Goal: Task Accomplishment & Management: Use online tool/utility

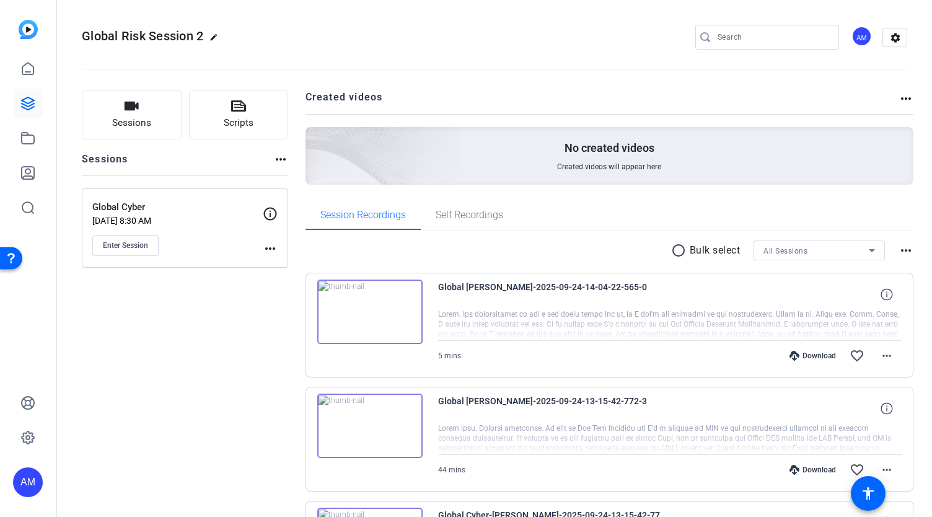
scroll to position [1185, 0]
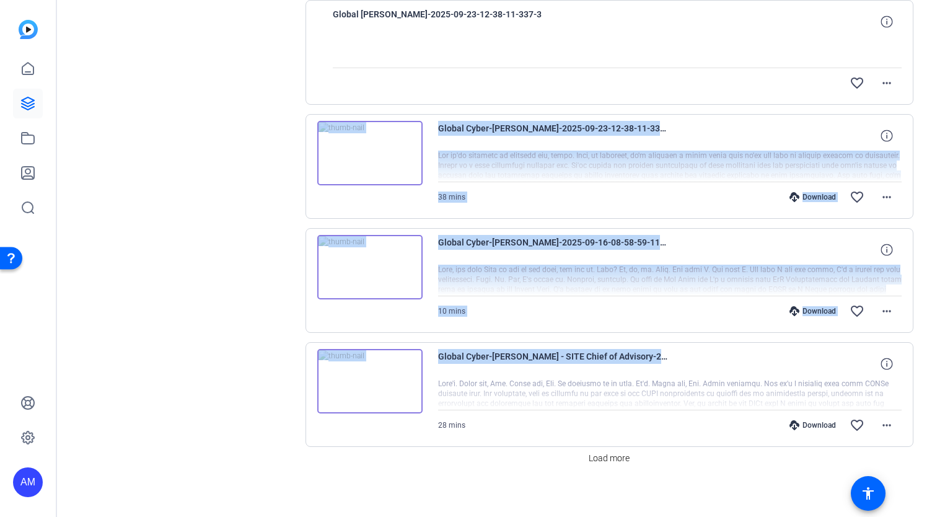
drag, startPoint x: 925, startPoint y: 367, endPoint x: 917, endPoint y: 44, distance: 323.0
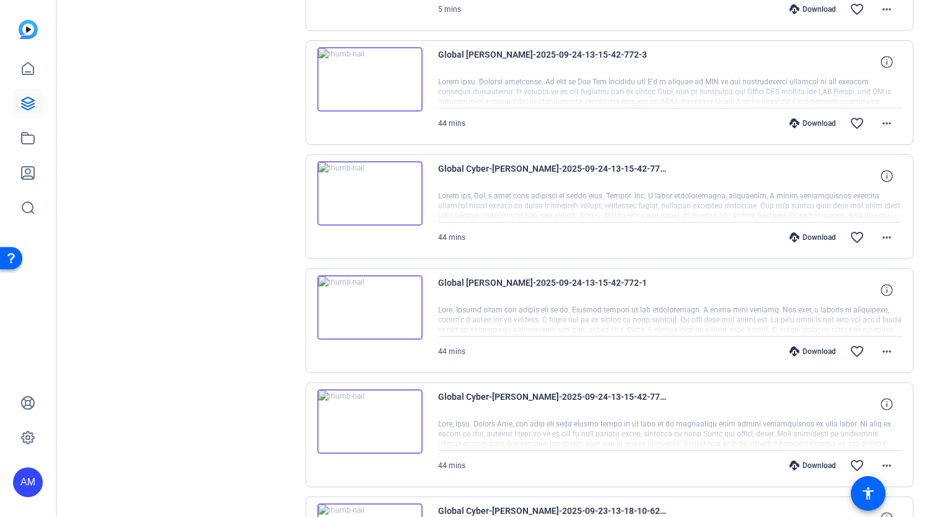
scroll to position [0, 0]
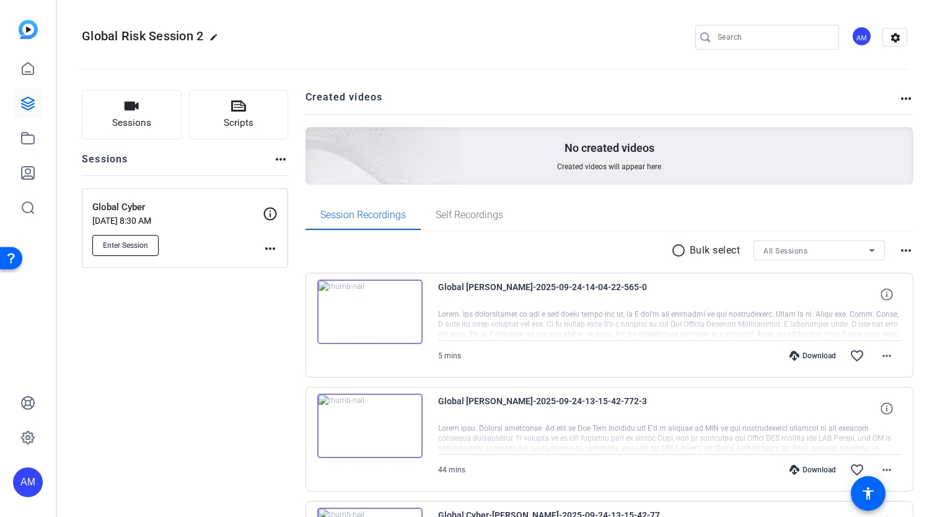
click at [126, 247] on span "Enter Session" at bounding box center [125, 245] width 45 height 10
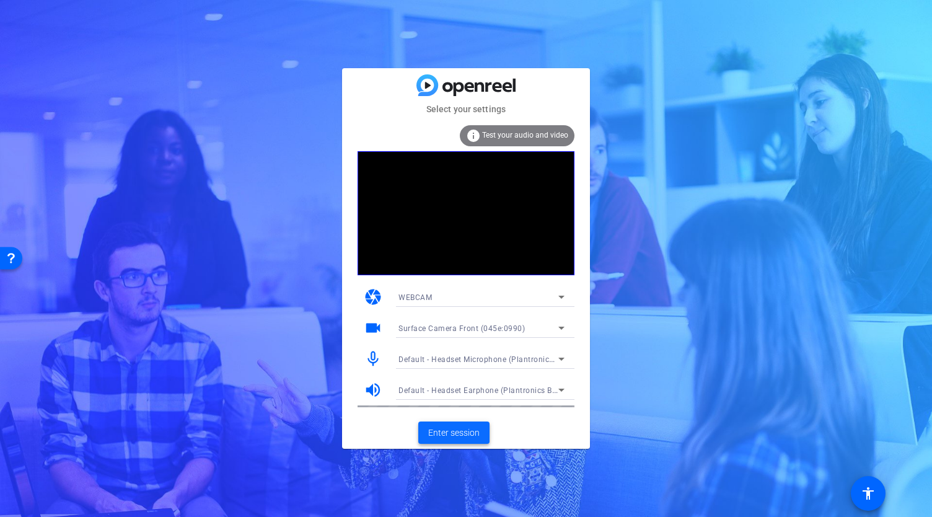
click at [470, 434] on span "Enter session" at bounding box center [453, 432] width 51 height 13
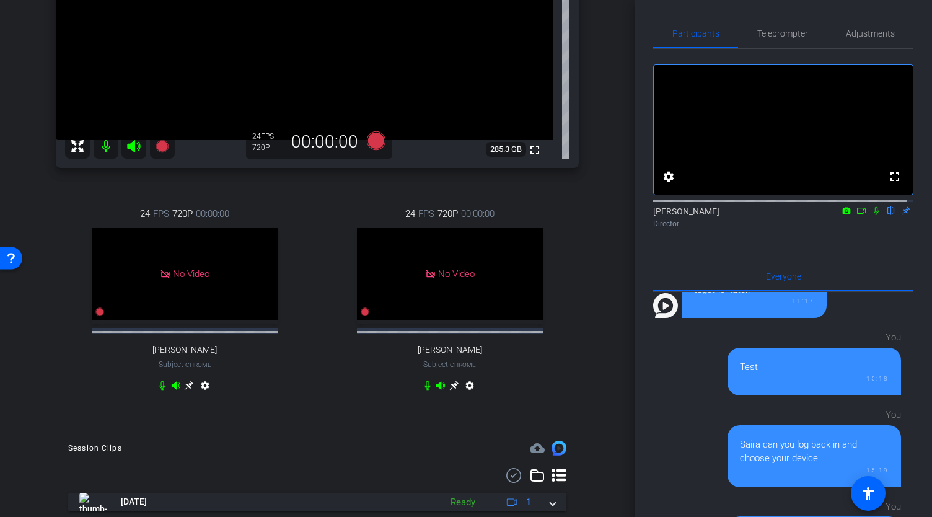
scroll to position [112, 0]
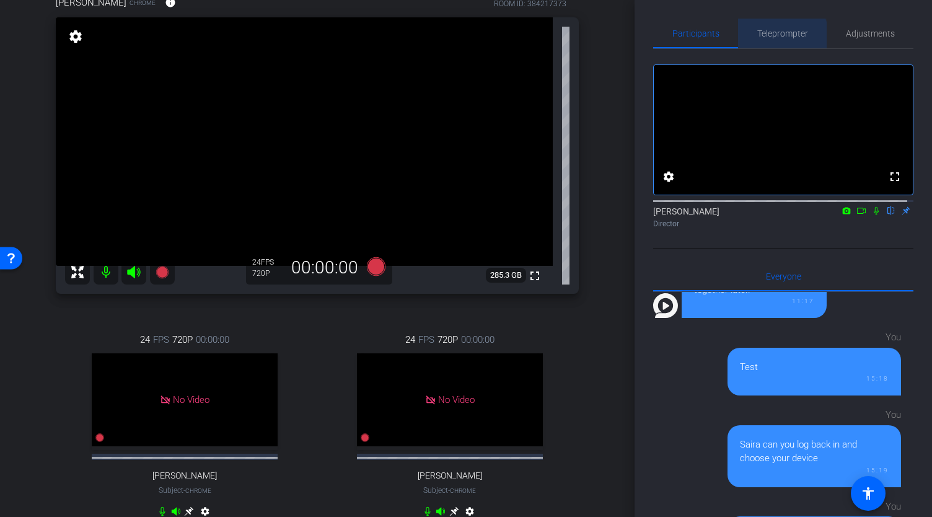
click at [779, 35] on span "Teleprompter" at bounding box center [782, 33] width 51 height 9
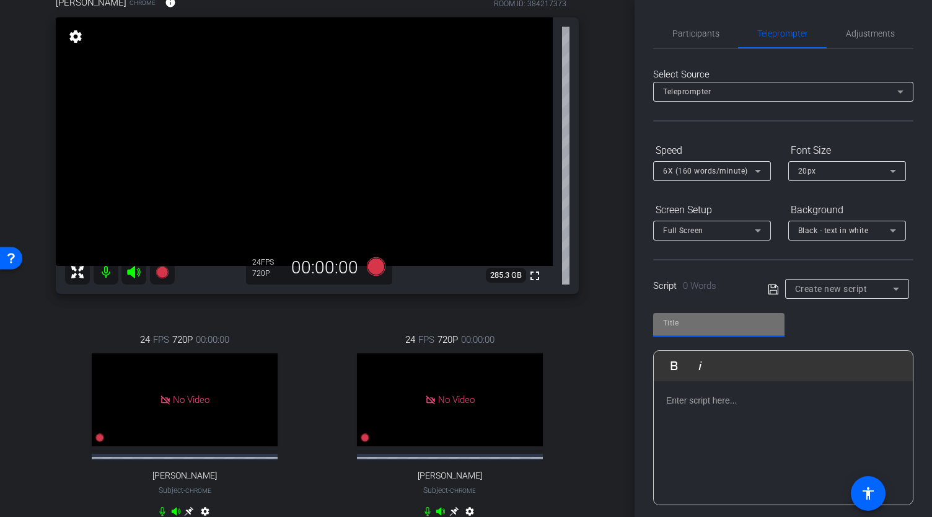
click at [729, 325] on input "text" at bounding box center [719, 322] width 112 height 15
type input "Louise"
click at [694, 403] on p at bounding box center [783, 401] width 234 height 14
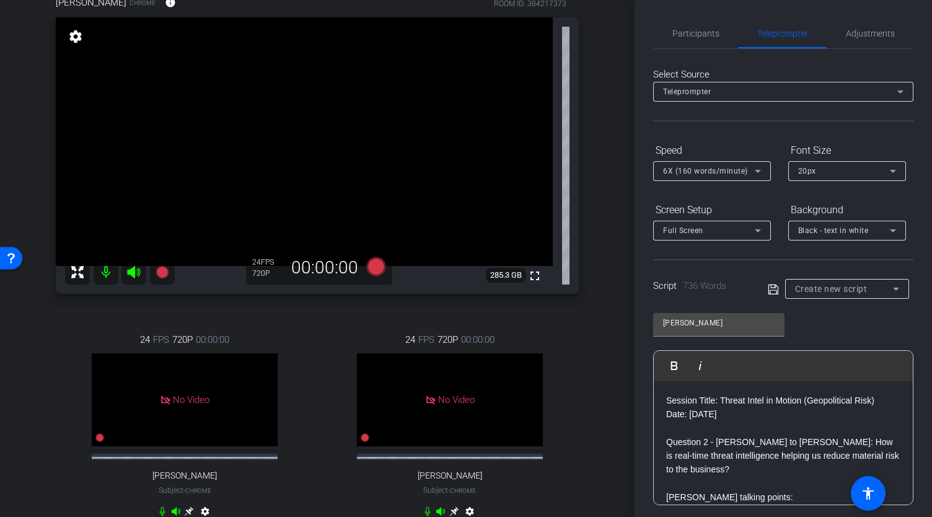
scroll to position [1568, 0]
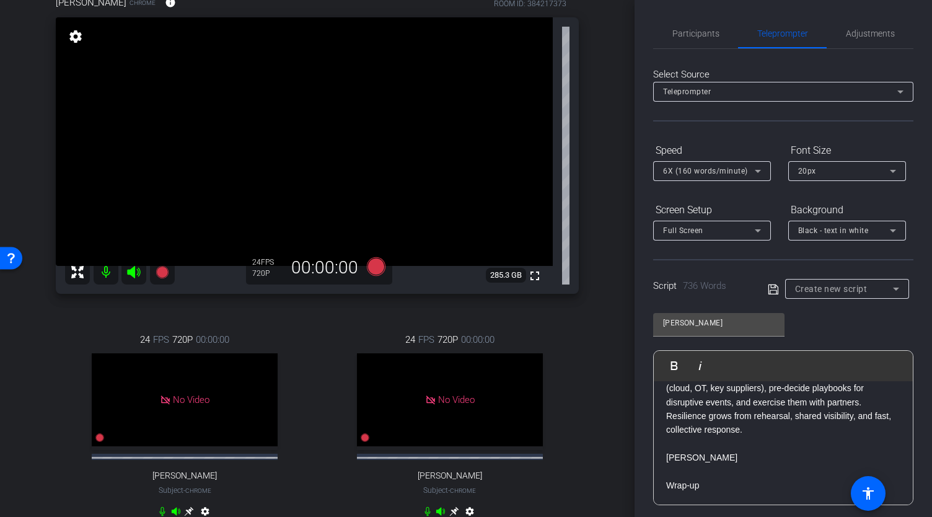
click at [768, 288] on icon at bounding box center [773, 289] width 11 height 15
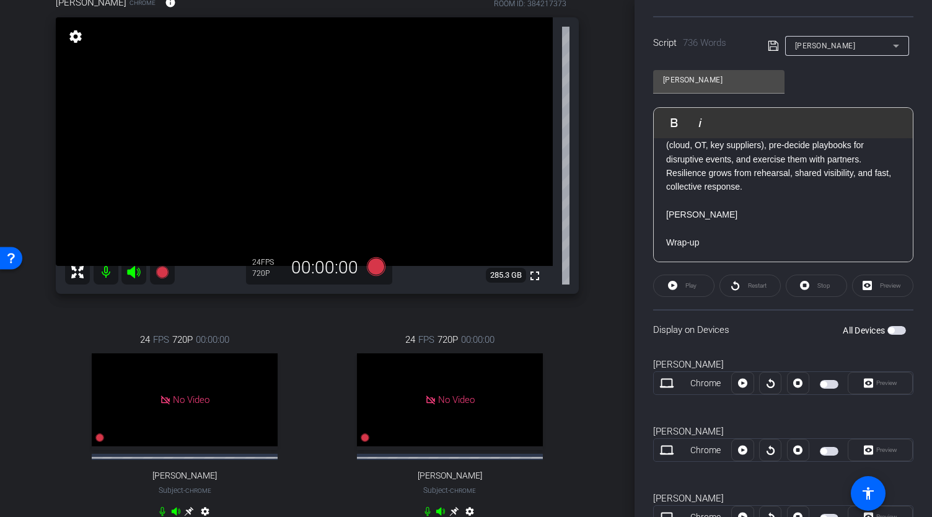
scroll to position [293, 0]
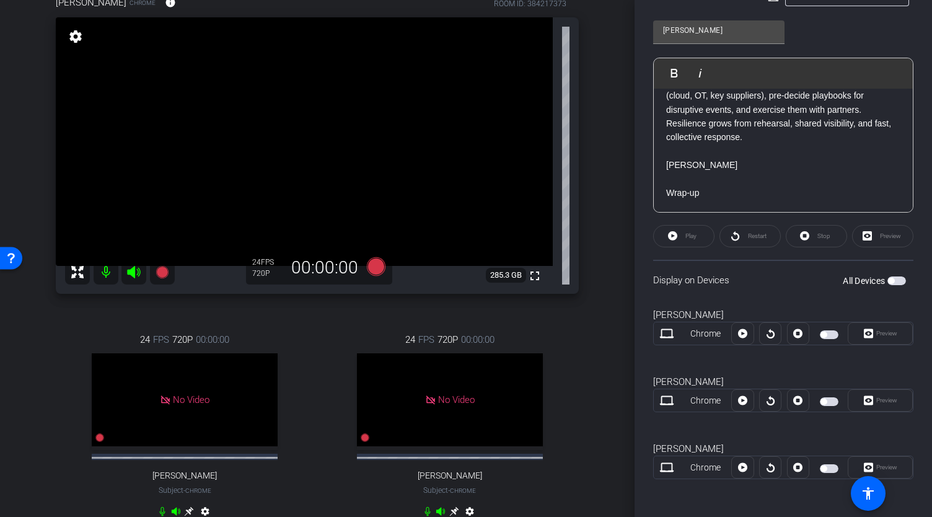
click at [891, 277] on span "button" at bounding box center [897, 280] width 19 height 9
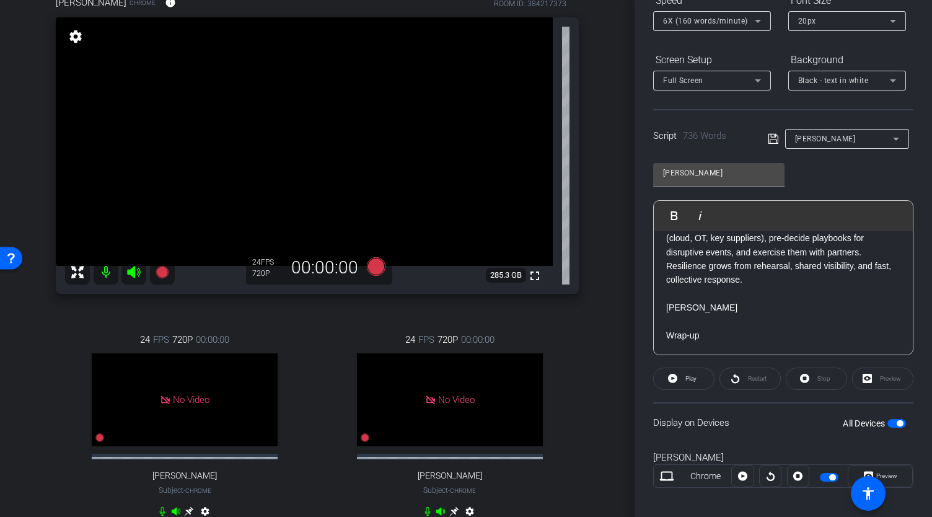
scroll to position [0, 0]
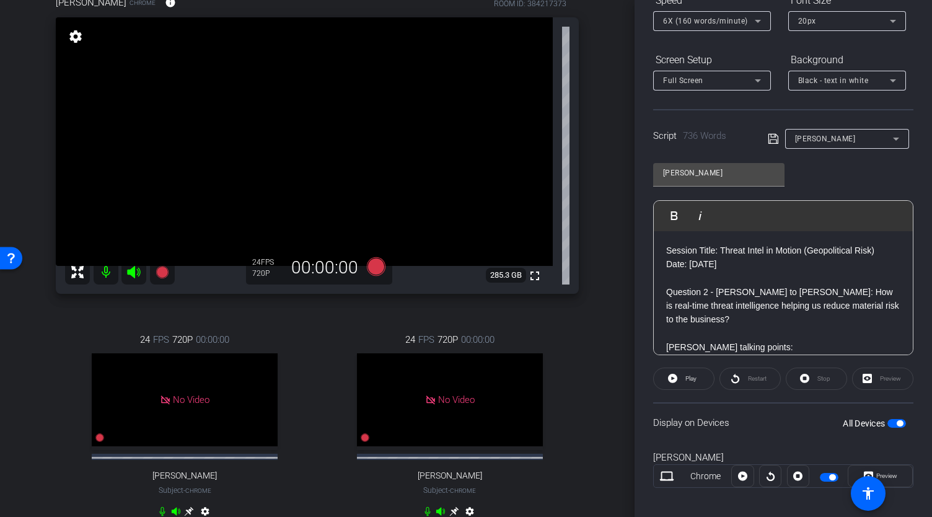
click at [667, 249] on p "Session Title: Threat Intel in Motion (Geopolitical Risk)" at bounding box center [783, 251] width 234 height 14
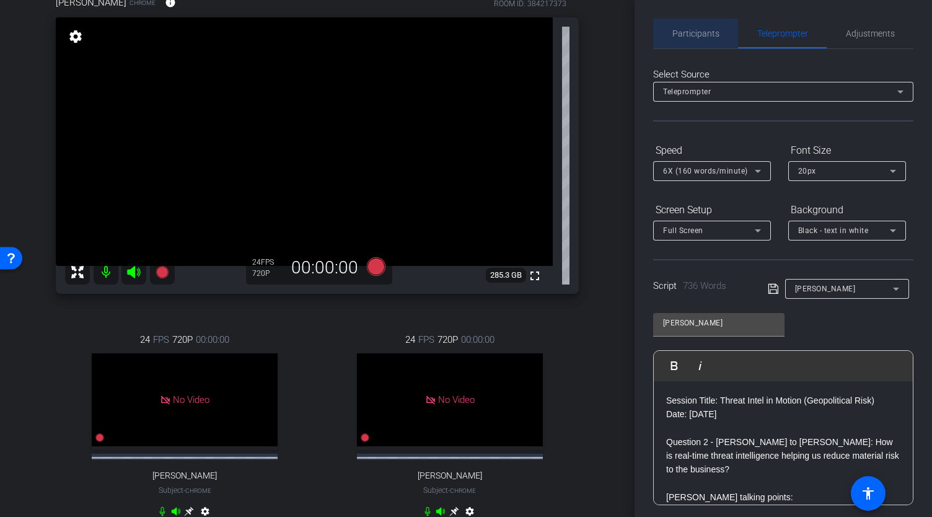
click at [699, 35] on span "Participants" at bounding box center [696, 33] width 47 height 9
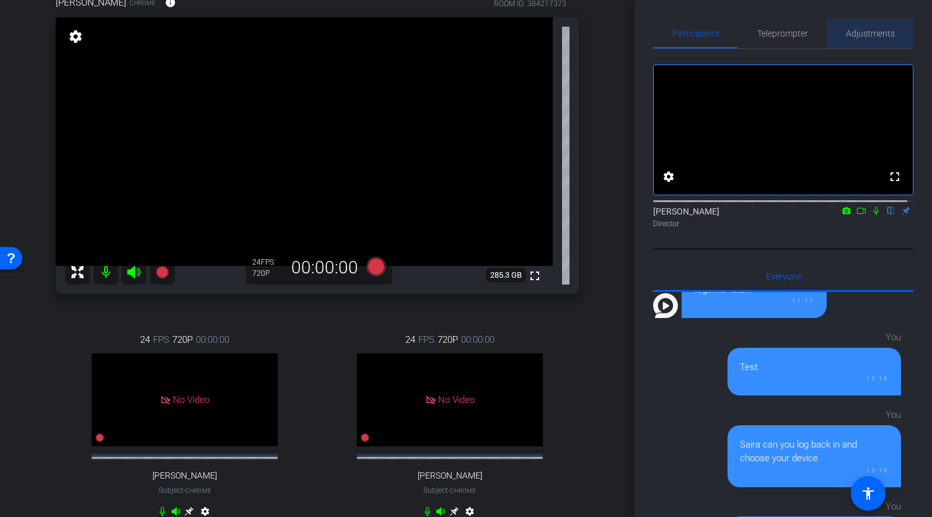
click at [828, 29] on div "Adjustments" at bounding box center [870, 34] width 87 height 30
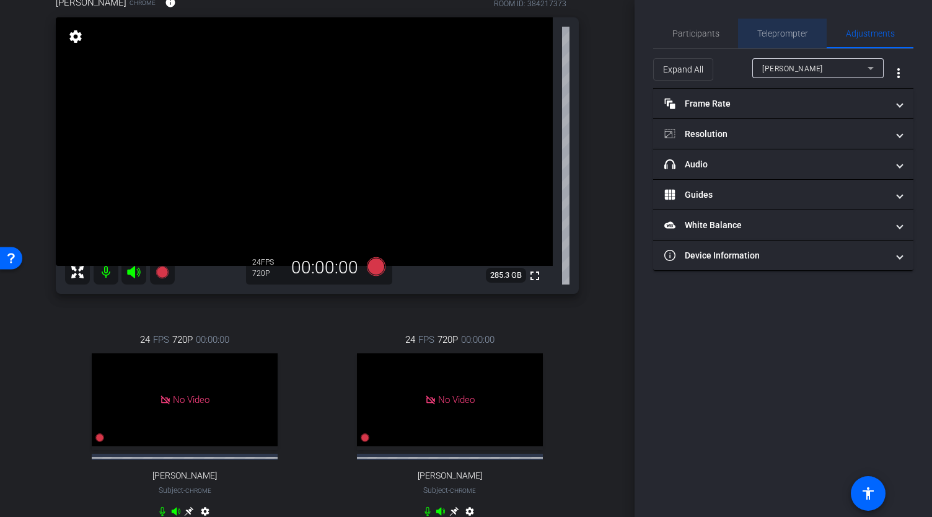
click at [806, 27] on span "Teleprompter" at bounding box center [782, 34] width 51 height 30
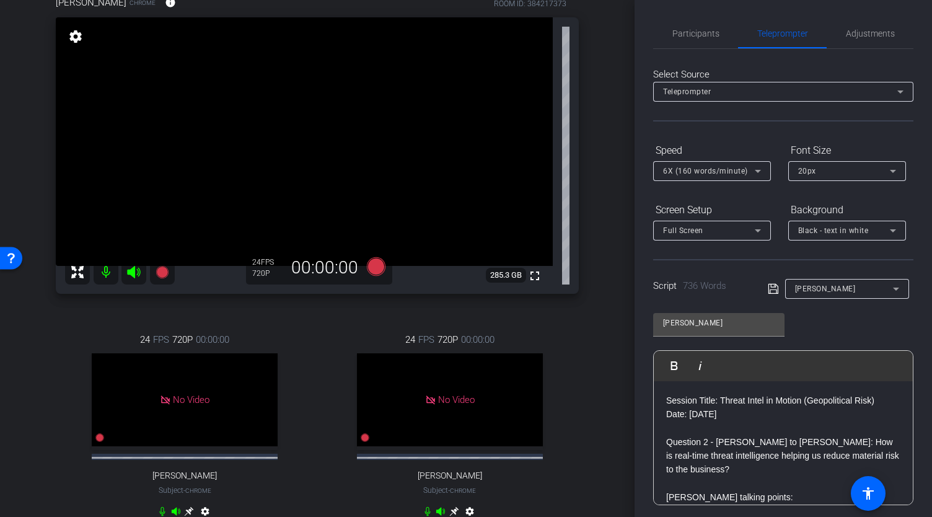
click at [72, 44] on mat-icon "settings" at bounding box center [75, 36] width 17 height 15
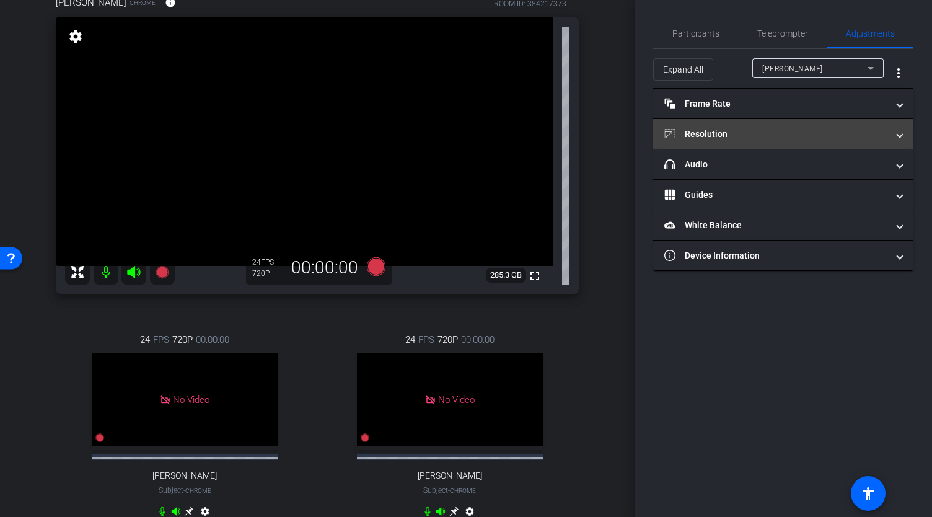
click at [733, 133] on mat-panel-title "Resolution" at bounding box center [775, 134] width 223 height 13
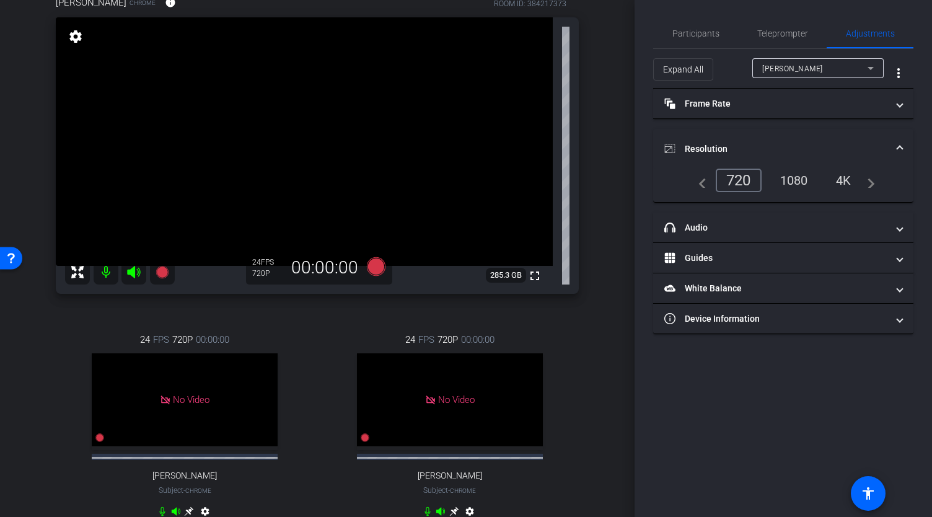
click at [796, 175] on div "1080" at bounding box center [794, 180] width 46 height 21
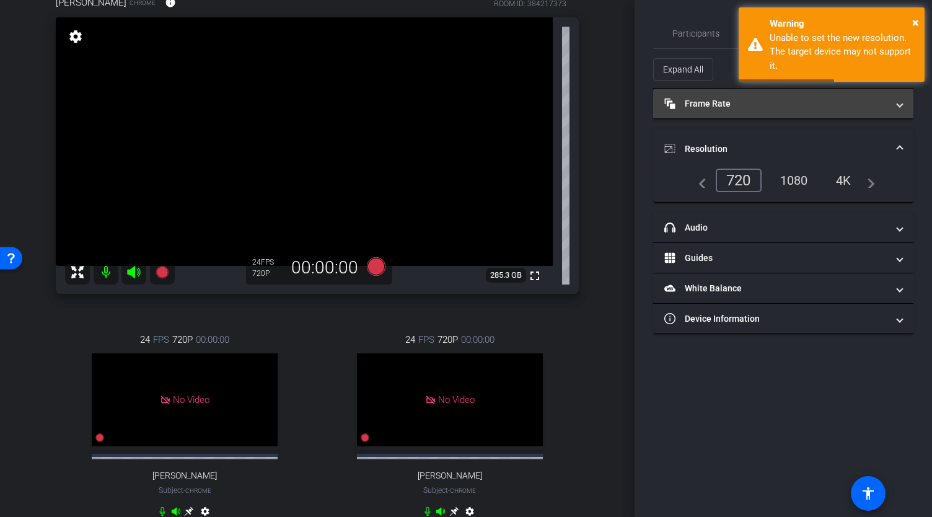
click at [700, 107] on mat-panel-title "Frame Rate Frame Rate" at bounding box center [775, 103] width 223 height 13
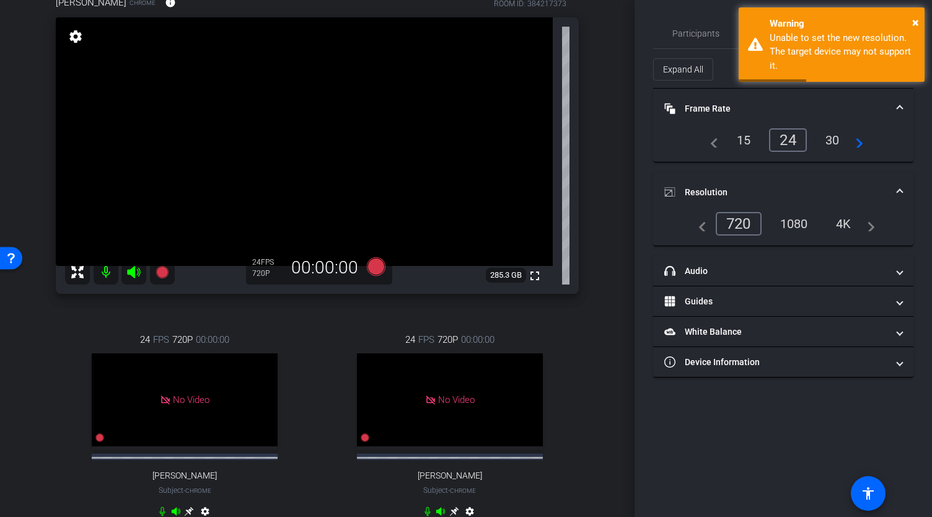
click at [842, 137] on div "30" at bounding box center [832, 140] width 33 height 21
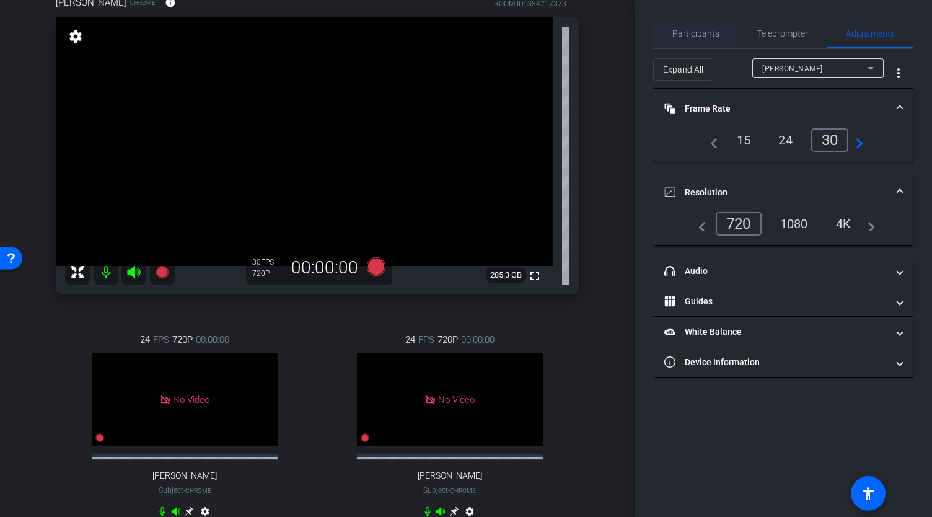
click at [699, 29] on span "Participants" at bounding box center [696, 33] width 47 height 9
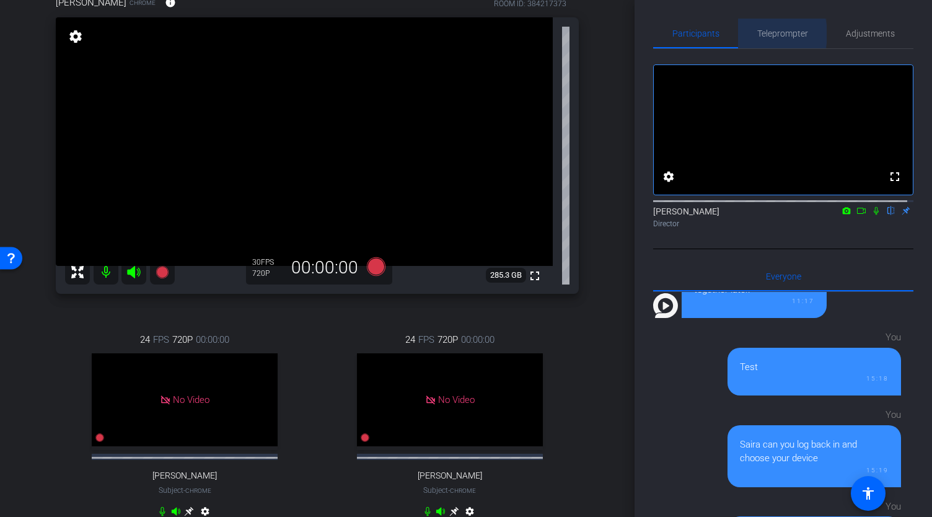
click at [757, 34] on span "Teleprompter" at bounding box center [782, 33] width 51 height 9
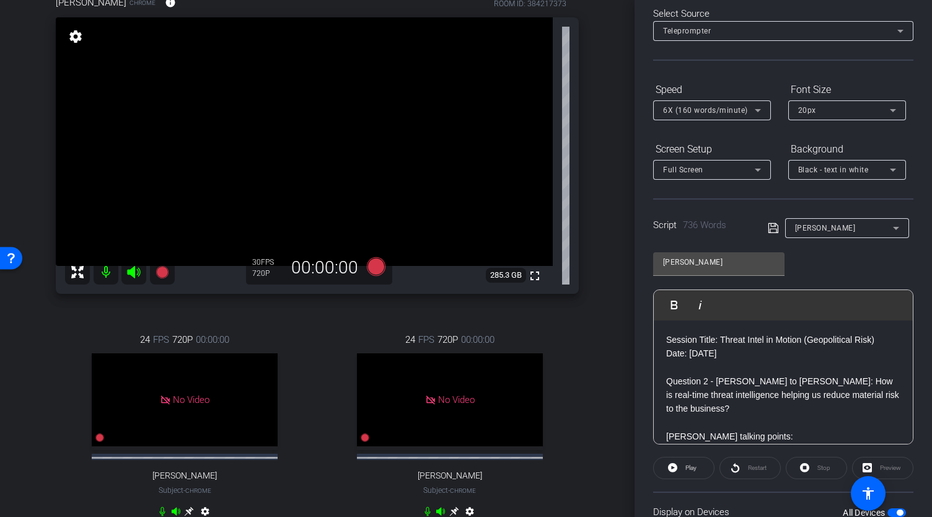
click at [666, 339] on p "Session Title: Threat Intel in Motion (Geopolitical Risk)" at bounding box center [783, 340] width 234 height 14
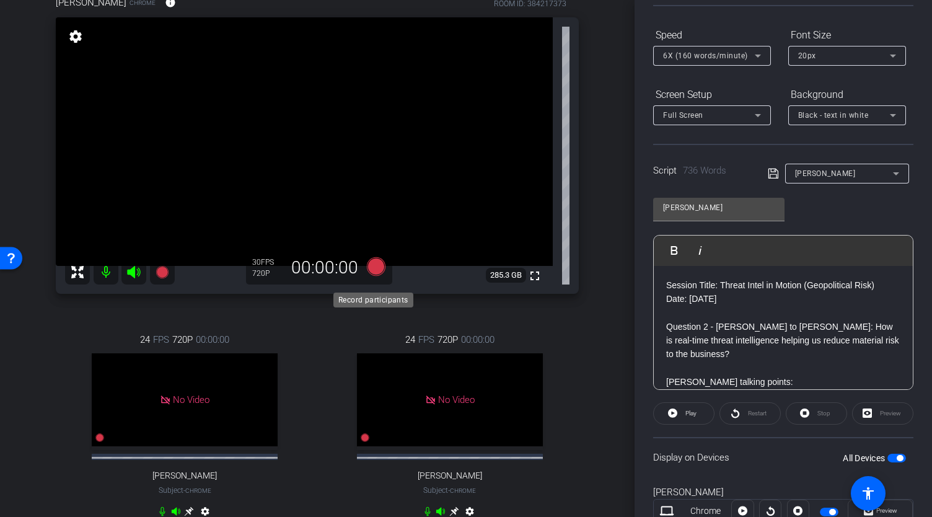
click at [374, 274] on icon at bounding box center [376, 266] width 19 height 19
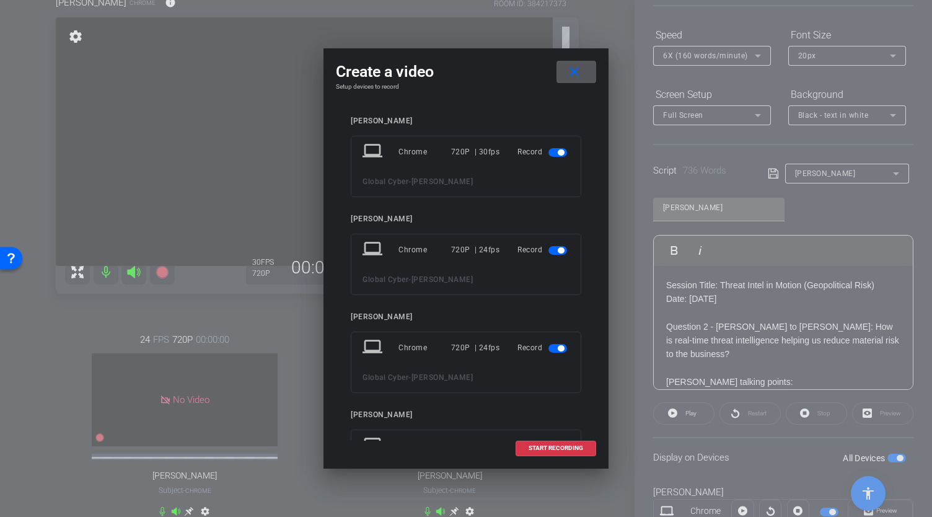
click at [550, 249] on span "button" at bounding box center [558, 250] width 19 height 9
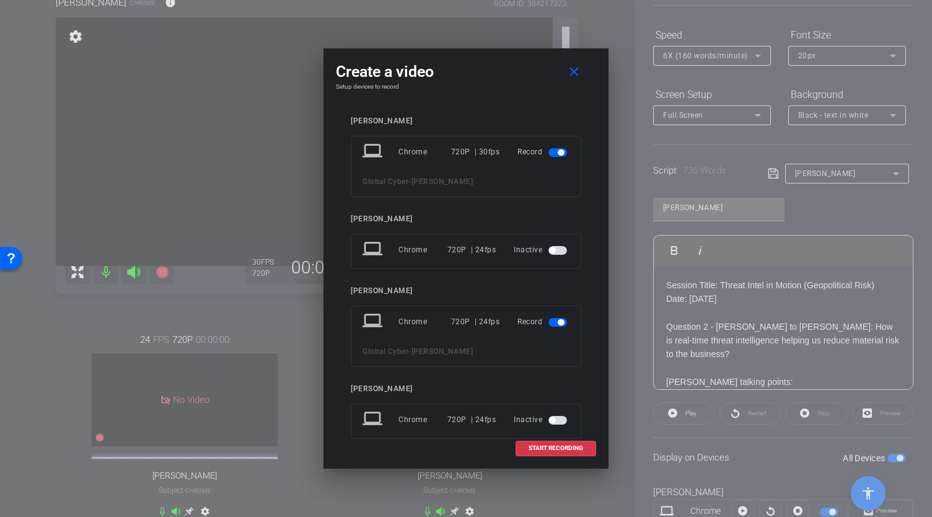
click at [549, 320] on span "button" at bounding box center [558, 322] width 19 height 9
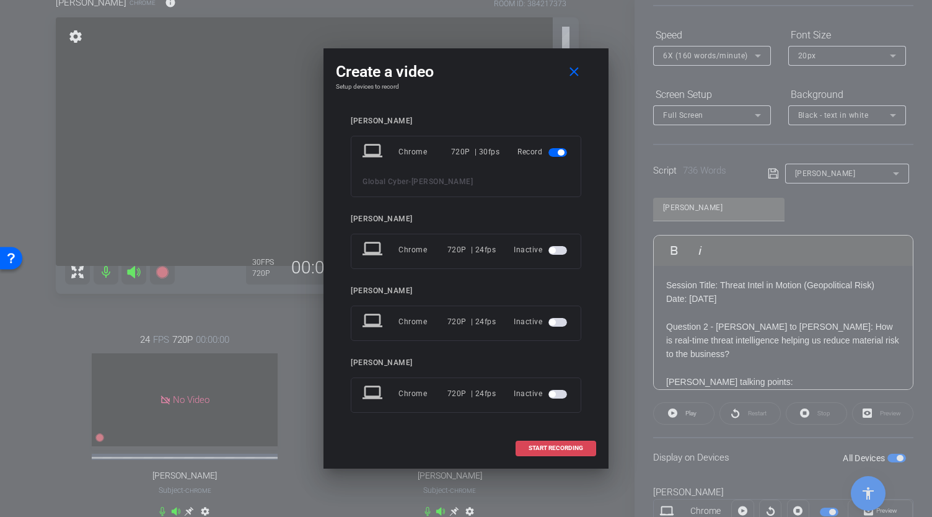
click at [563, 450] on span "START RECORDING" at bounding box center [556, 448] width 55 height 6
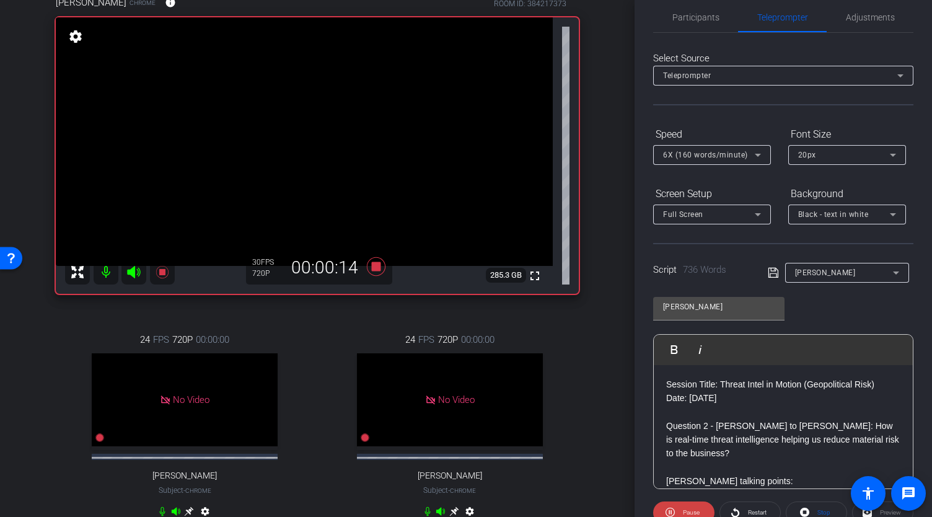
scroll to position [15, 0]
click at [692, 23] on span "Participants" at bounding box center [696, 18] width 47 height 30
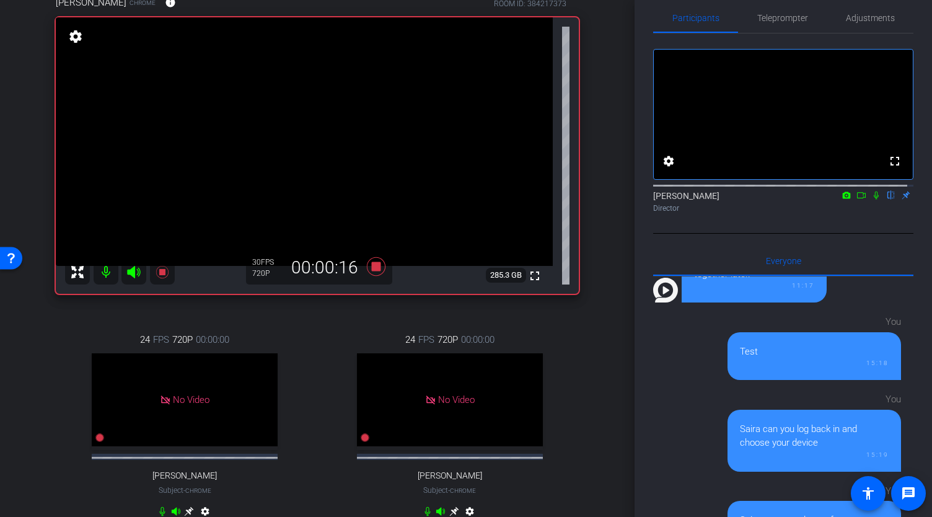
click at [857, 200] on icon at bounding box center [862, 195] width 10 height 9
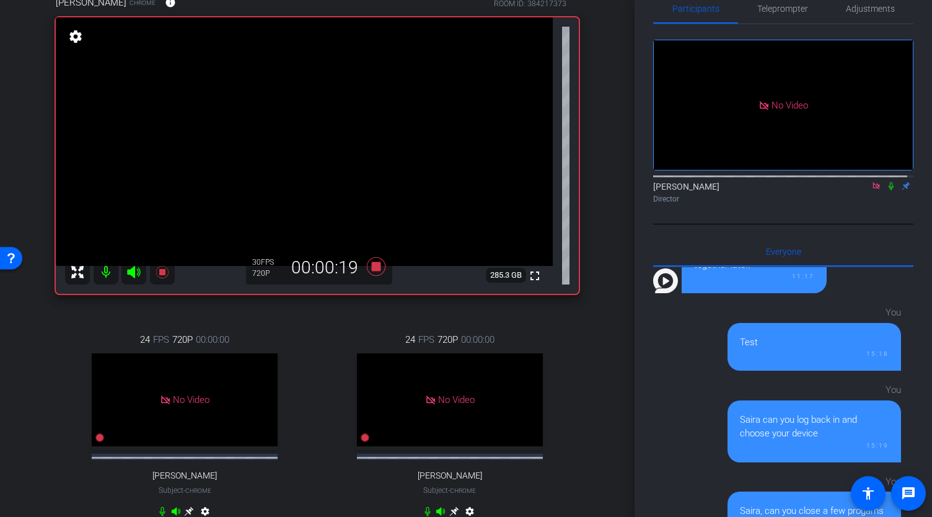
scroll to position [27, 0]
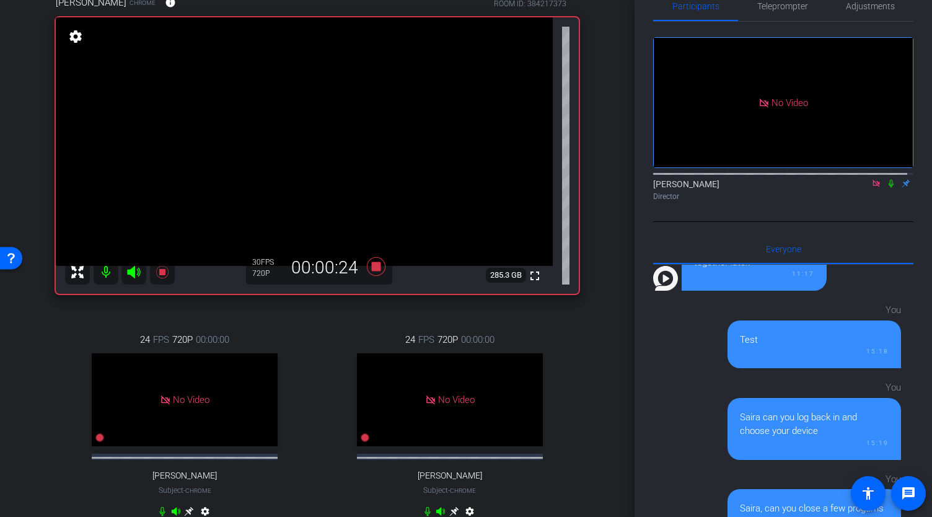
click at [886, 188] on icon at bounding box center [891, 183] width 10 height 9
click at [888, 188] on icon at bounding box center [891, 184] width 7 height 8
click at [886, 188] on icon at bounding box center [891, 183] width 10 height 9
click at [888, 188] on icon at bounding box center [891, 184] width 7 height 8
click at [889, 188] on icon at bounding box center [891, 184] width 5 height 8
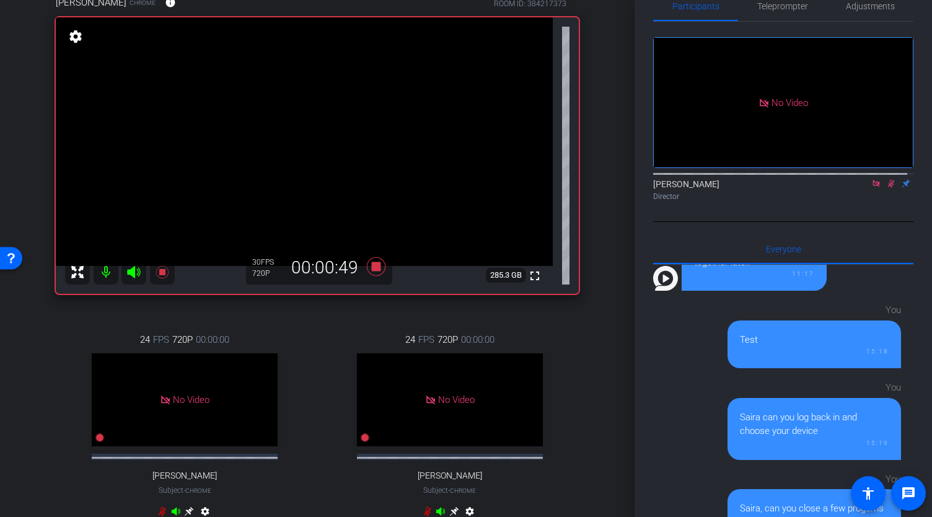
click at [886, 188] on icon at bounding box center [891, 183] width 10 height 9
click at [885, 178] on div at bounding box center [783, 173] width 260 height 10
click at [886, 188] on icon at bounding box center [891, 183] width 10 height 9
click at [775, 0] on span "Teleprompter" at bounding box center [782, 6] width 51 height 30
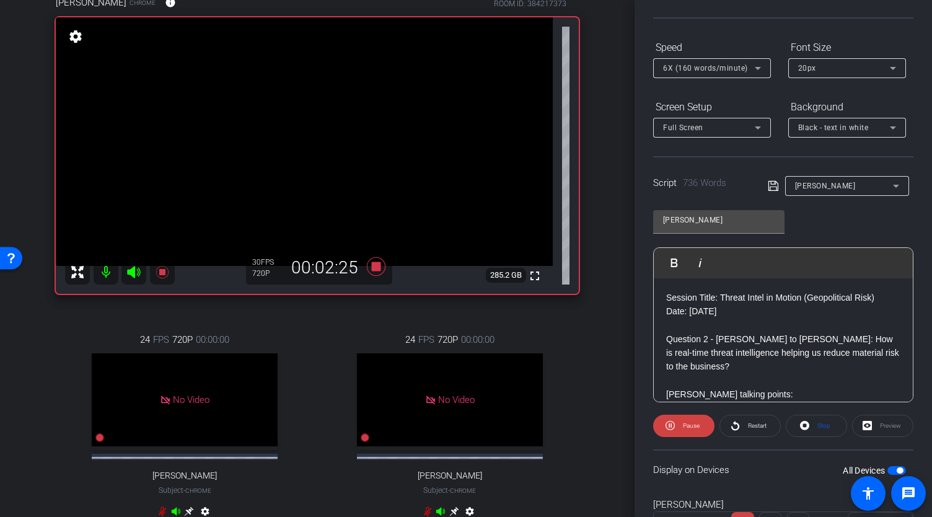
scroll to position [0, 0]
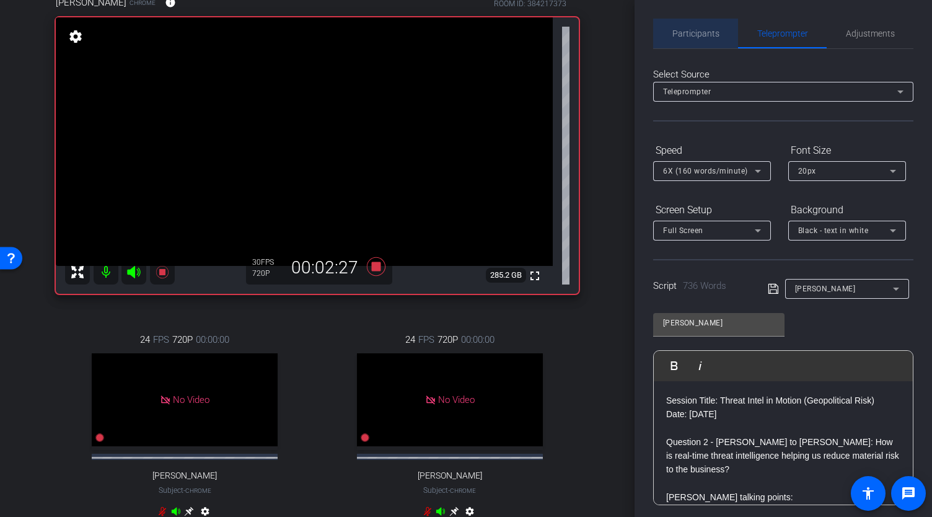
click at [708, 39] on span "Participants" at bounding box center [696, 34] width 47 height 30
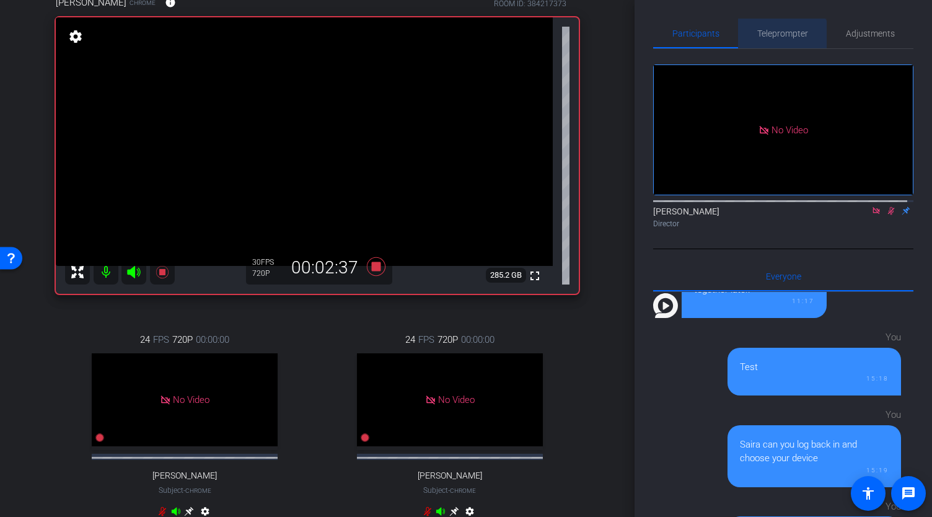
click at [778, 48] on span "Teleprompter" at bounding box center [782, 34] width 51 height 30
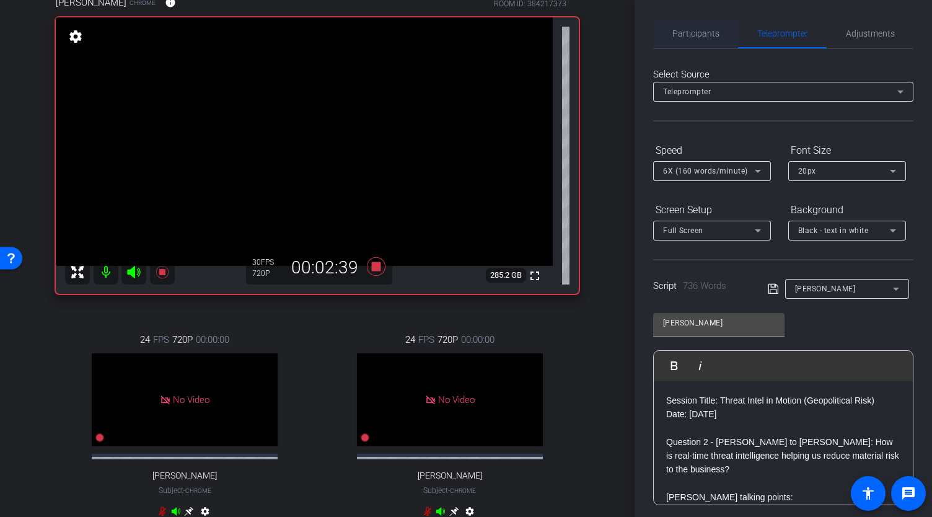
click at [699, 37] on span "Participants" at bounding box center [696, 33] width 47 height 9
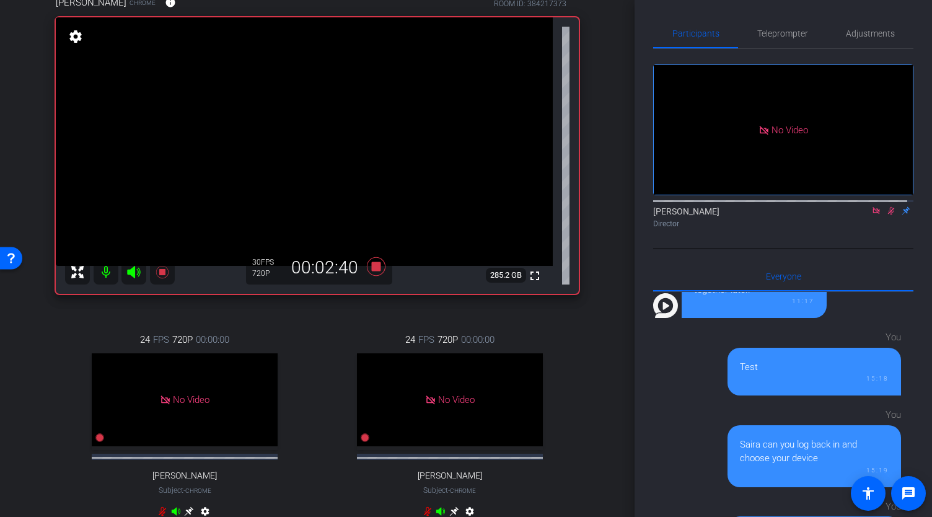
click at [886, 206] on icon at bounding box center [891, 210] width 10 height 9
click at [780, 37] on span "Teleprompter" at bounding box center [782, 33] width 51 height 9
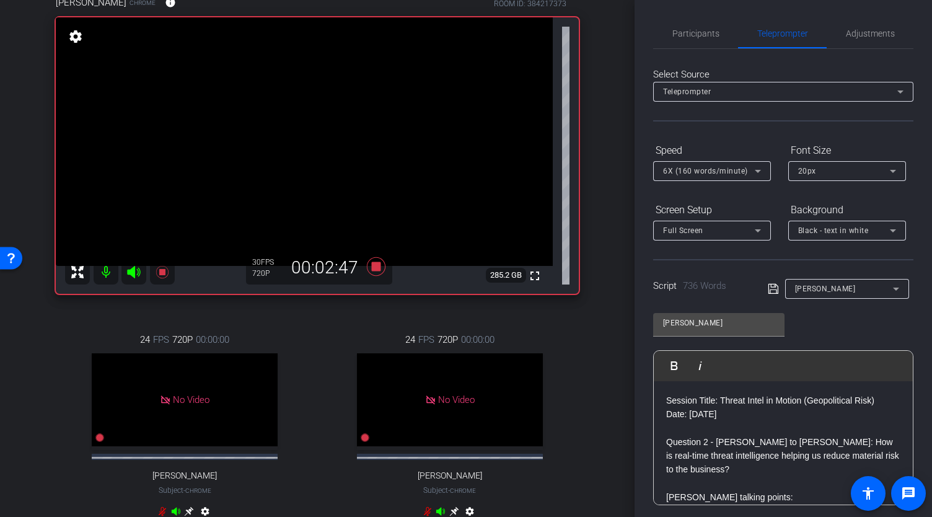
click at [667, 441] on p "Question 2 - Louise to Morgan: How is real-time threat intelligence helping us …" at bounding box center [783, 456] width 234 height 42
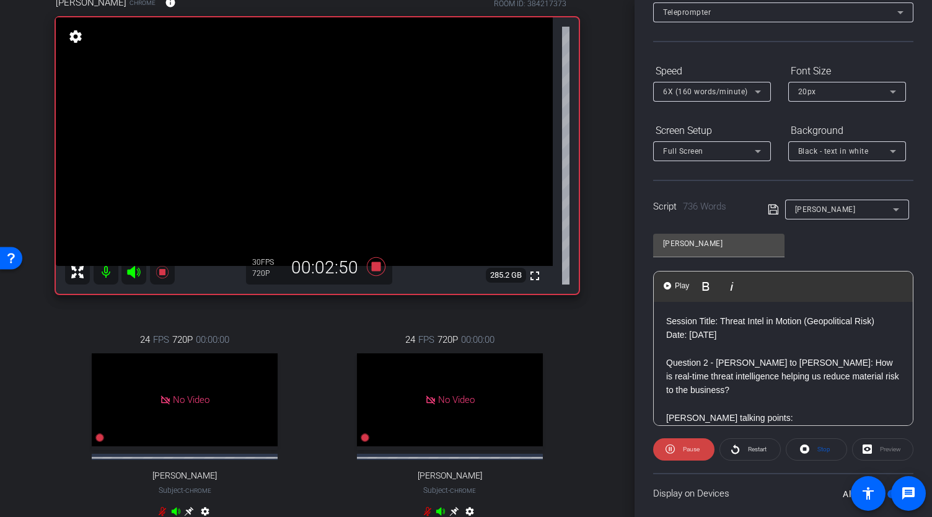
scroll to position [80, 0]
click at [814, 445] on span "Stop" at bounding box center [822, 448] width 16 height 17
click at [676, 348] on p at bounding box center [783, 348] width 234 height 14
click at [687, 447] on span "Play" at bounding box center [691, 448] width 11 height 7
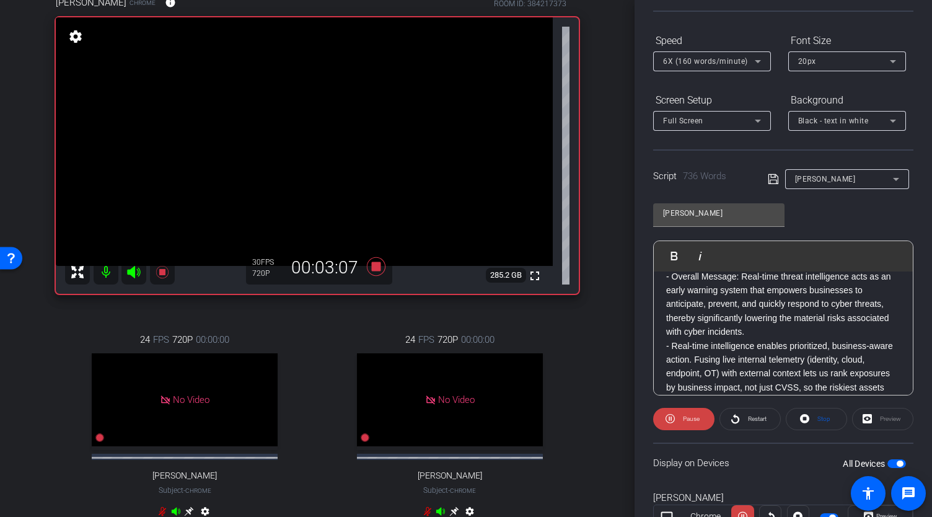
scroll to position [0, 0]
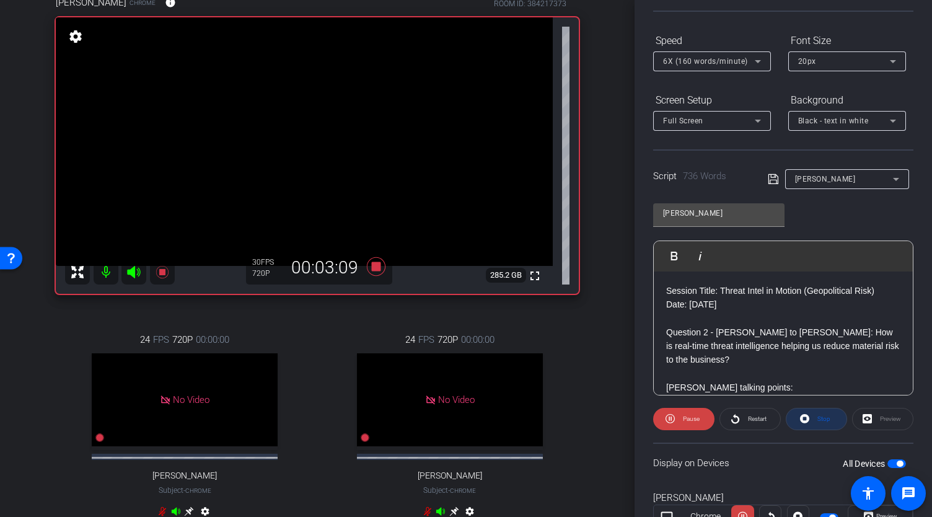
click at [805, 419] on icon at bounding box center [804, 418] width 9 height 9
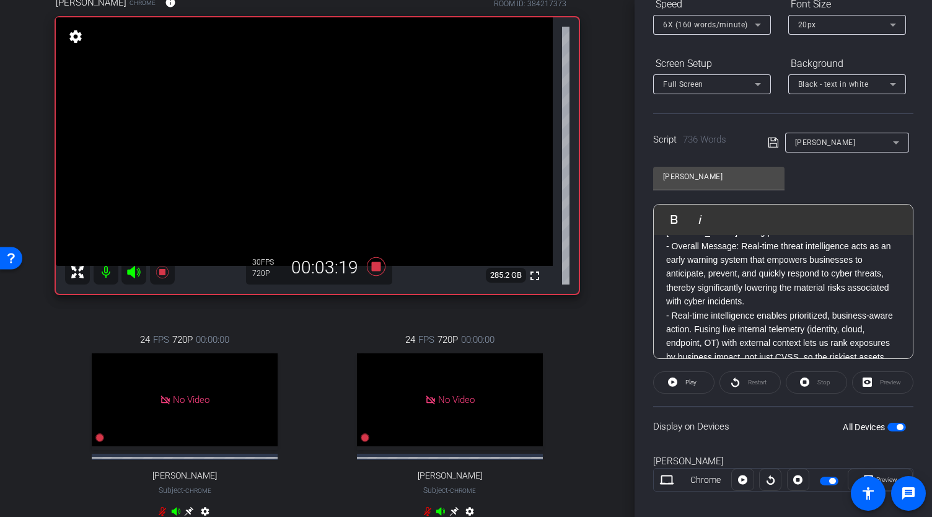
scroll to position [113, 0]
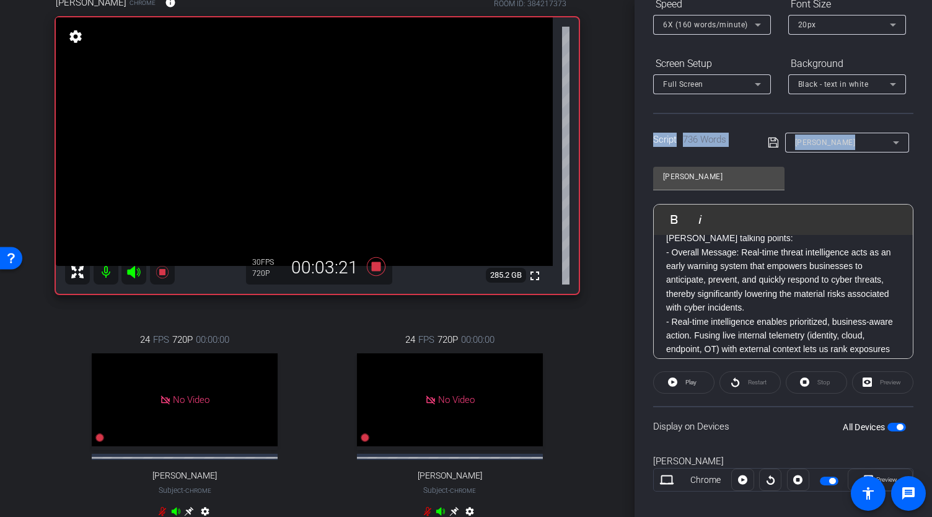
drag, startPoint x: 924, startPoint y: 126, endPoint x: 931, endPoint y: 91, distance: 36.1
click at [931, 91] on div "Participants Teleprompter Adjustments Abe Menendez Director Everyone 0 Anka hel…" at bounding box center [784, 258] width 298 height 517
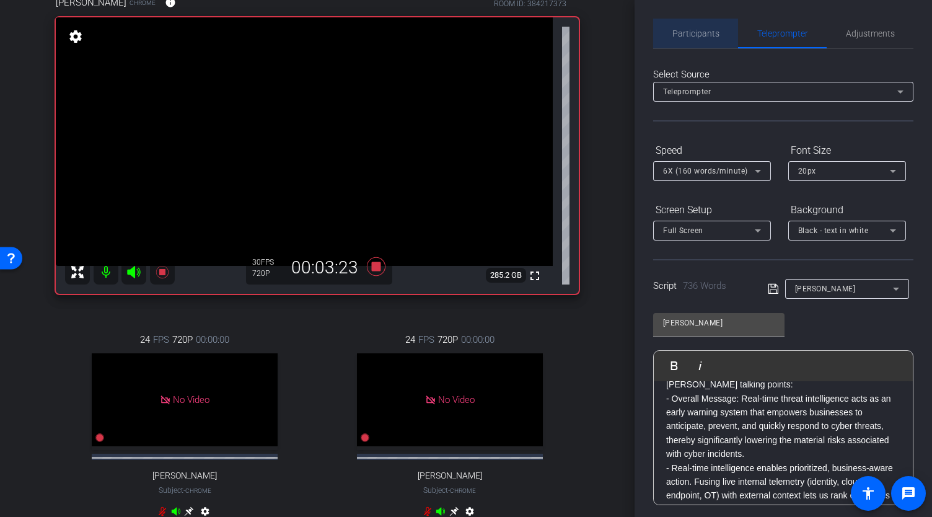
click at [699, 35] on span "Participants" at bounding box center [696, 33] width 47 height 9
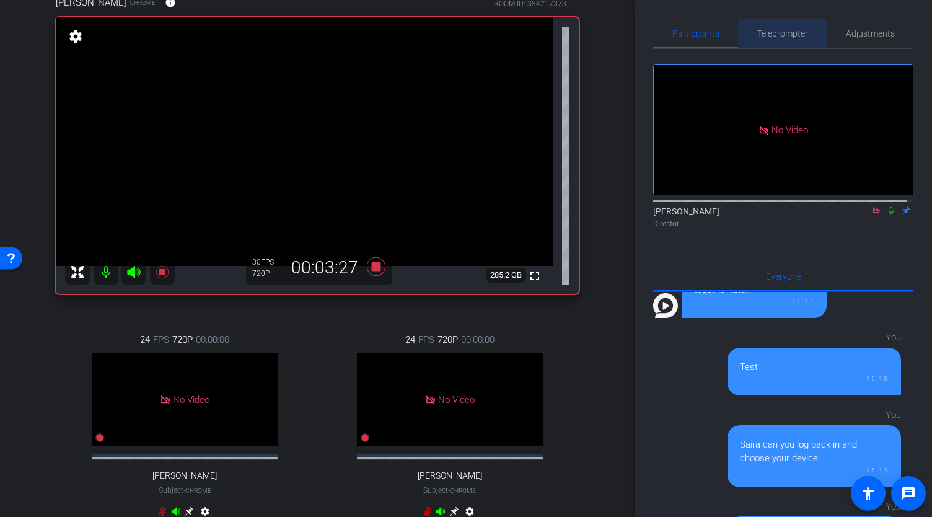
click at [769, 35] on span "Teleprompter" at bounding box center [782, 33] width 51 height 9
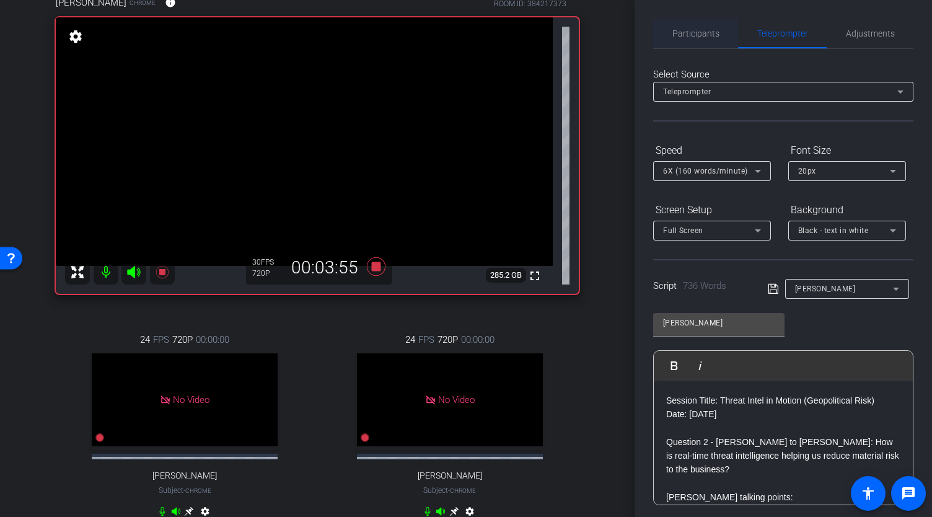
click at [699, 40] on span "Participants" at bounding box center [696, 34] width 47 height 30
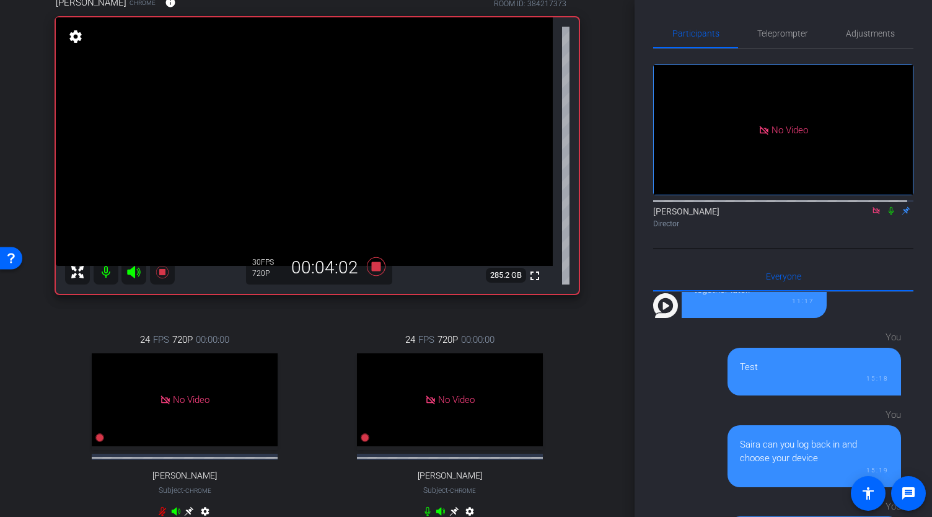
click at [886, 206] on icon at bounding box center [891, 210] width 10 height 9
click at [768, 35] on span "Teleprompter" at bounding box center [782, 33] width 51 height 9
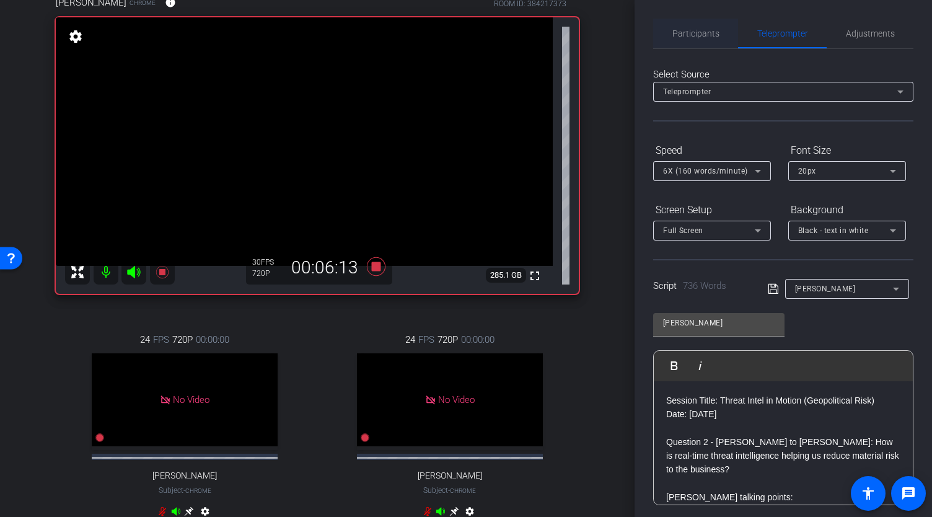
click at [700, 39] on span "Participants" at bounding box center [696, 34] width 47 height 30
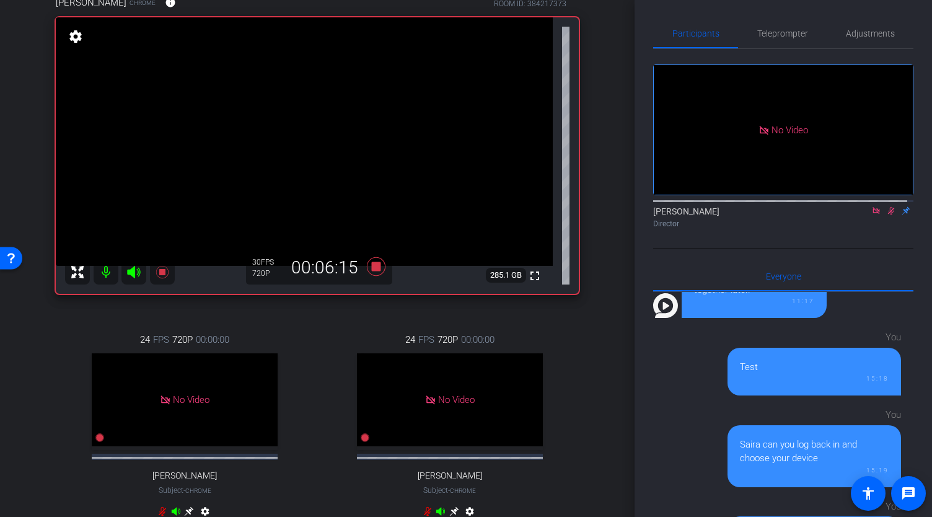
click at [886, 206] on icon at bounding box center [891, 210] width 10 height 9
click at [777, 35] on span "Teleprompter" at bounding box center [782, 33] width 51 height 9
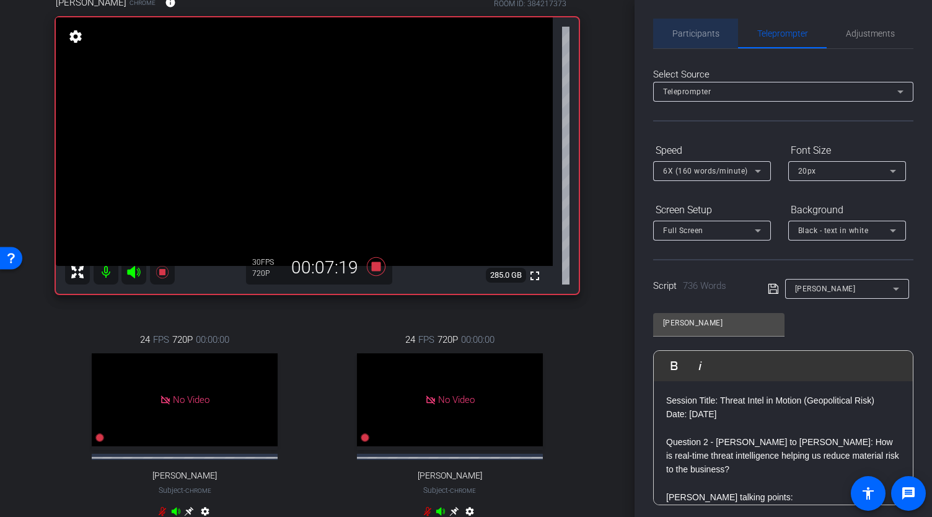
click at [697, 36] on span "Participants" at bounding box center [696, 33] width 47 height 9
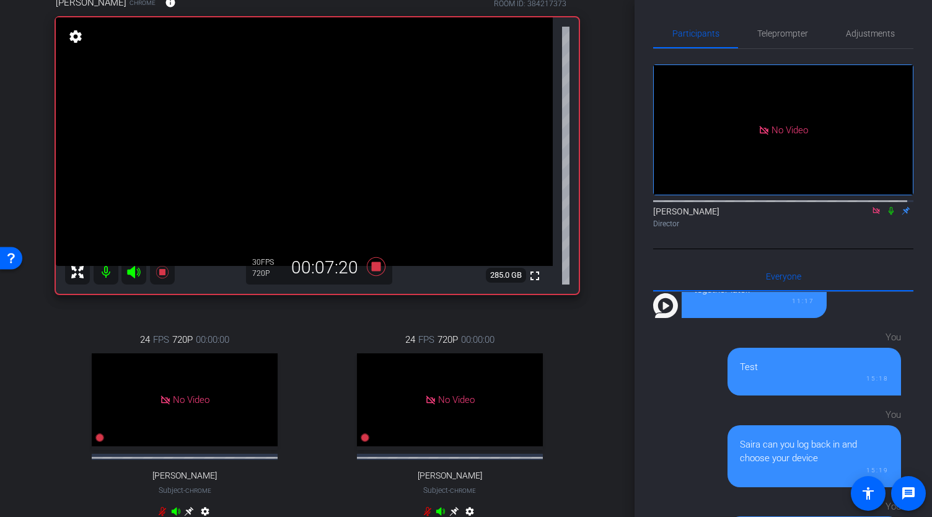
click at [886, 206] on icon at bounding box center [891, 210] width 10 height 9
click at [876, 205] on mat-icon at bounding box center [876, 210] width 15 height 11
click at [873, 215] on icon at bounding box center [876, 211] width 7 height 8
click at [858, 214] on icon at bounding box center [861, 211] width 9 height 6
click at [886, 215] on icon at bounding box center [891, 210] width 10 height 9
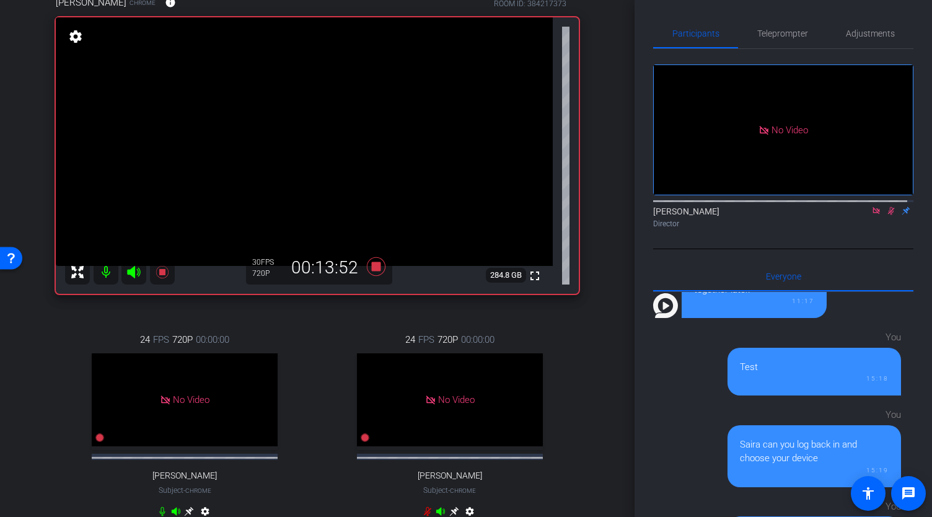
click at [872, 215] on icon at bounding box center [876, 210] width 10 height 9
click at [873, 215] on icon at bounding box center [876, 211] width 7 height 8
click at [374, 275] on icon at bounding box center [376, 266] width 19 height 19
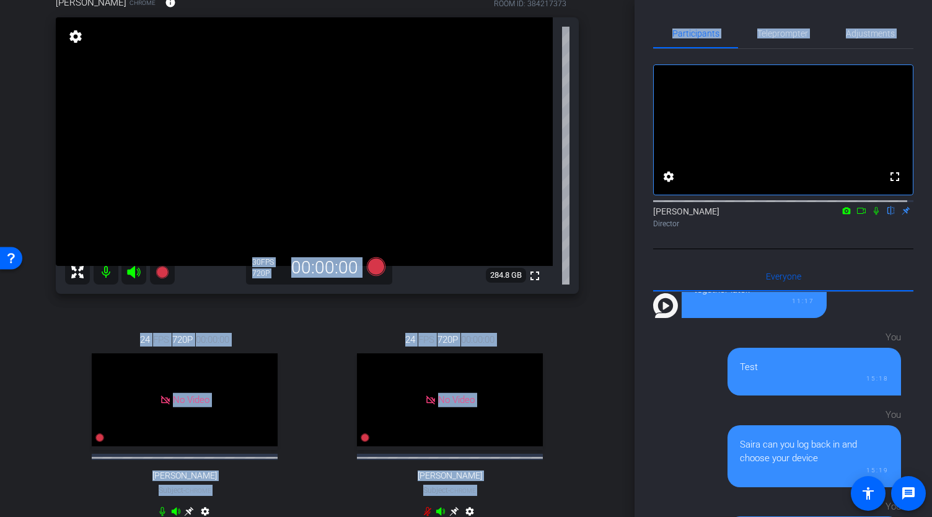
drag, startPoint x: 635, startPoint y: 211, endPoint x: 630, endPoint y: 252, distance: 41.2
click at [630, 252] on div "arrow_back Global Cyber Back to project Send invite account_box grid_on setting…" at bounding box center [466, 258] width 932 height 517
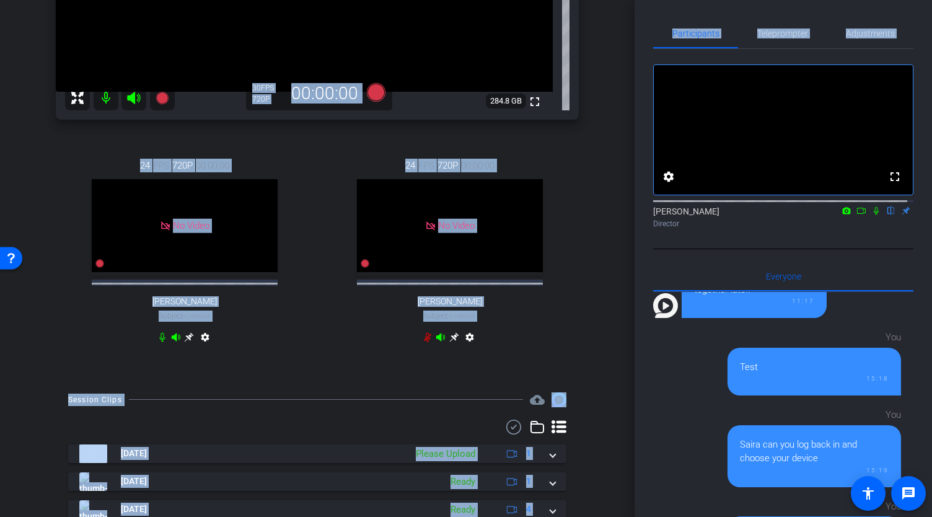
scroll to position [284, 0]
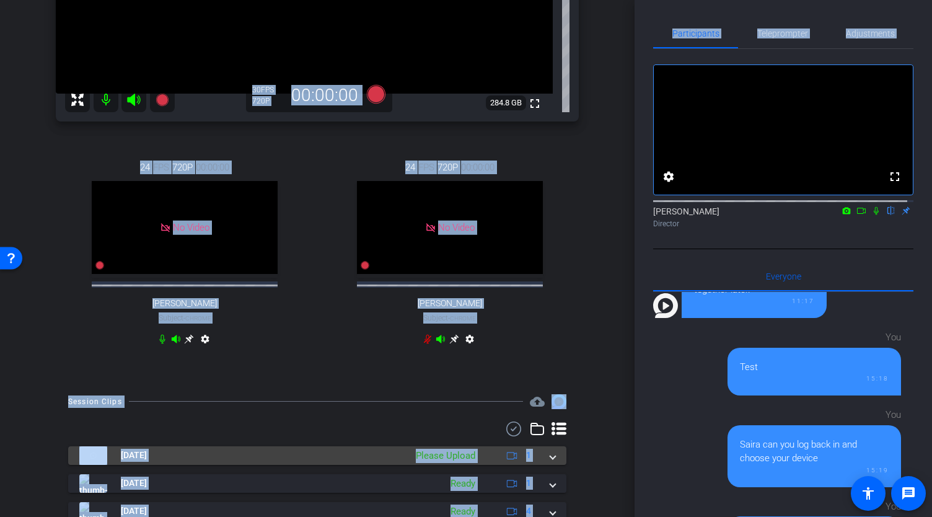
click at [550, 462] on span at bounding box center [552, 455] width 5 height 13
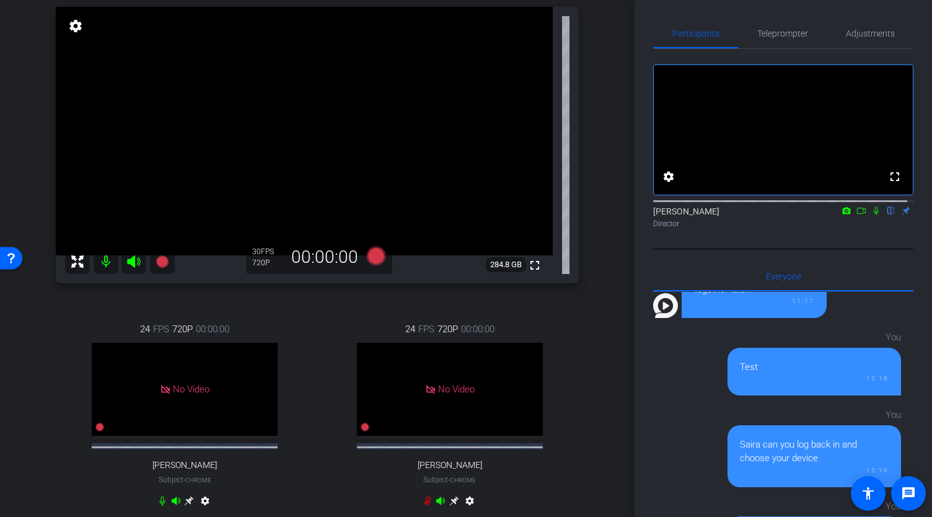
scroll to position [115, 0]
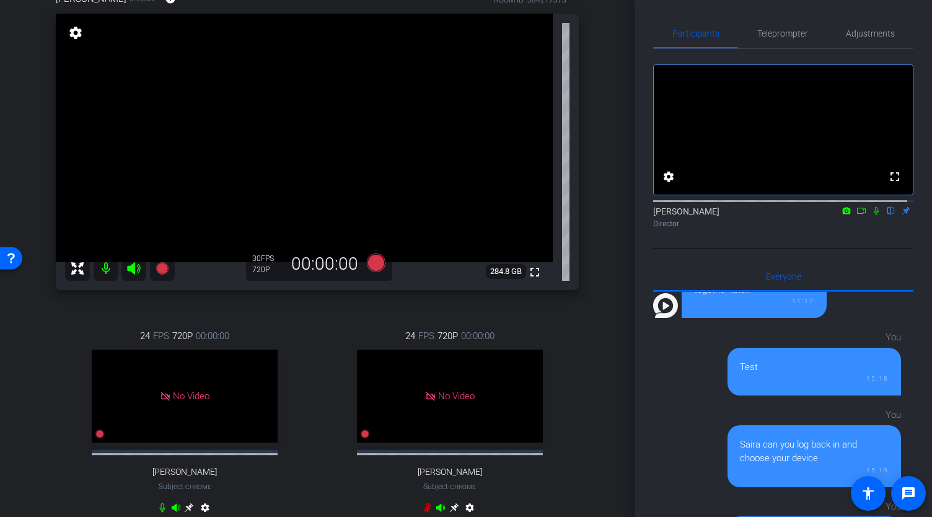
drag, startPoint x: 635, startPoint y: 159, endPoint x: 635, endPoint y: 178, distance: 18.6
click at [635, 178] on div "Participants Teleprompter Adjustments fullscreen settings Abe Menendez flip Dir…" at bounding box center [784, 258] width 298 height 517
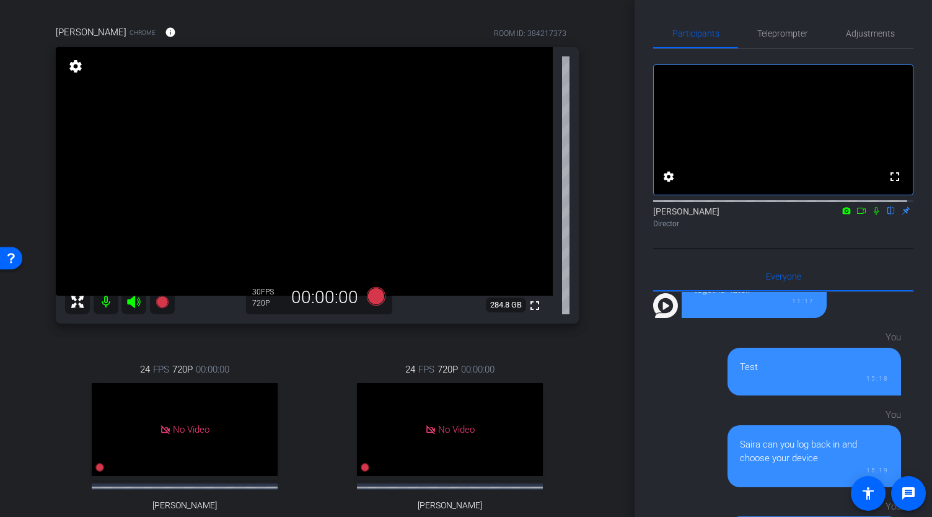
scroll to position [83, 0]
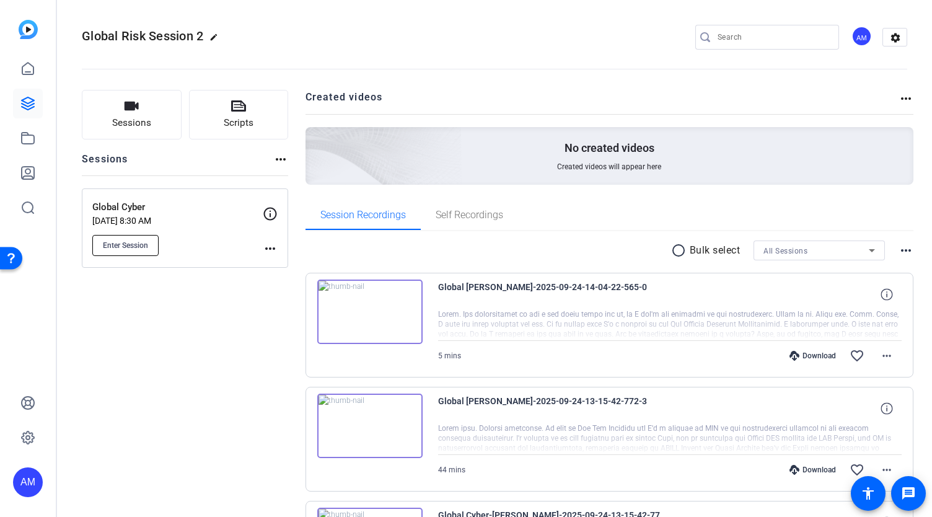
click at [138, 243] on span "Enter Session" at bounding box center [125, 245] width 45 height 10
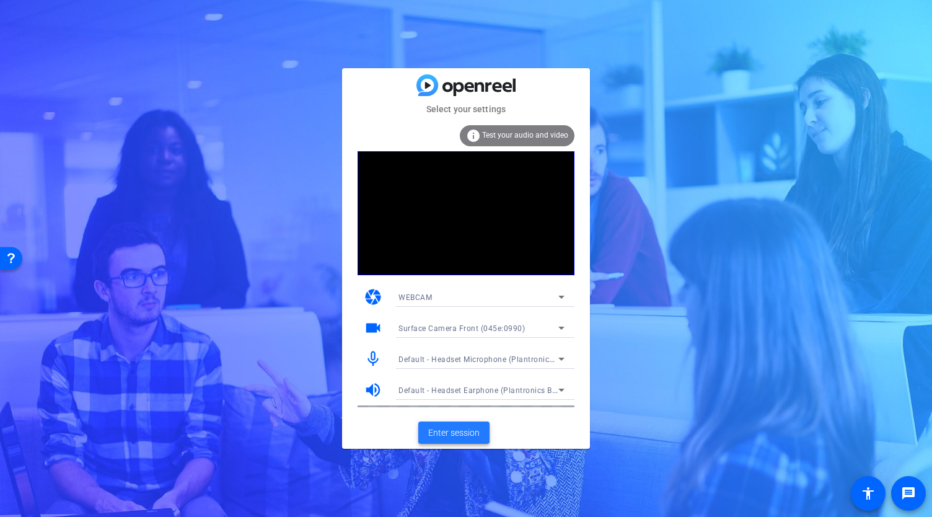
click at [459, 431] on span "Enter session" at bounding box center [453, 432] width 51 height 13
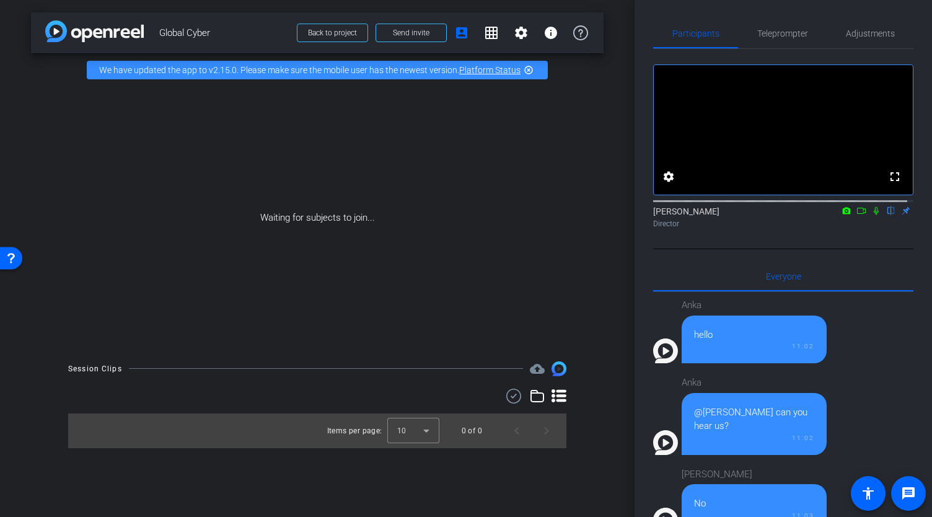
scroll to position [1092, 0]
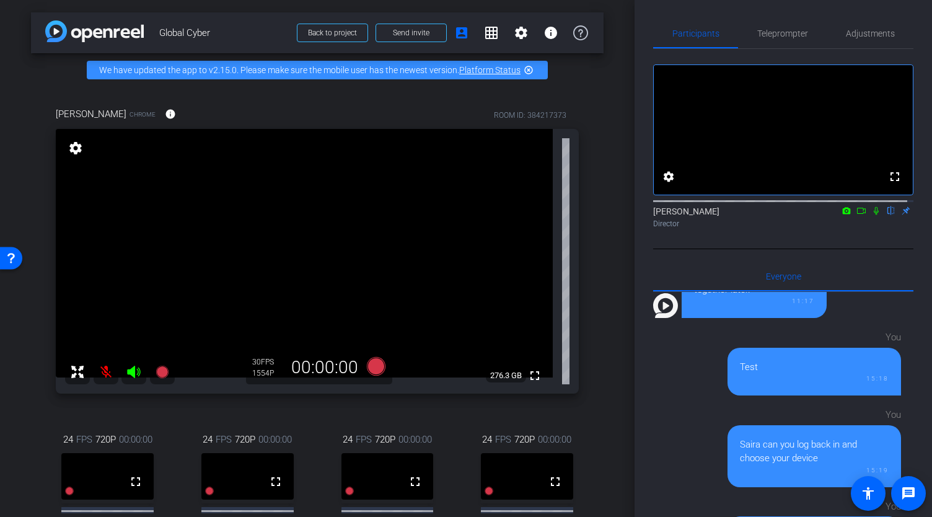
click at [857, 215] on icon at bounding box center [862, 210] width 10 height 9
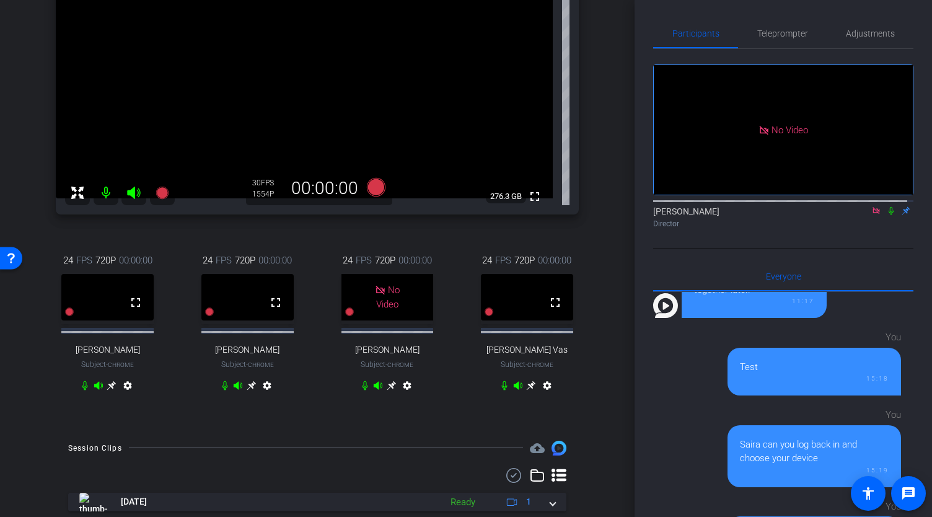
scroll to position [182, 0]
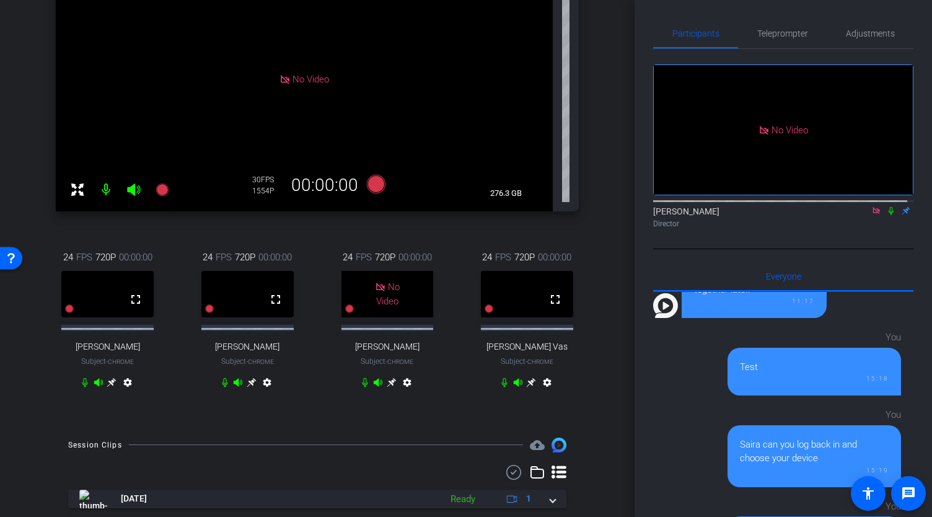
click at [110, 387] on icon at bounding box center [111, 381] width 9 height 9
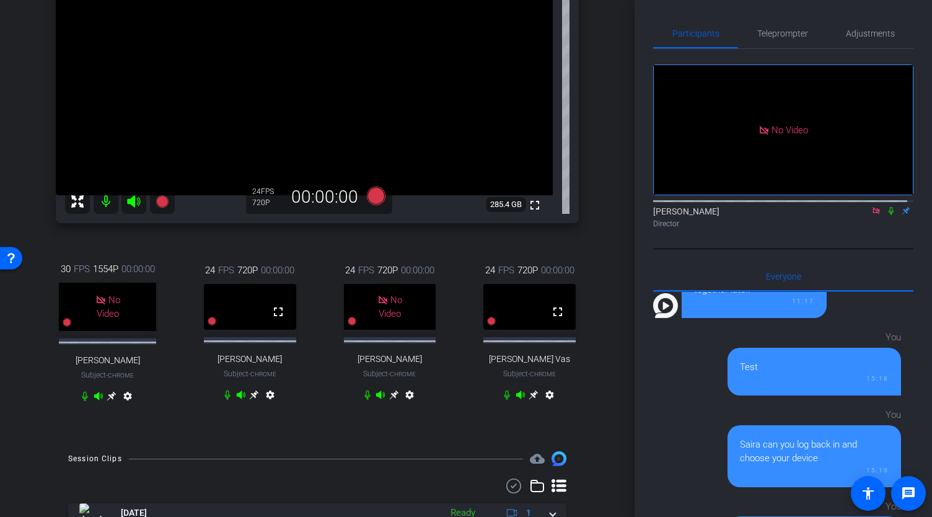
click at [267, 405] on mat-icon "settings" at bounding box center [270, 397] width 15 height 15
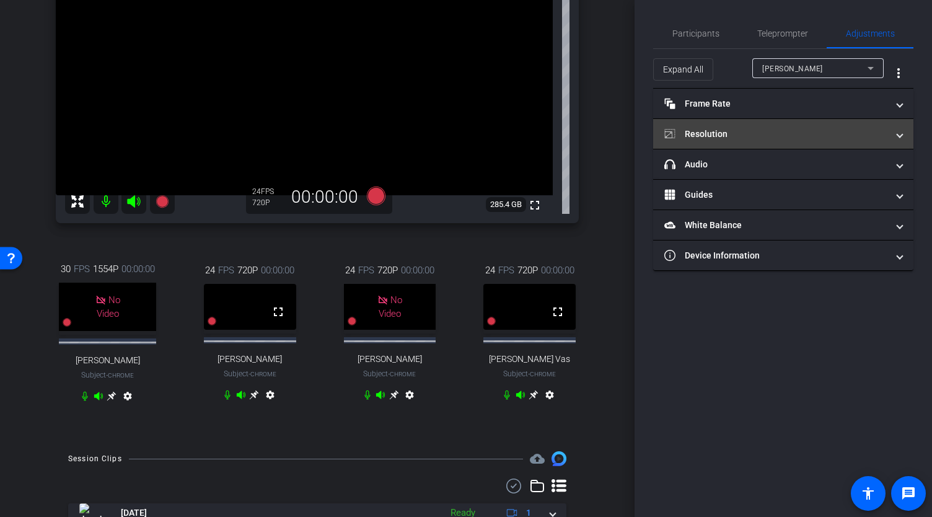
click at [725, 130] on mat-panel-title "Resolution" at bounding box center [775, 134] width 223 height 13
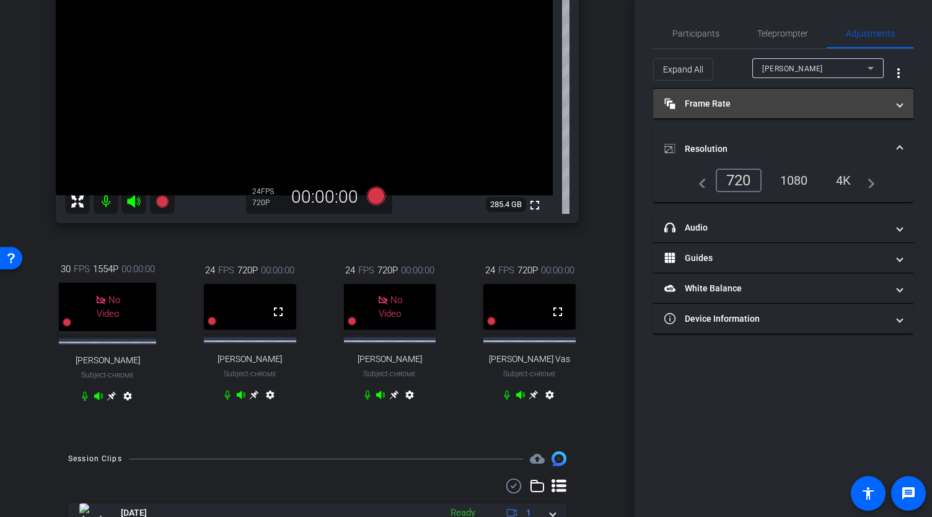
click at [710, 102] on mat-panel-title "Frame Rate Frame Rate" at bounding box center [775, 103] width 223 height 13
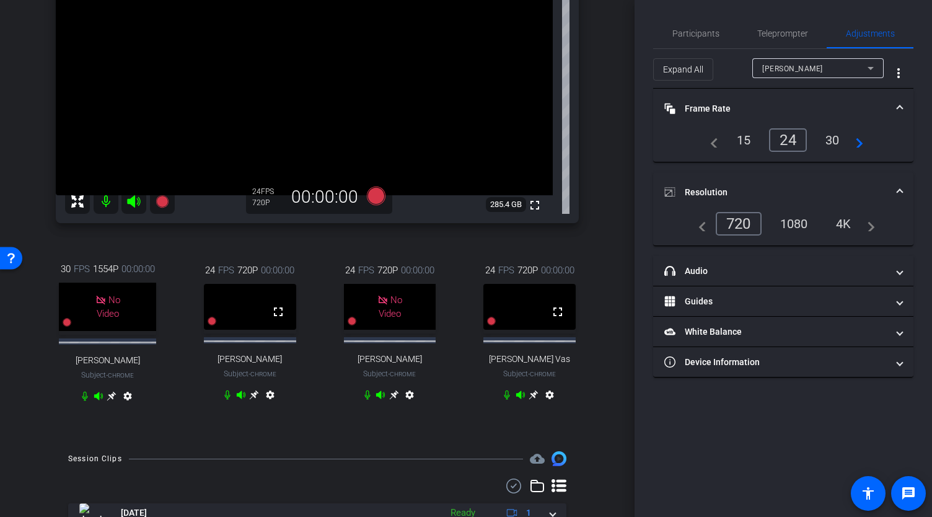
click at [832, 140] on div "30" at bounding box center [832, 140] width 33 height 21
click at [895, 107] on span "Frame Rate Frame Rate" at bounding box center [780, 108] width 233 height 13
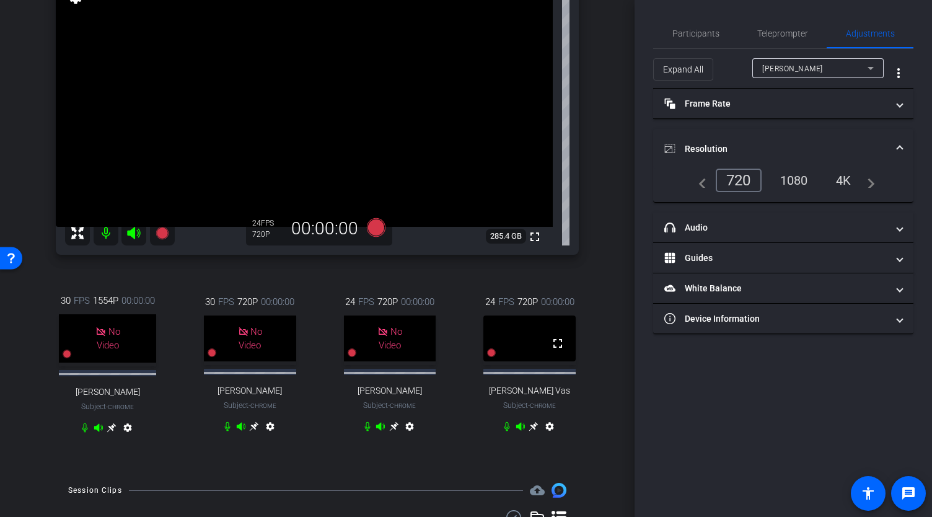
scroll to position [156, 0]
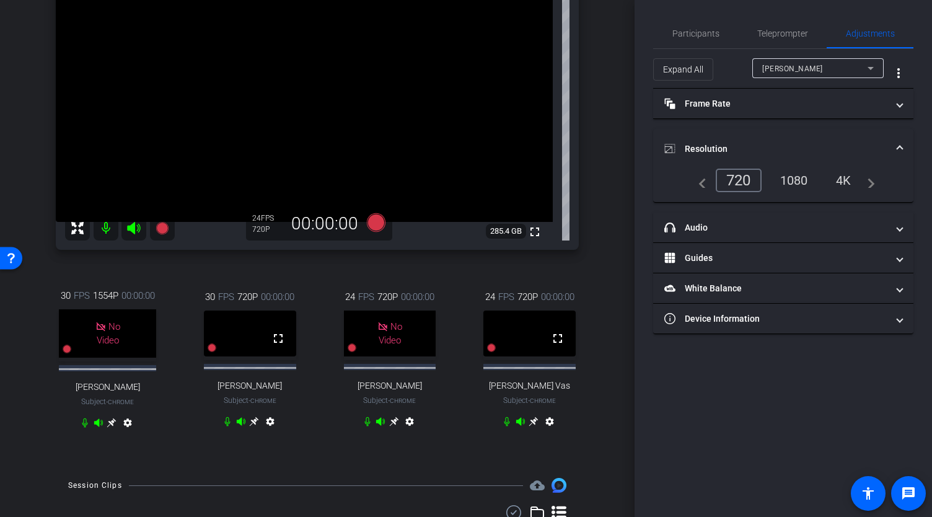
click at [250, 426] on icon at bounding box center [254, 421] width 9 height 9
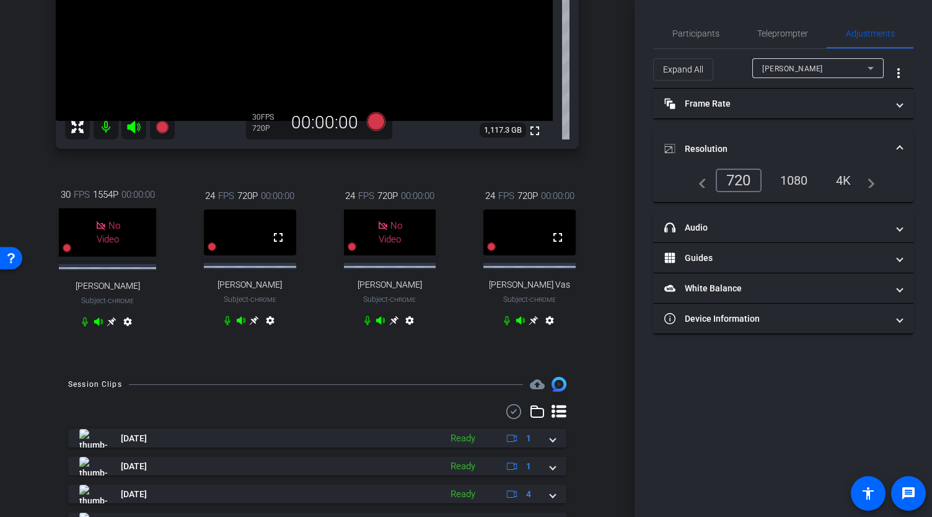
scroll to position [258, 0]
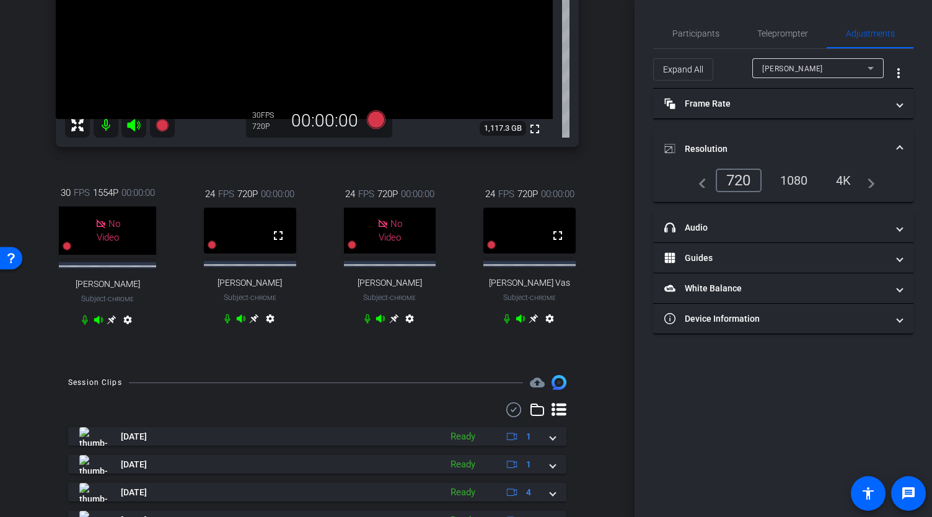
click at [532, 324] on icon at bounding box center [533, 318] width 9 height 9
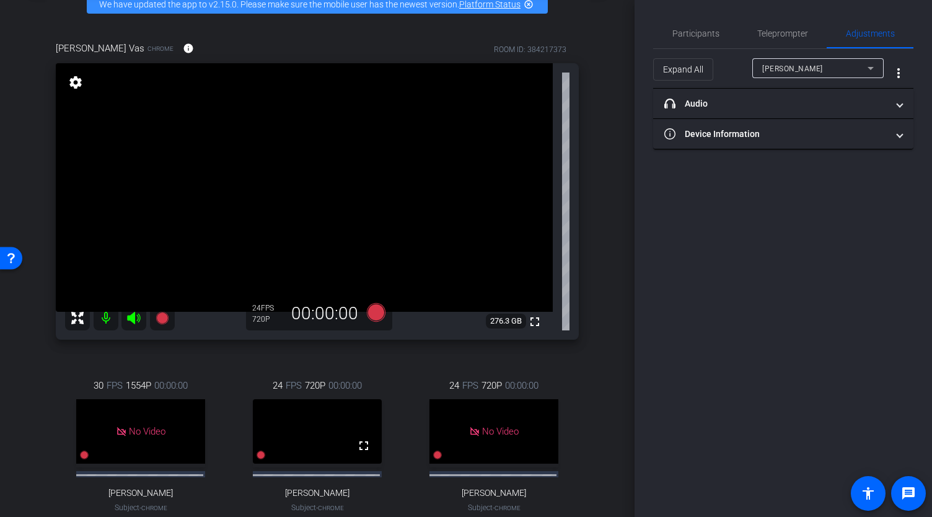
scroll to position [63, 0]
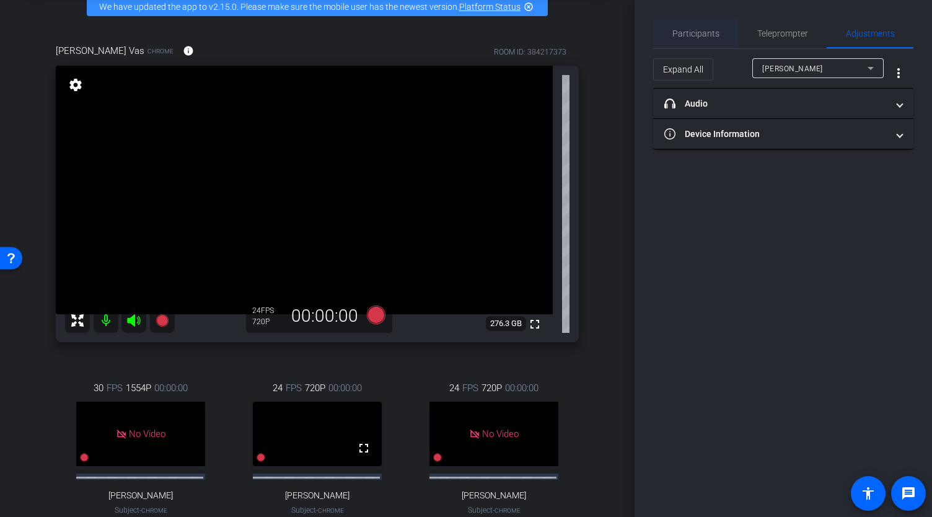
click at [697, 33] on span "Participants" at bounding box center [696, 33] width 47 height 9
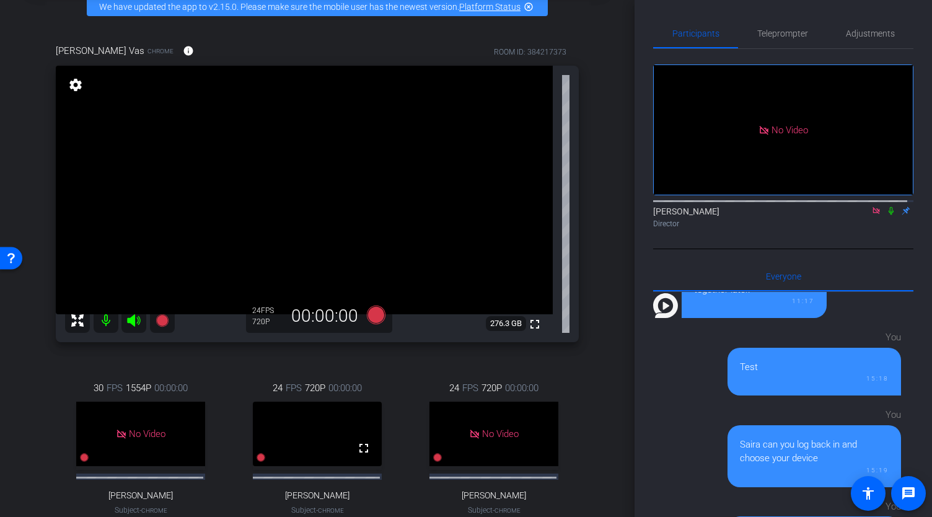
click at [869, 205] on mat-icon at bounding box center [876, 210] width 15 height 11
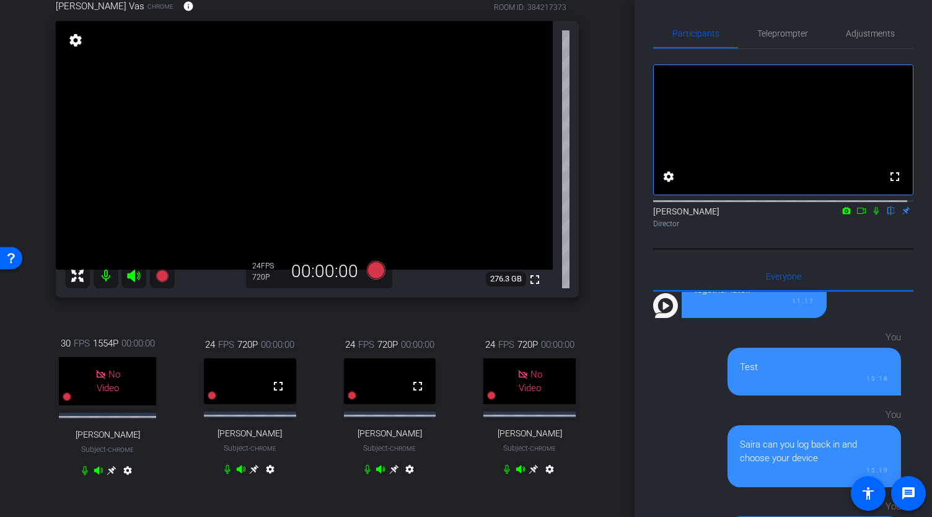
scroll to position [99, 0]
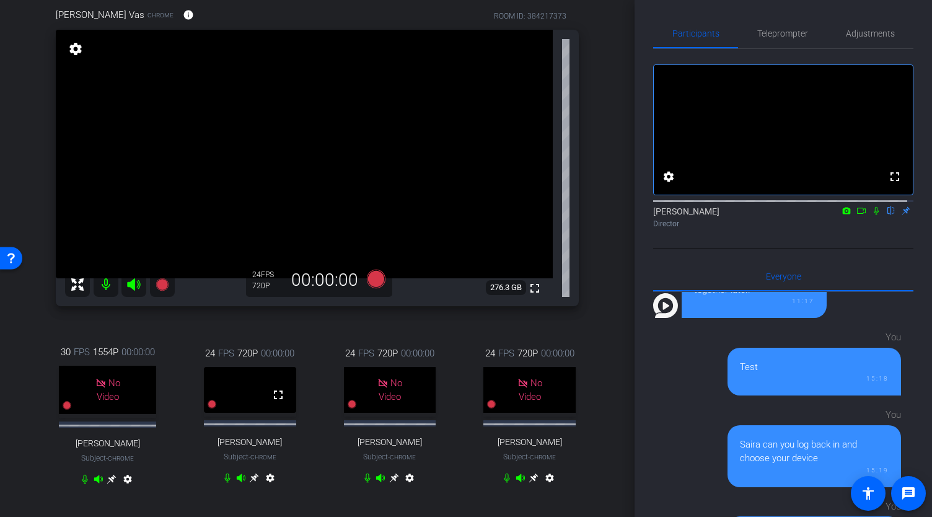
drag, startPoint x: 635, startPoint y: 183, endPoint x: 635, endPoint y: 204, distance: 20.5
click at [635, 204] on div "Participants Teleprompter Adjustments fullscreen settings Abe Menendez flip Dir…" at bounding box center [784, 258] width 298 height 517
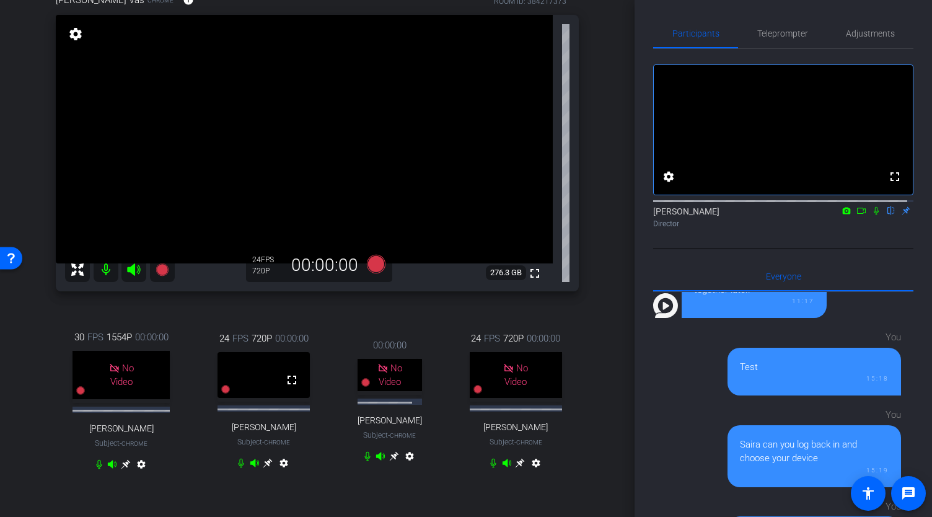
scroll to position [125, 0]
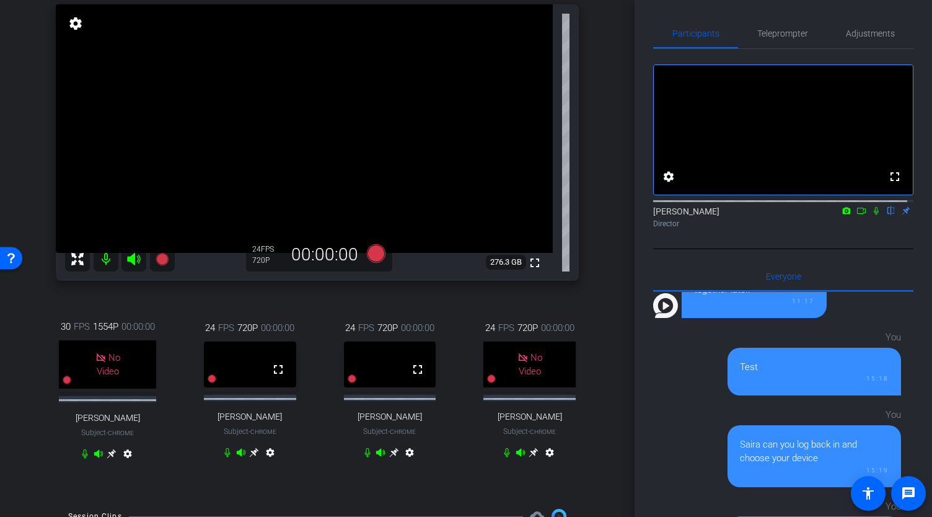
click at [394, 457] on icon at bounding box center [394, 453] width 10 height 10
click at [81, 31] on mat-icon "settings" at bounding box center [75, 23] width 17 height 15
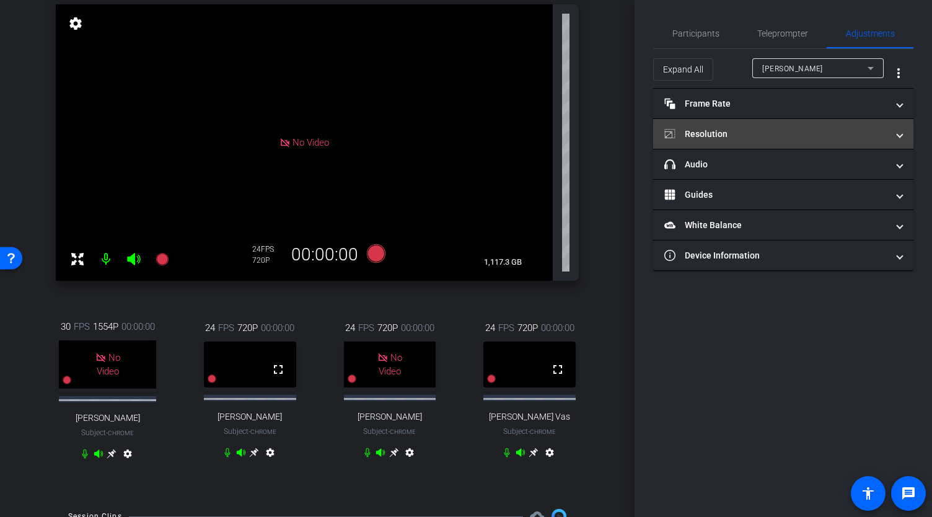
click at [734, 130] on mat-panel-title "Resolution" at bounding box center [775, 134] width 223 height 13
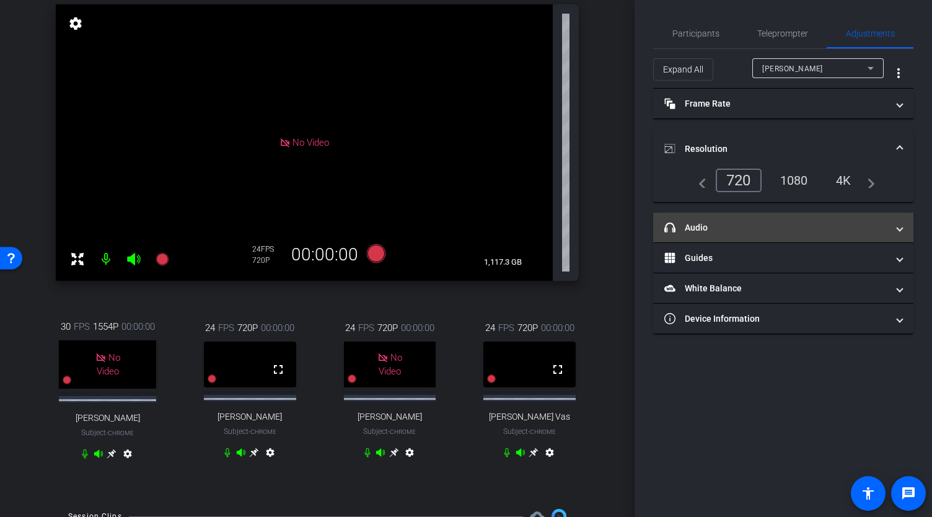
click at [722, 229] on mat-panel-title "headphone icon Audio" at bounding box center [775, 227] width 223 height 13
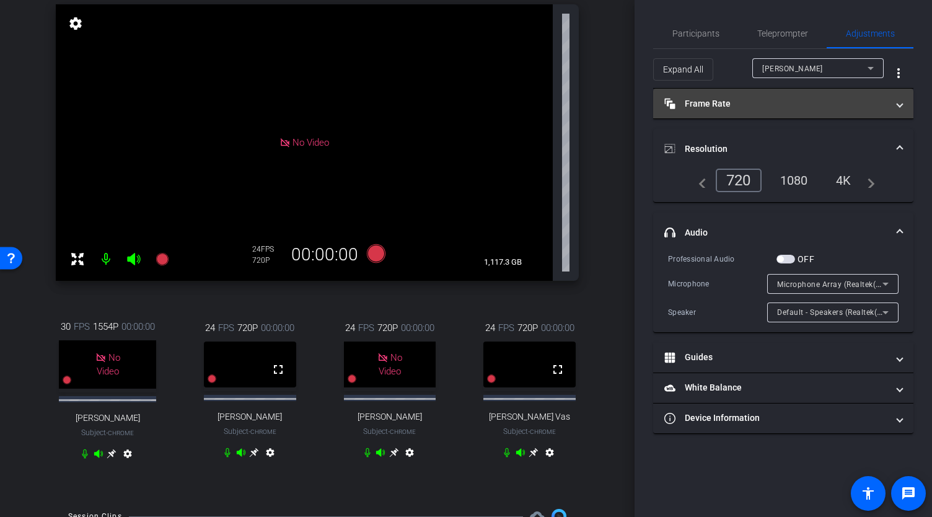
click at [720, 102] on mat-panel-title "Frame Rate Frame Rate" at bounding box center [775, 103] width 223 height 13
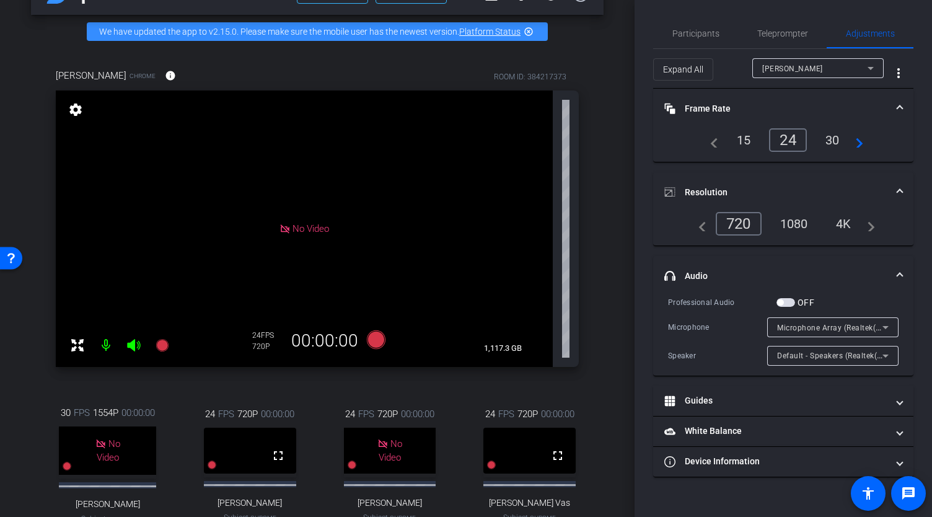
scroll to position [39, 0]
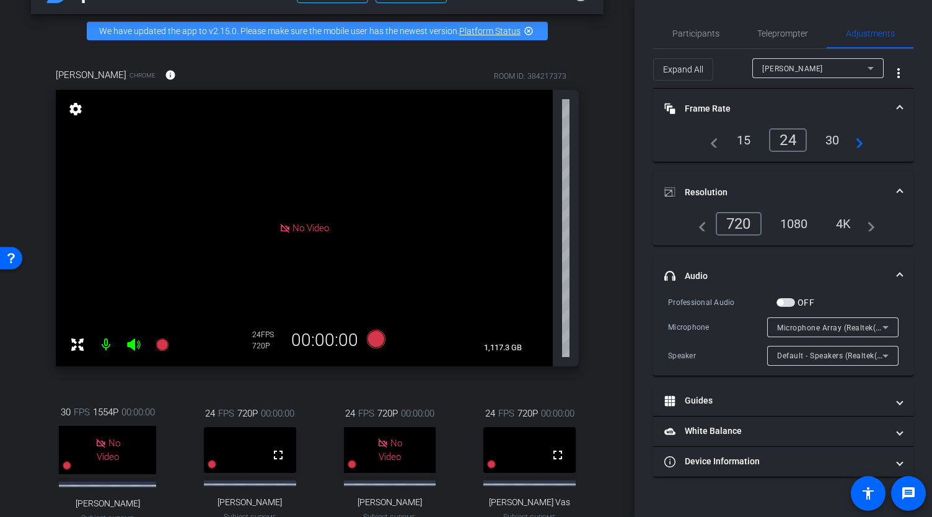
click at [74, 117] on mat-icon "settings" at bounding box center [75, 109] width 17 height 15
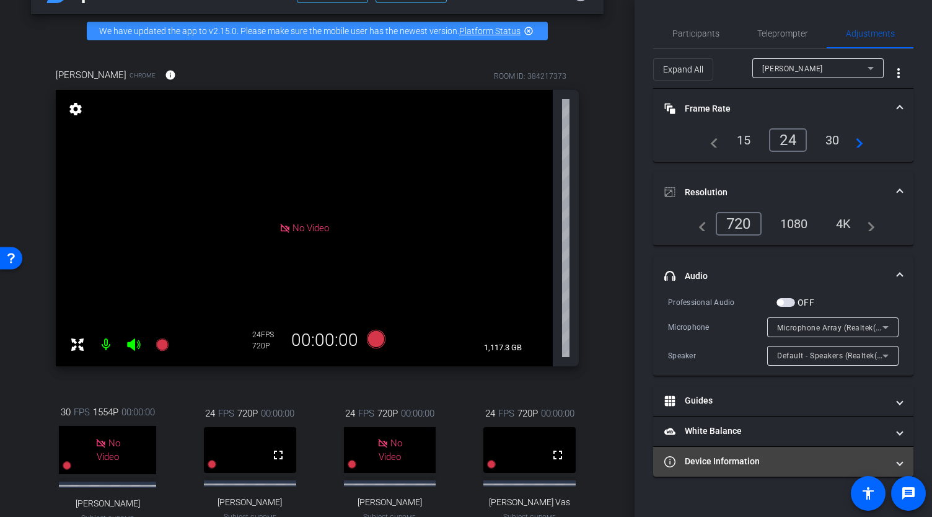
click at [720, 456] on mat-panel-title "Device Information" at bounding box center [775, 461] width 223 height 13
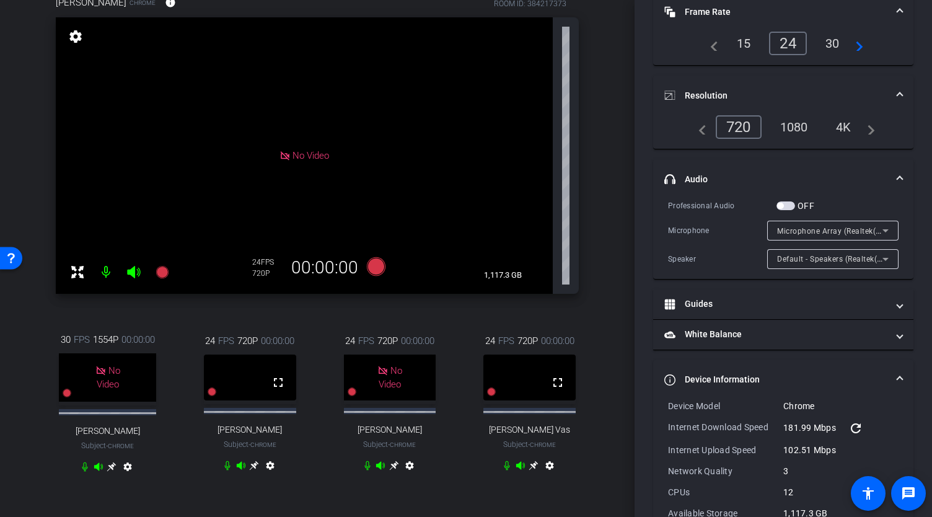
scroll to position [112, 0]
click at [250, 470] on icon at bounding box center [254, 466] width 10 height 10
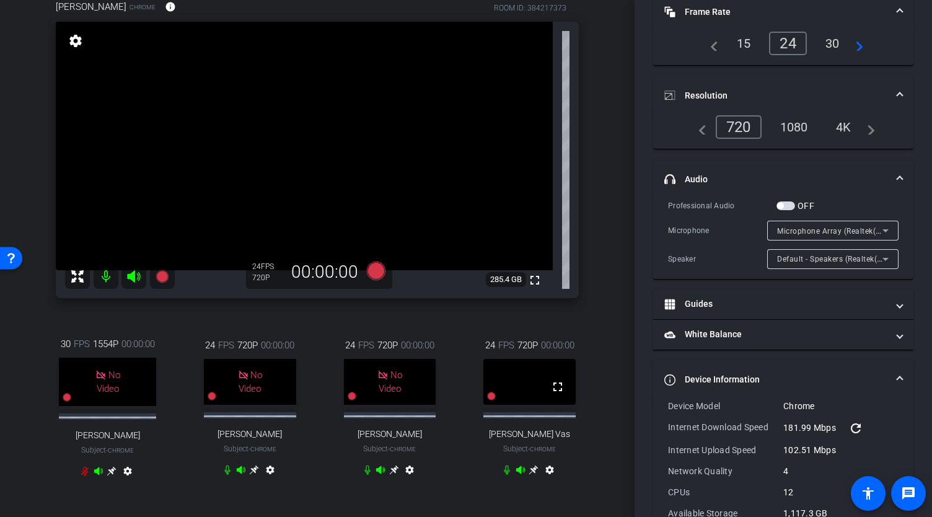
scroll to position [103, 0]
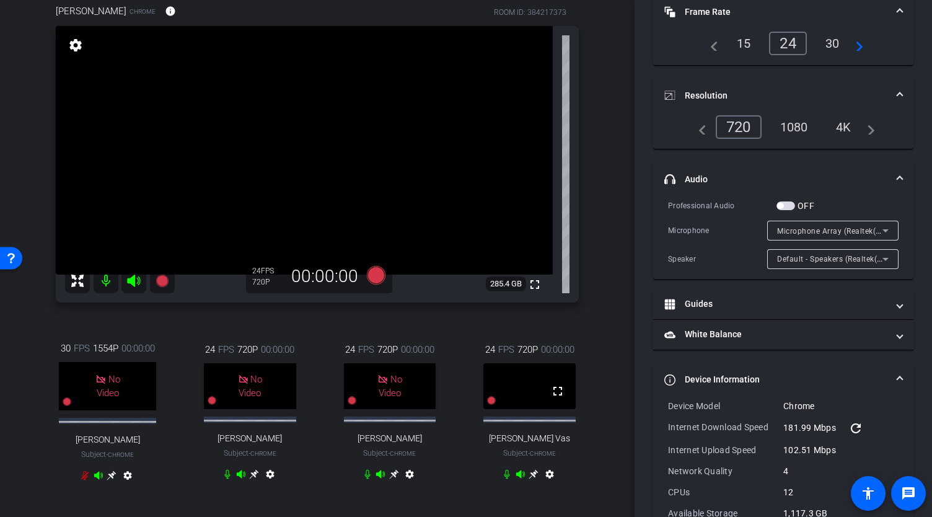
click at [534, 479] on icon at bounding box center [534, 474] width 10 height 10
click at [250, 479] on icon at bounding box center [254, 474] width 9 height 9
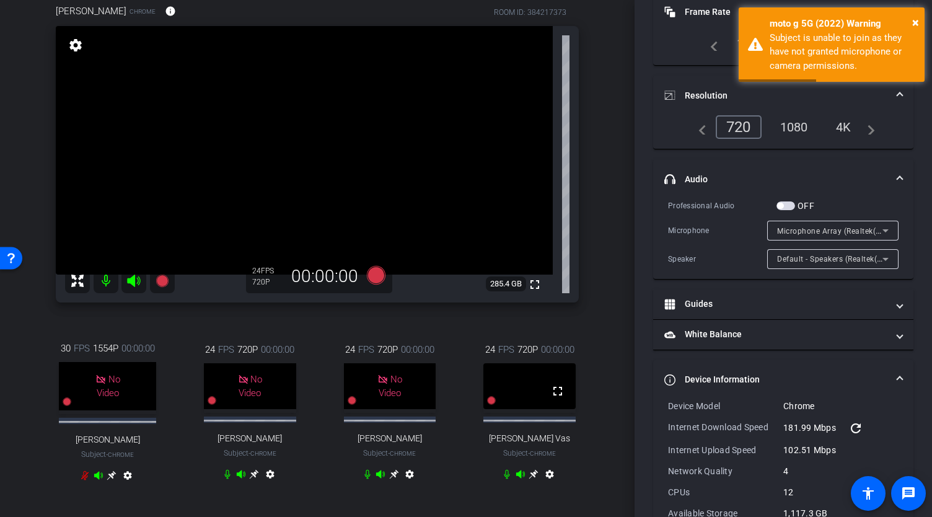
click at [643, 124] on div "Participants Teleprompter Adjustments settings Abe Menendez flip Director Every…" at bounding box center [784, 258] width 298 height 517
click at [916, 17] on span "×" at bounding box center [915, 22] width 7 height 15
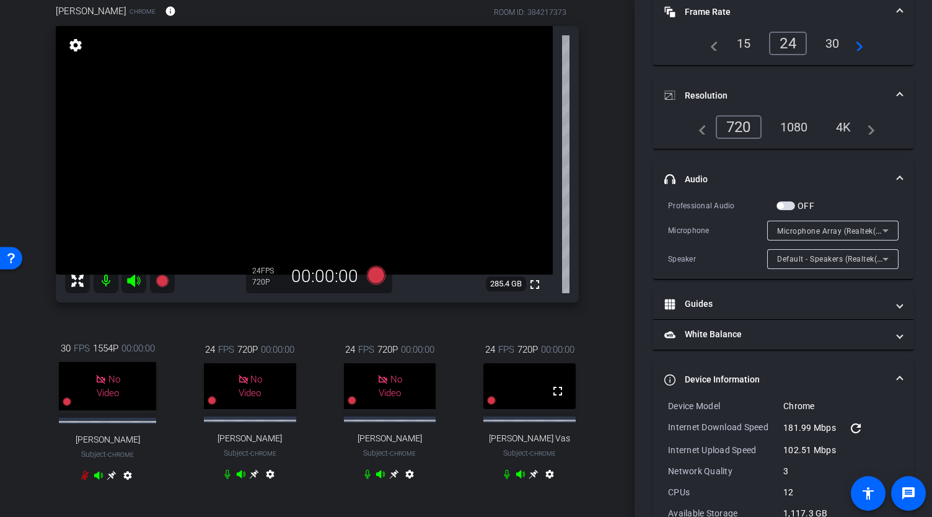
click at [78, 53] on mat-icon "settings" at bounding box center [75, 45] width 17 height 15
type input "11000"
click at [84, 50] on mat-icon "settings" at bounding box center [75, 45] width 17 height 15
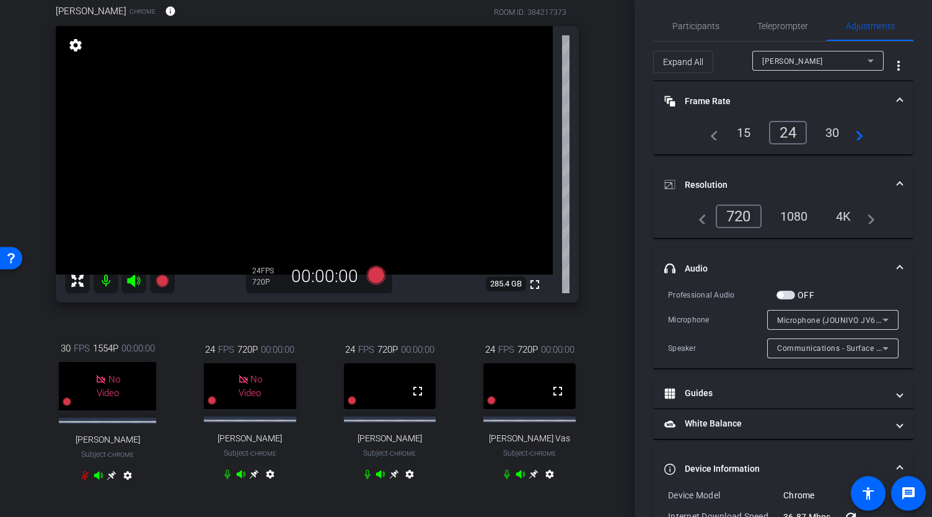
scroll to position [6, 0]
click at [834, 133] on div "30" at bounding box center [832, 133] width 33 height 21
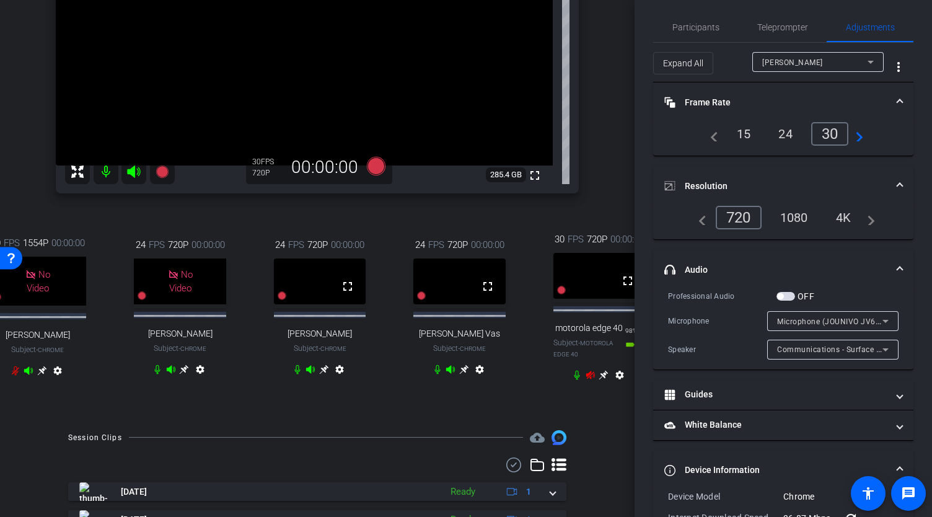
scroll to position [214, 0]
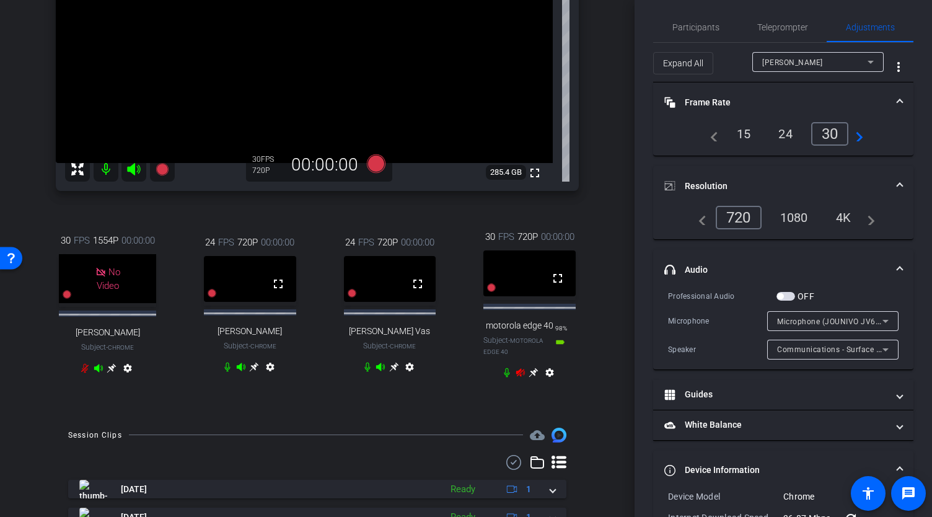
click at [531, 377] on icon at bounding box center [533, 372] width 9 height 9
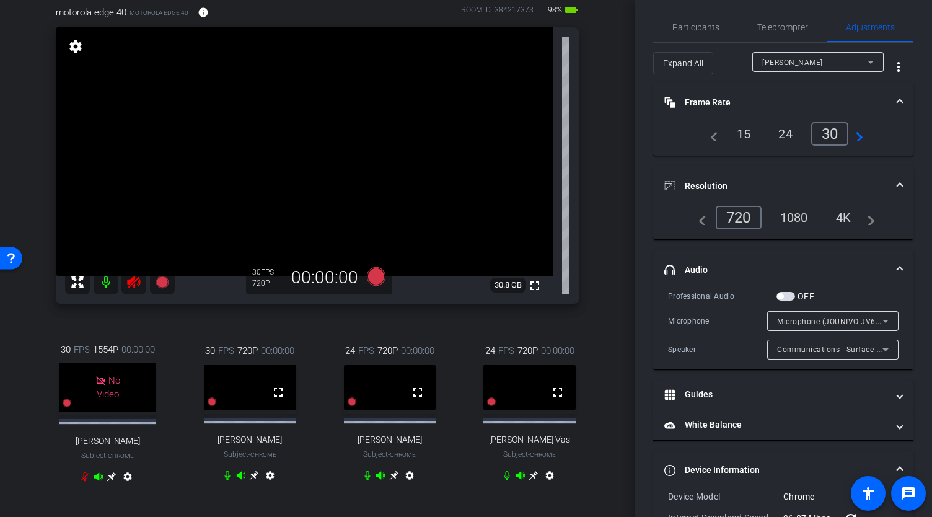
scroll to position [113, 0]
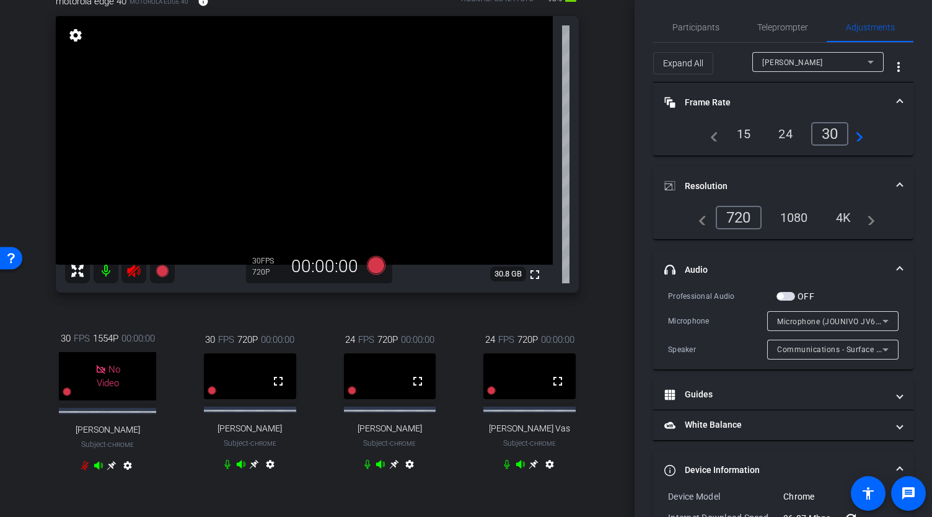
click at [131, 277] on icon at bounding box center [133, 271] width 13 height 12
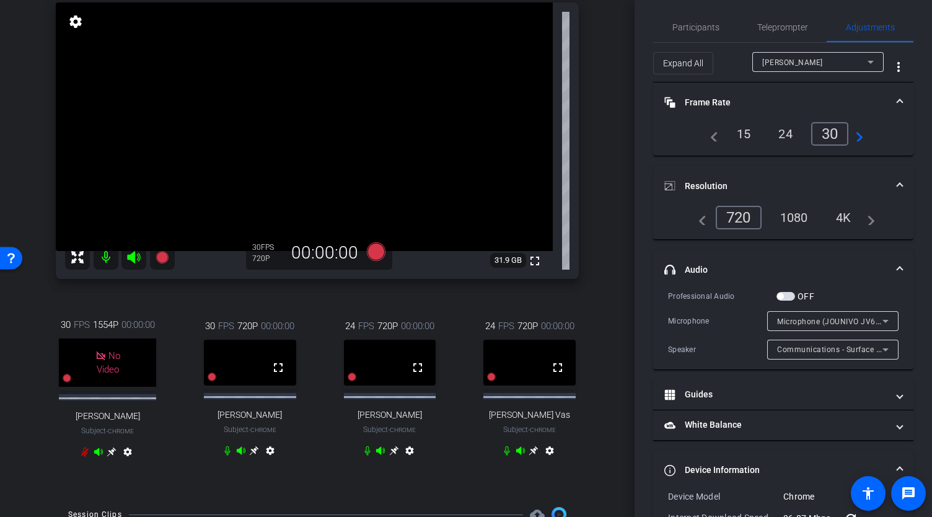
scroll to position [135, 0]
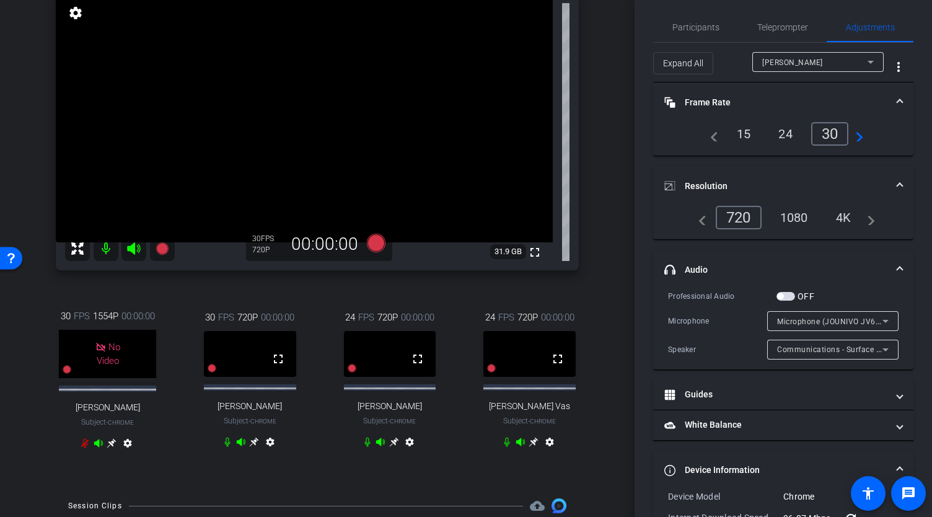
drag, startPoint x: 635, startPoint y: 200, endPoint x: 635, endPoint y: 172, distance: 27.9
click at [635, 172] on div "Participants Teleprompter Adjustments settings Abe Menendez flip Director Every…" at bounding box center [784, 258] width 298 height 517
click at [867, 61] on icon at bounding box center [870, 62] width 15 height 15
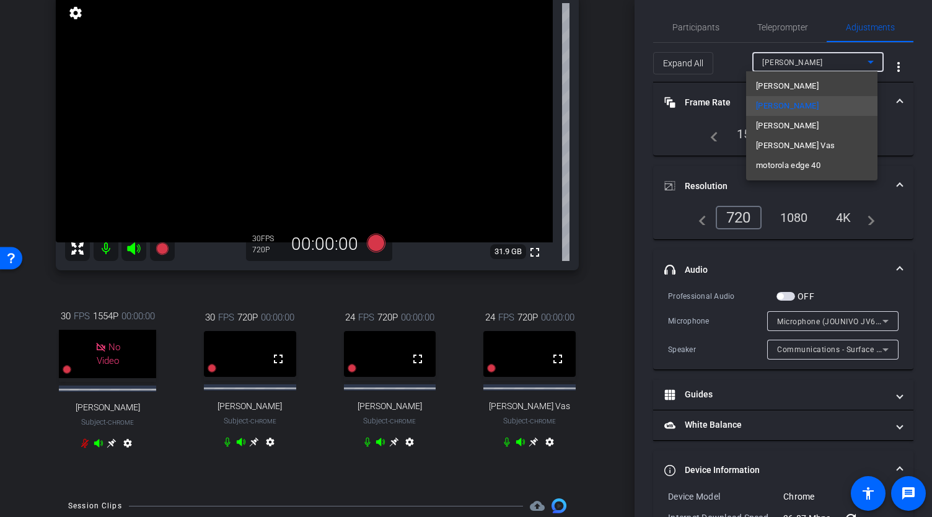
drag, startPoint x: 801, startPoint y: 123, endPoint x: 795, endPoint y: 143, distance: 20.8
click at [795, 143] on mat-option "Norb Vas" at bounding box center [811, 146] width 131 height 20
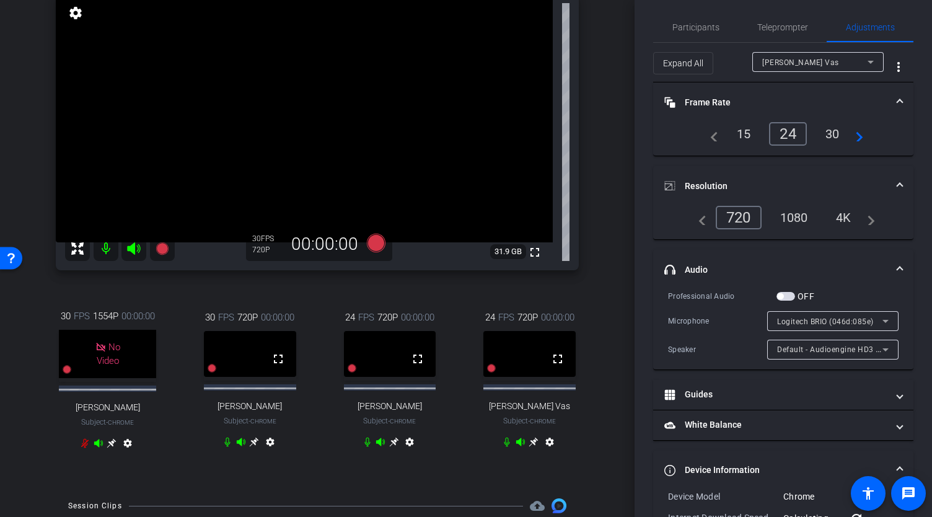
click at [837, 129] on div "30" at bounding box center [832, 133] width 33 height 21
click at [813, 65] on div "Norb Vas" at bounding box center [814, 62] width 105 height 15
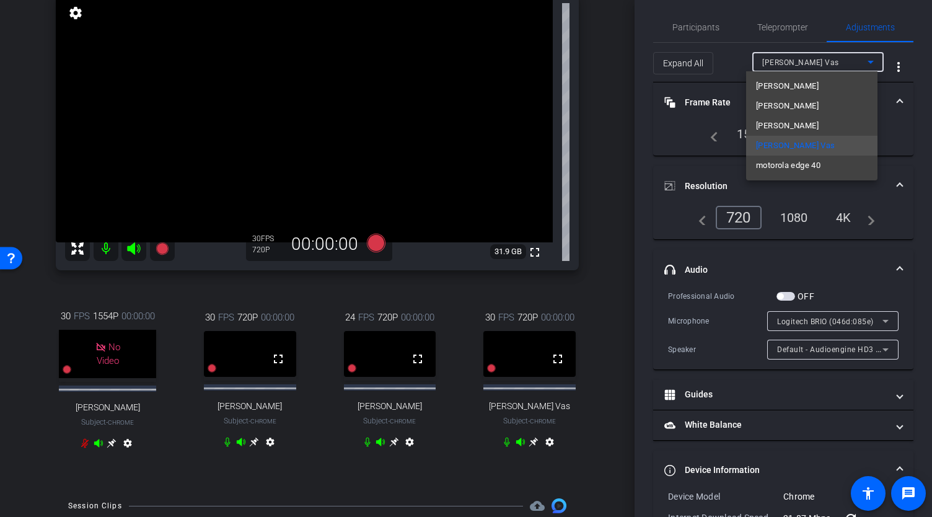
click at [654, 131] on div at bounding box center [466, 258] width 932 height 517
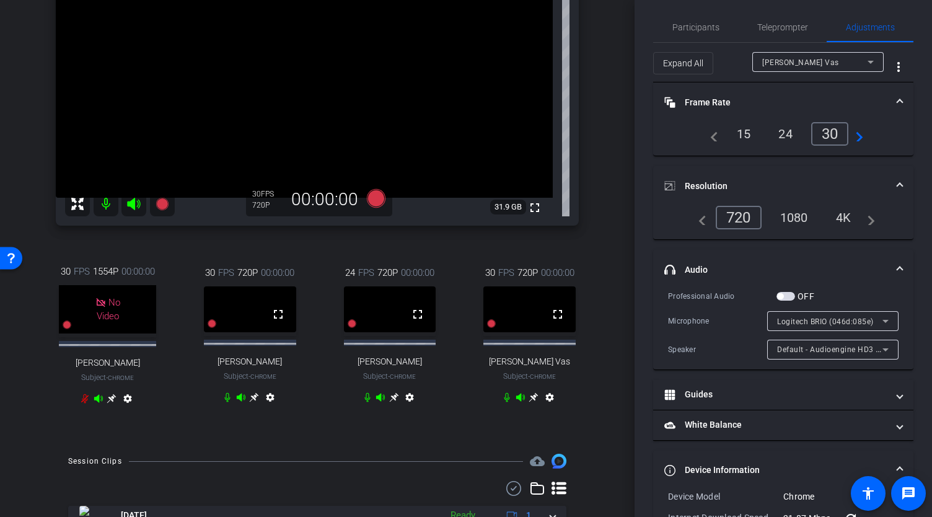
scroll to position [169, 0]
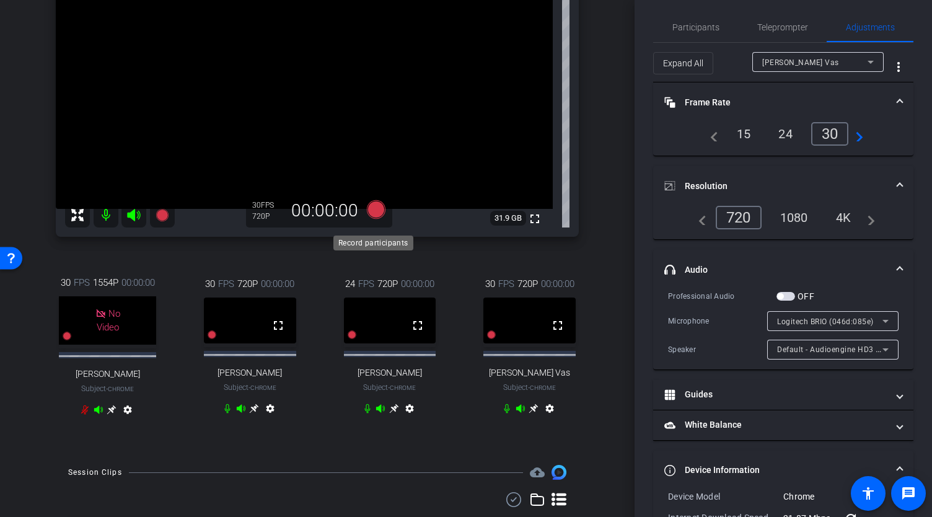
click at [374, 218] on icon at bounding box center [376, 209] width 19 height 19
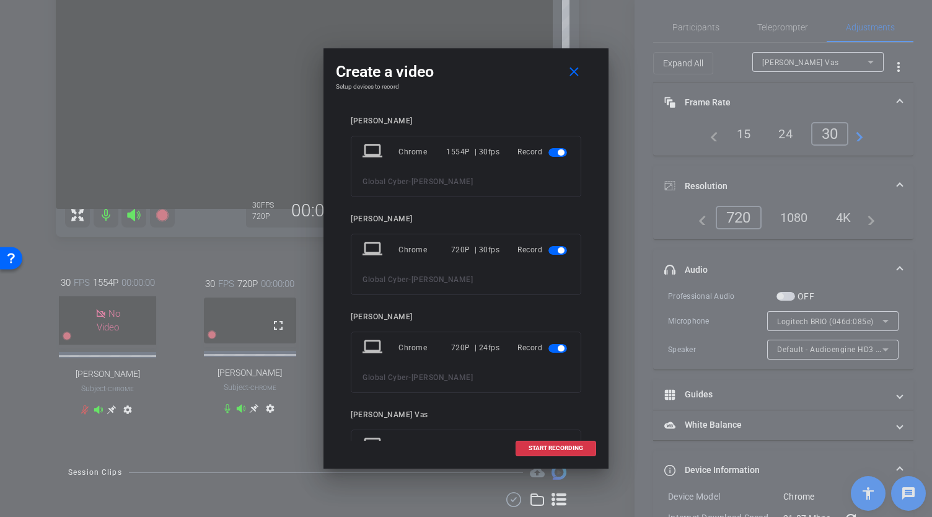
drag, startPoint x: 597, startPoint y: 200, endPoint x: 593, endPoint y: 244, distance: 44.2
click at [593, 244] on div "Create a video close Setup devices to record Jackie laptop Chrome 1554P | 30fps…" at bounding box center [466, 258] width 285 height 420
click at [549, 154] on span "button" at bounding box center [558, 152] width 19 height 9
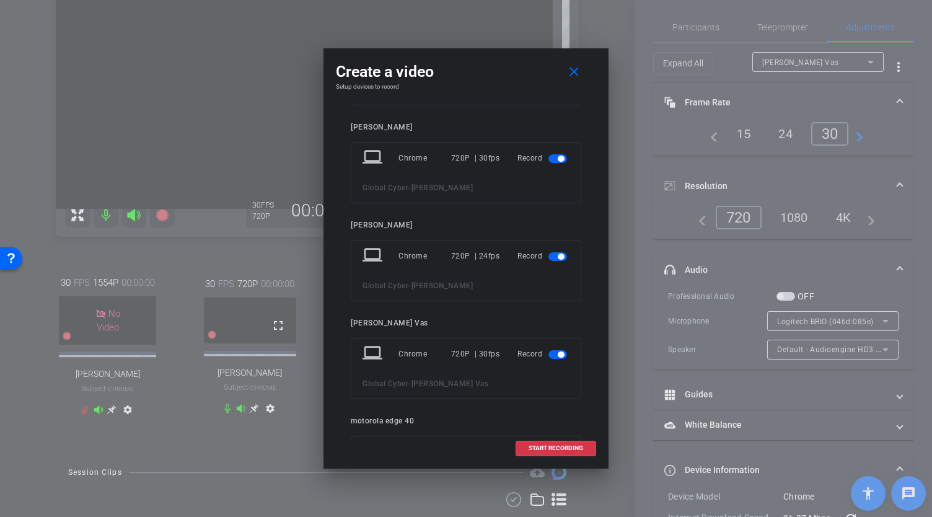
scroll to position [64, 0]
click at [558, 257] on span "button" at bounding box center [561, 258] width 6 height 6
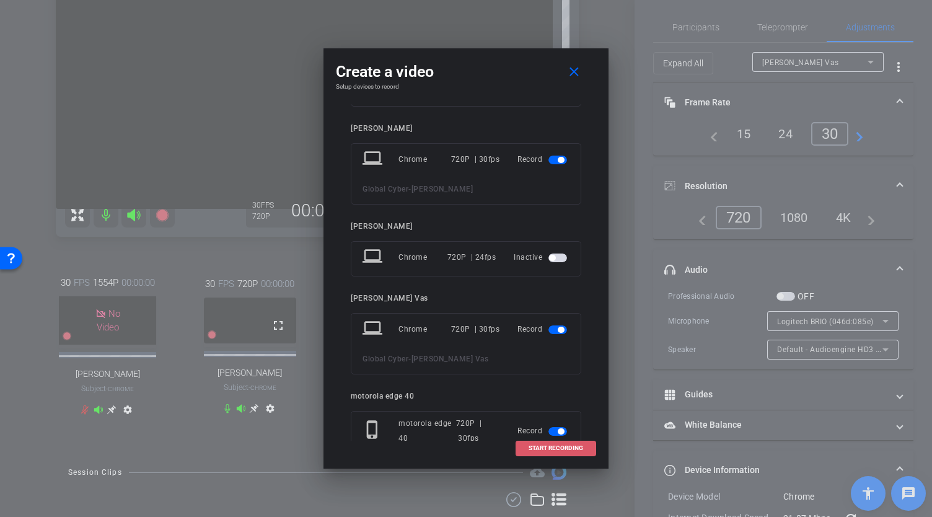
click at [552, 447] on span "START RECORDING" at bounding box center [556, 448] width 55 height 6
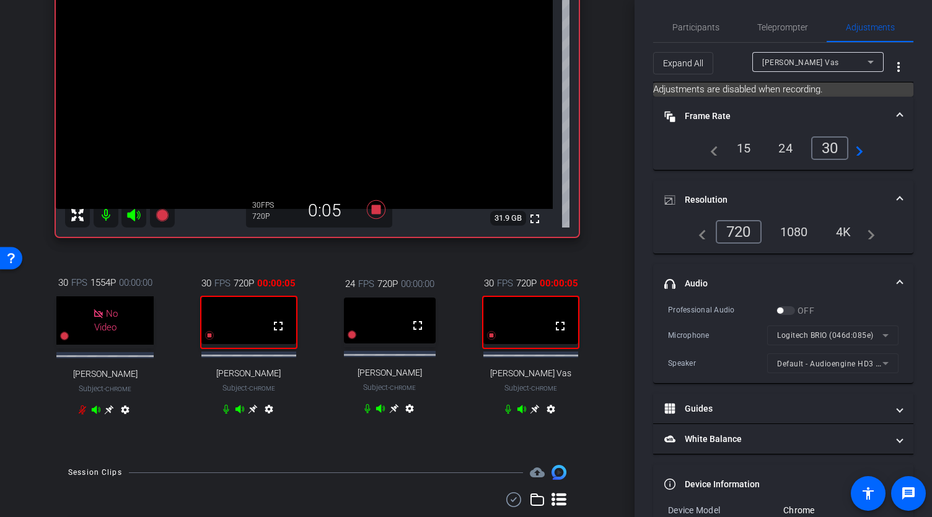
click at [248, 414] on icon at bounding box center [253, 409] width 10 height 10
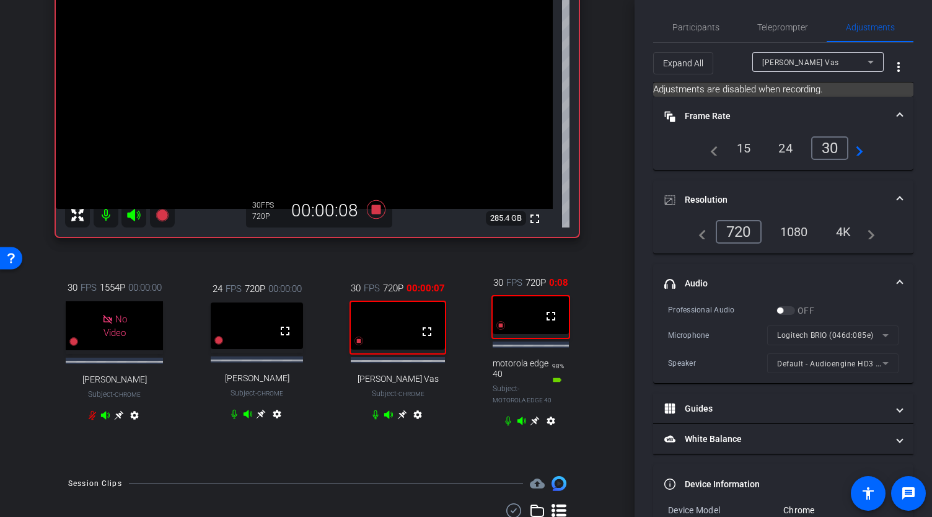
click at [400, 419] on icon at bounding box center [401, 414] width 9 height 9
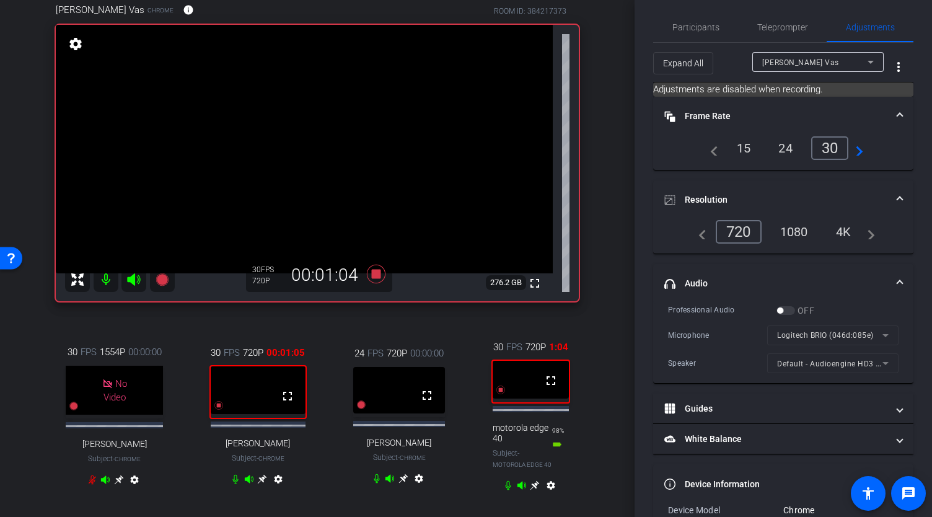
scroll to position [89, 0]
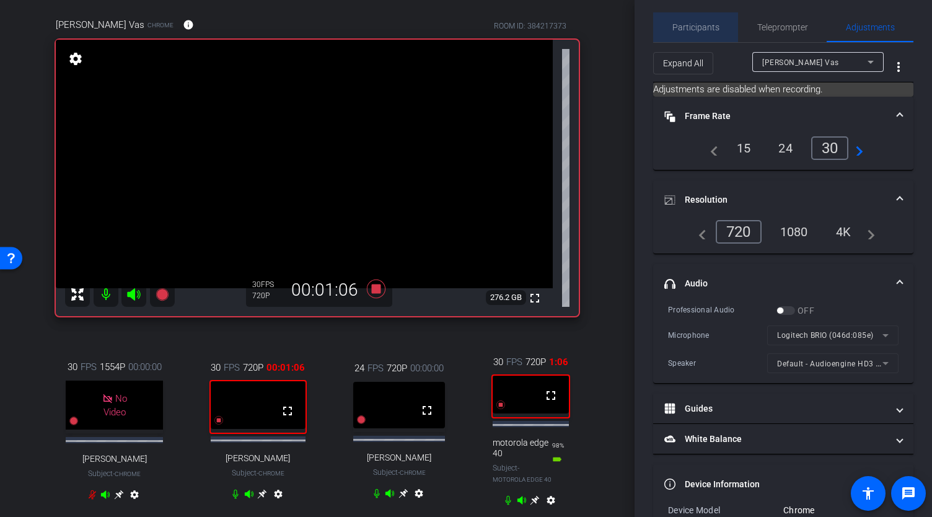
click at [702, 23] on span "Participants" at bounding box center [696, 27] width 47 height 9
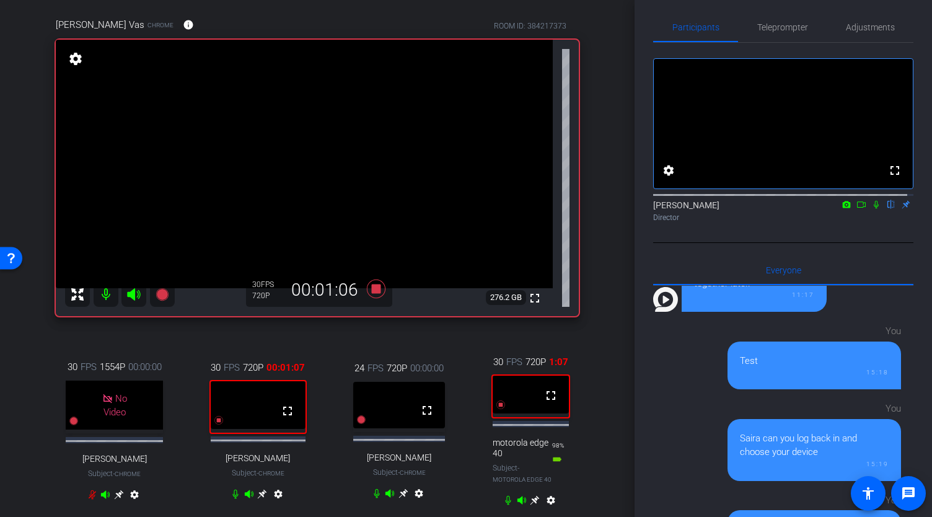
click at [857, 209] on icon at bounding box center [862, 204] width 10 height 9
click at [886, 209] on icon at bounding box center [891, 204] width 10 height 9
click at [783, 28] on span "Teleprompter" at bounding box center [782, 27] width 51 height 9
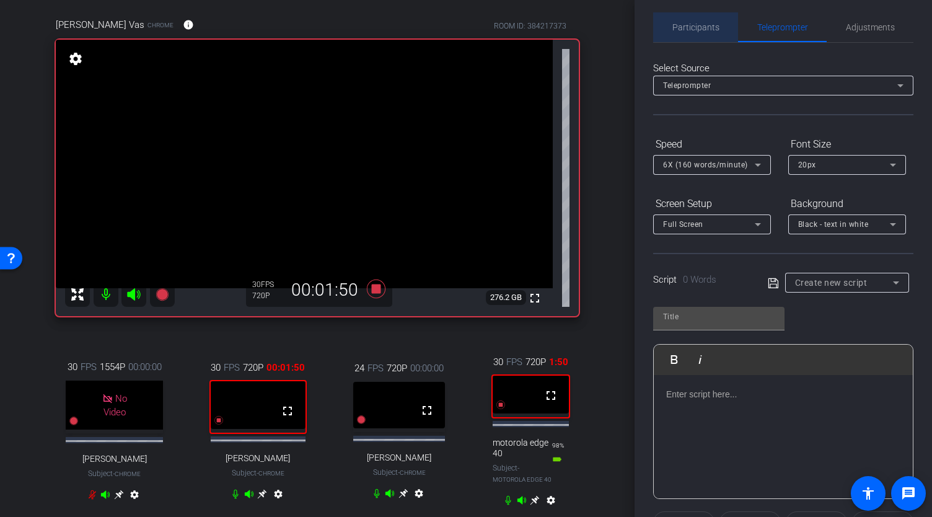
click at [704, 29] on span "Participants" at bounding box center [696, 27] width 47 height 9
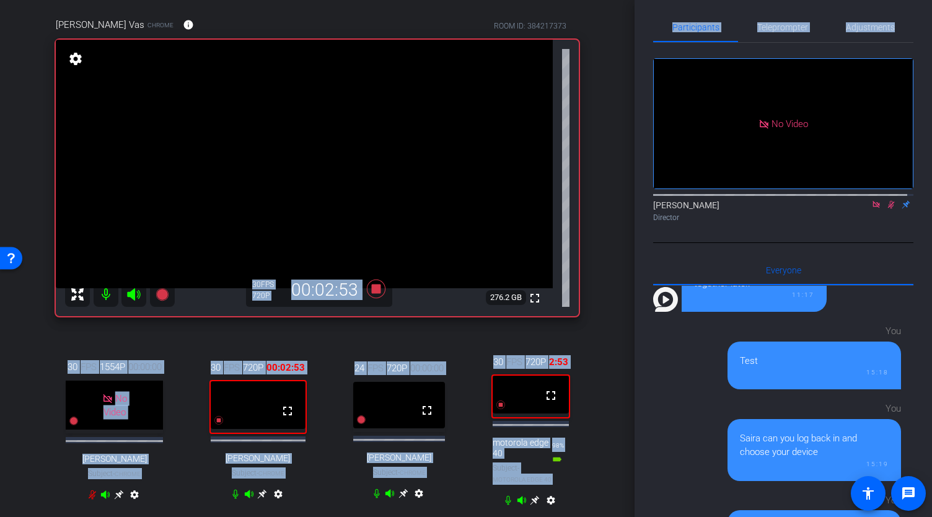
drag, startPoint x: 635, startPoint y: 104, endPoint x: 628, endPoint y: 64, distance: 39.6
click at [628, 64] on div "arrow_back Global Cyber Back to project Send invite account_box grid_on setting…" at bounding box center [466, 258] width 932 height 517
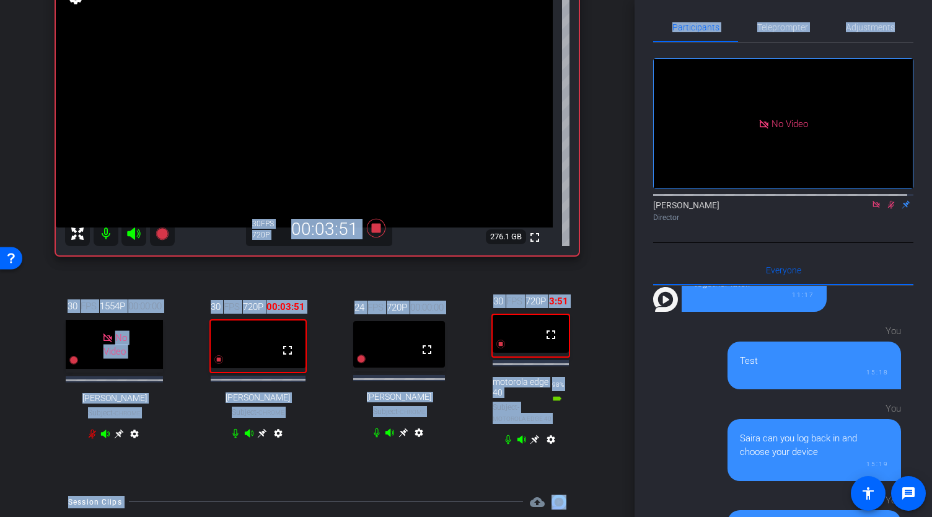
scroll to position [0, 0]
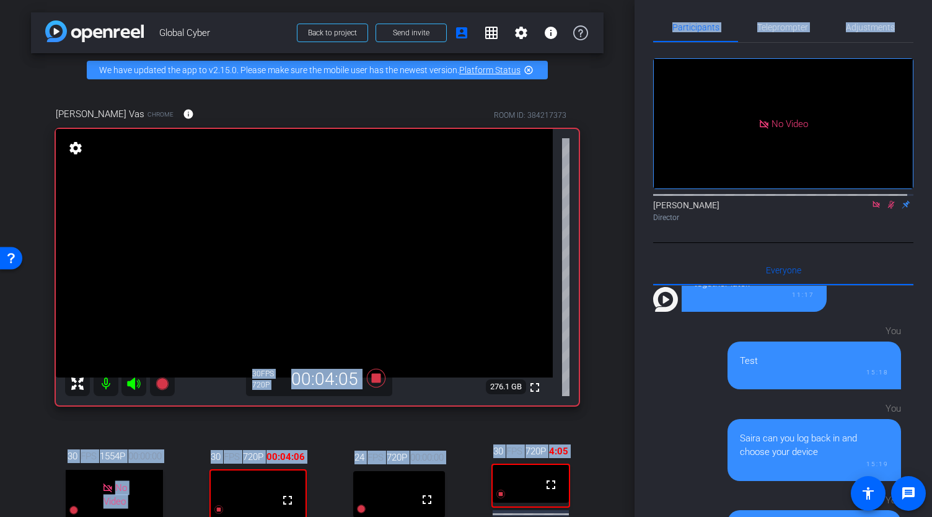
click at [888, 201] on icon at bounding box center [891, 205] width 7 height 8
click at [889, 201] on icon at bounding box center [891, 205] width 5 height 8
click at [888, 201] on icon at bounding box center [891, 205] width 7 height 8
click at [886, 200] on icon at bounding box center [891, 204] width 10 height 9
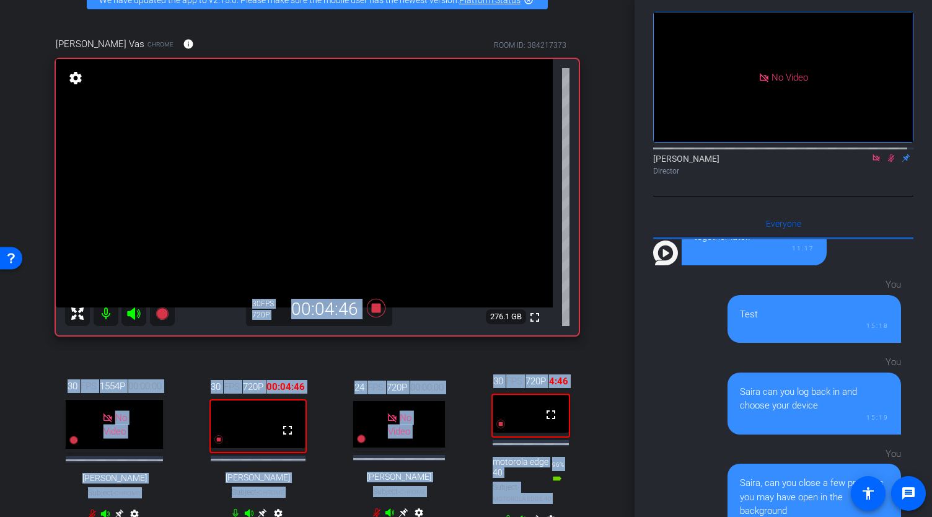
scroll to position [74, 0]
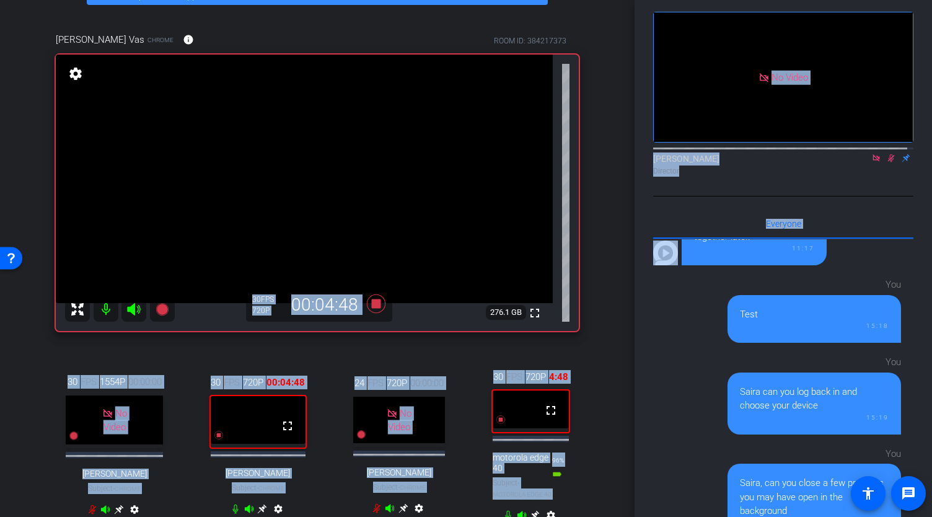
drag, startPoint x: 635, startPoint y: 206, endPoint x: 628, endPoint y: 276, distance: 70.9
click at [628, 276] on div "arrow_back Global Cyber Back to project Send invite account_box grid_on setting…" at bounding box center [466, 258] width 932 height 517
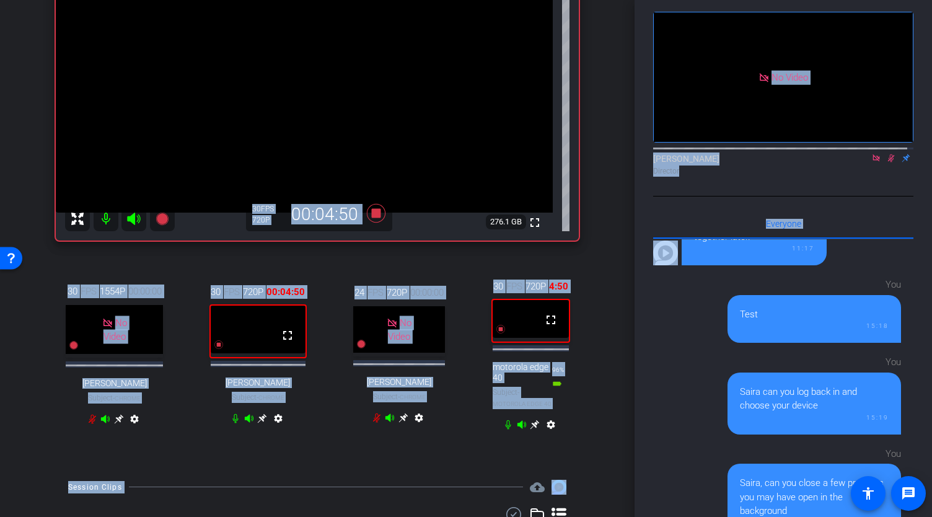
scroll to position [168, 0]
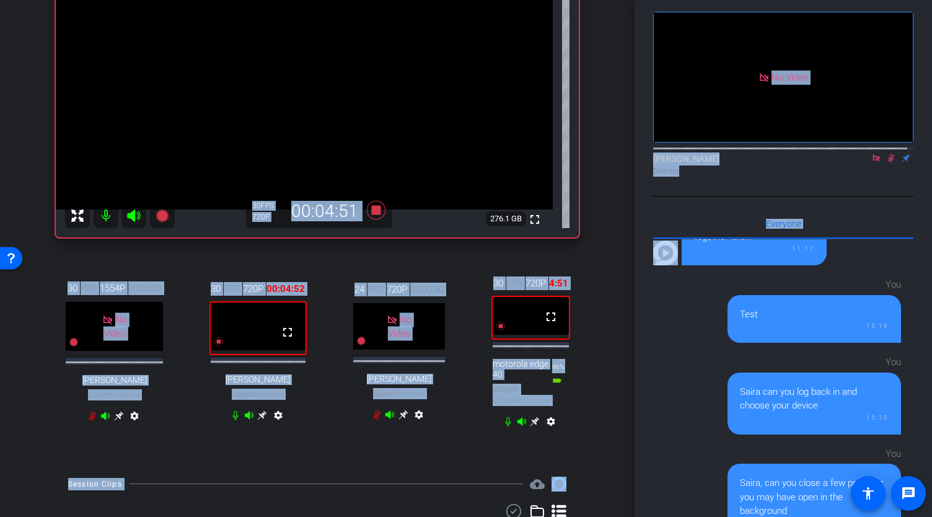
click at [532, 426] on icon at bounding box center [535, 421] width 9 height 9
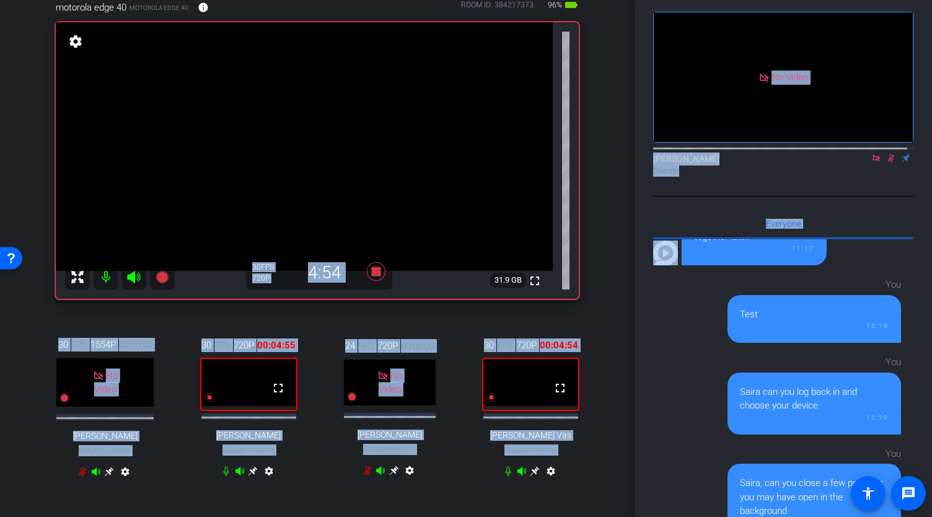
scroll to position [107, 0]
click at [531, 475] on icon at bounding box center [535, 470] width 10 height 10
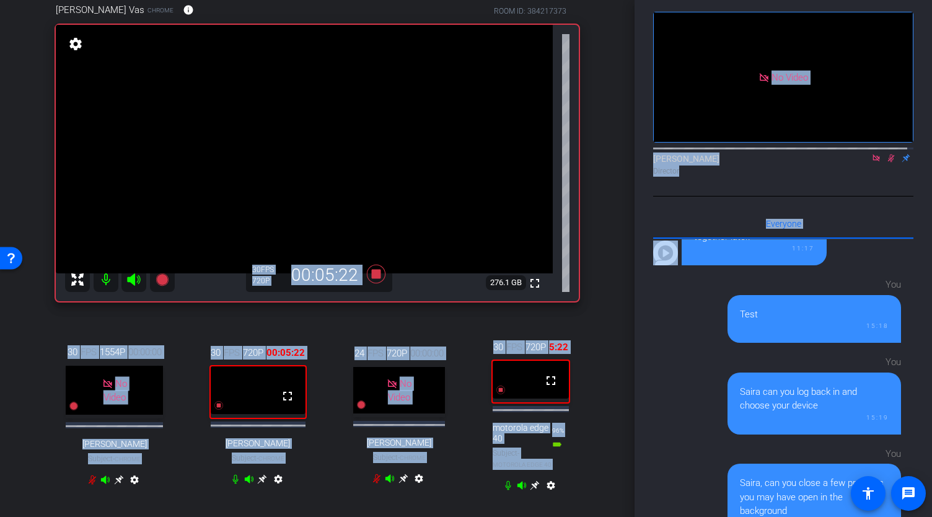
scroll to position [105, 0]
click at [531, 490] on icon at bounding box center [535, 485] width 10 height 10
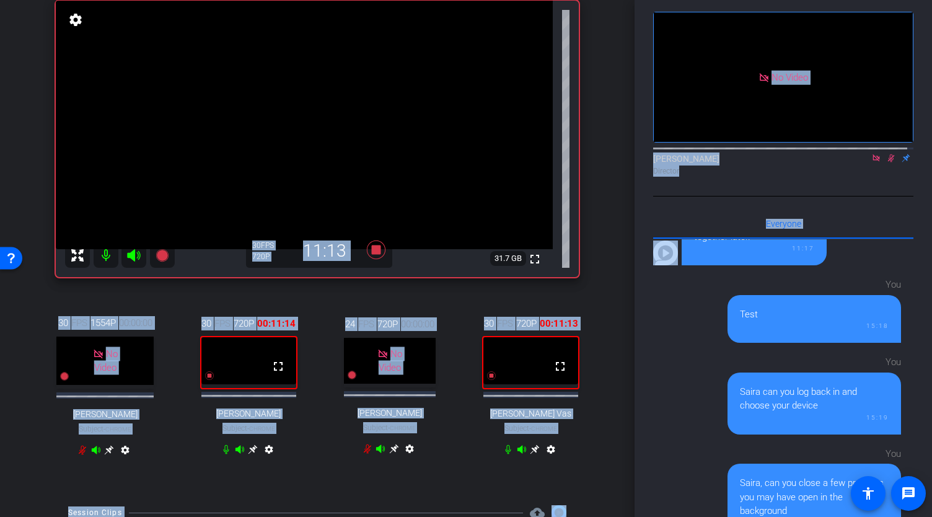
scroll to position [121, 0]
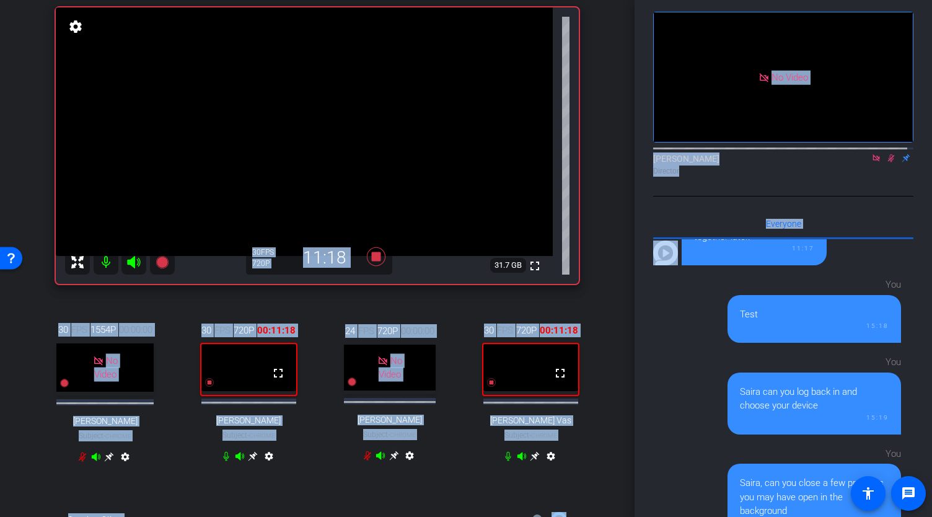
click at [250, 461] on icon at bounding box center [253, 456] width 9 height 9
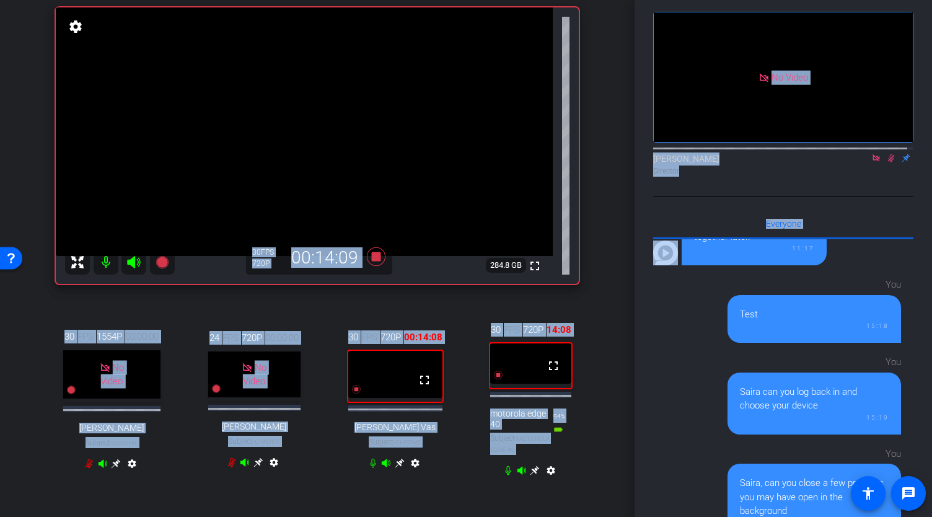
click at [395, 468] on icon at bounding box center [399, 463] width 9 height 9
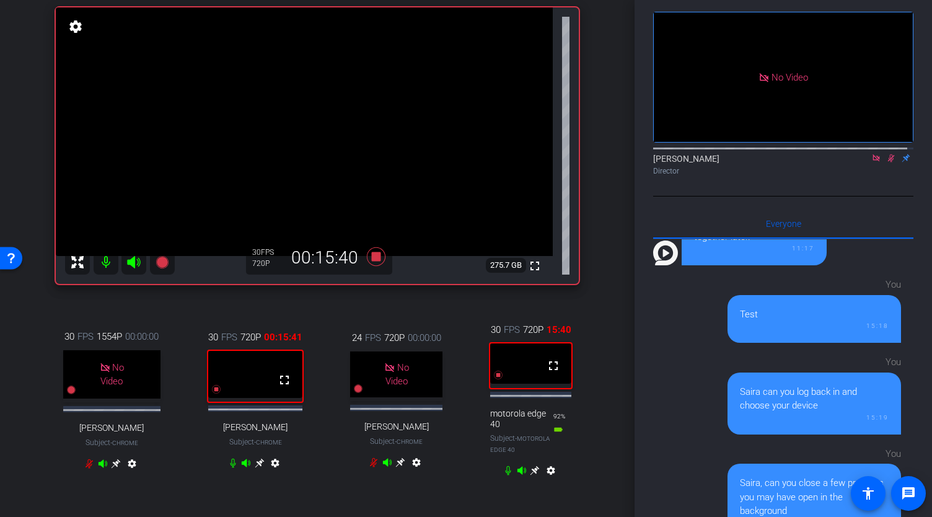
drag, startPoint x: 240, startPoint y: 12, endPoint x: 676, endPoint y: 359, distance: 557.0
click at [676, 359] on div "You Saira can you log back in and choose your device 15:19" at bounding box center [777, 392] width 248 height 86
click at [532, 475] on icon at bounding box center [535, 470] width 10 height 10
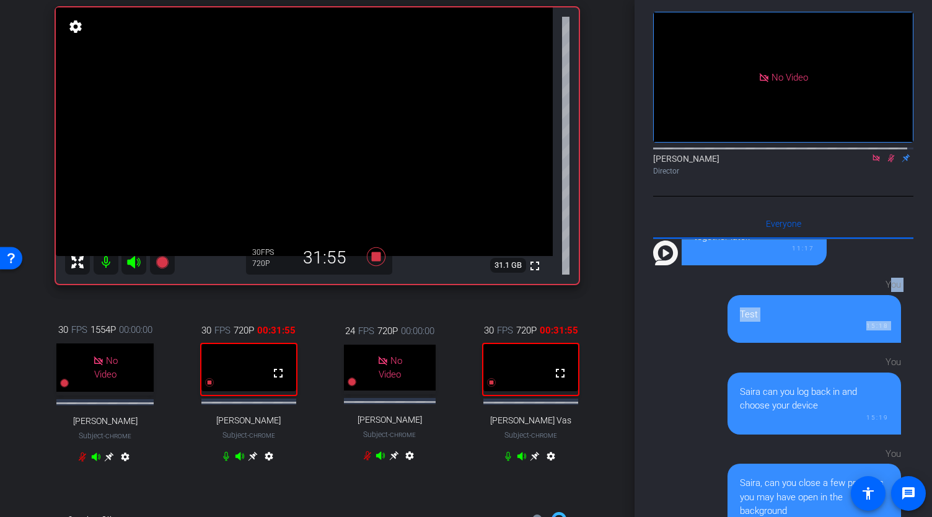
drag, startPoint x: 635, startPoint y: 249, endPoint x: 639, endPoint y: 314, distance: 65.2
click at [639, 314] on div "Participants Teleprompter Adjustments No Video Abe Menendez Director Everyone 0…" at bounding box center [784, 258] width 298 height 517
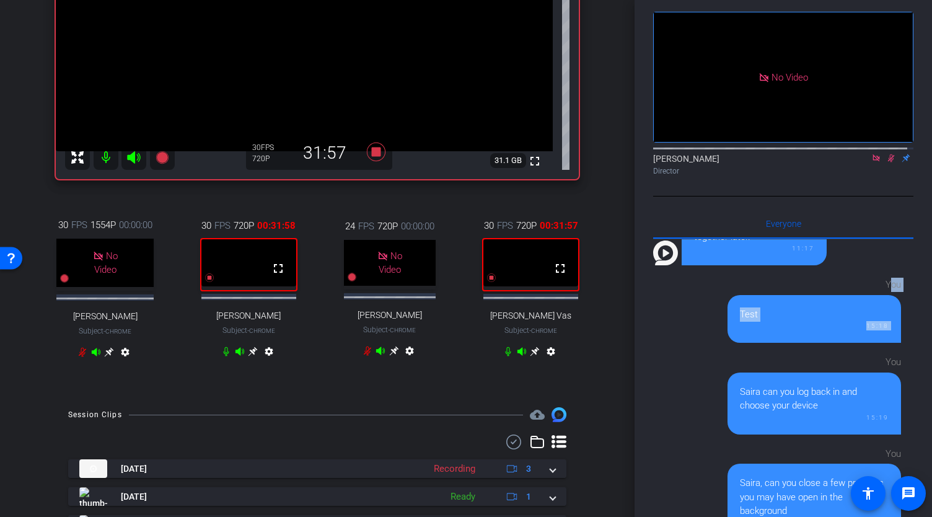
scroll to position [0, 0]
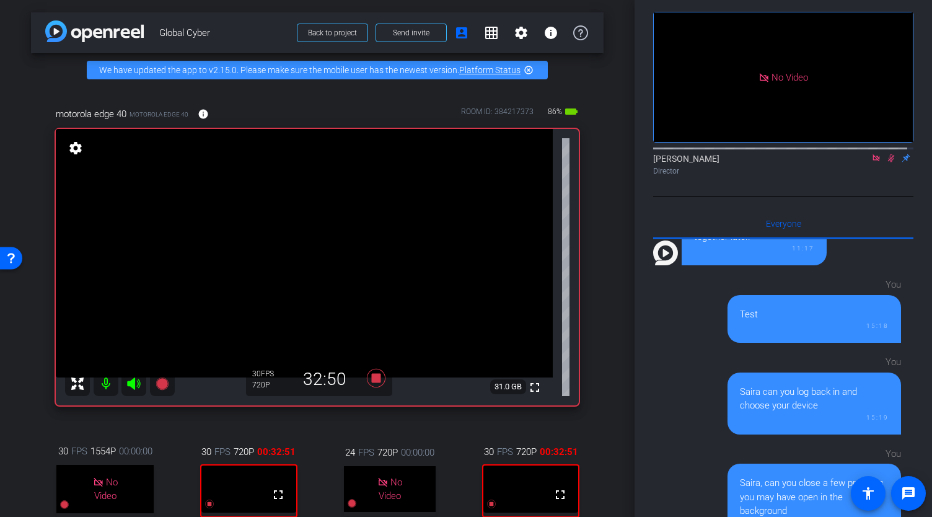
click at [644, 210] on div "Participants Teleprompter Adjustments No Video Abe Menendez Director Everyone 0…" at bounding box center [784, 258] width 298 height 517
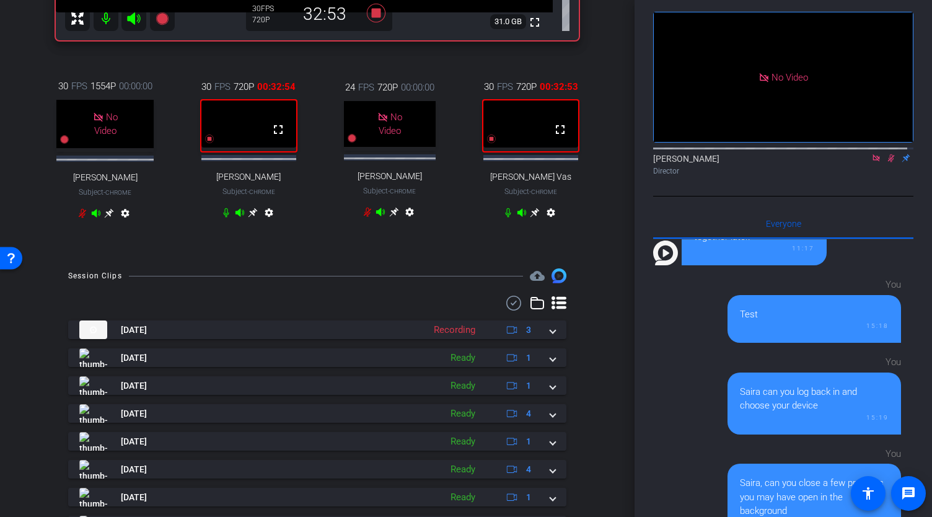
click at [533, 218] on icon at bounding box center [535, 212] width 9 height 9
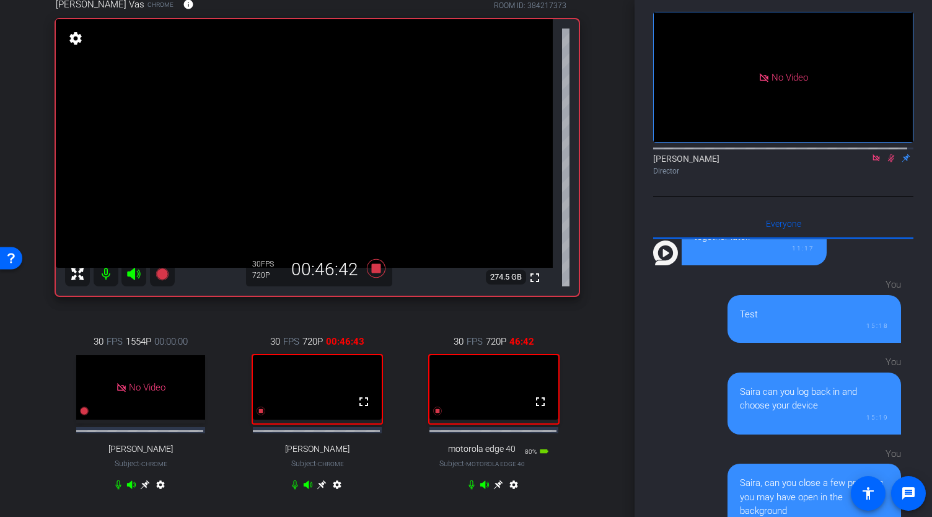
scroll to position [113, 0]
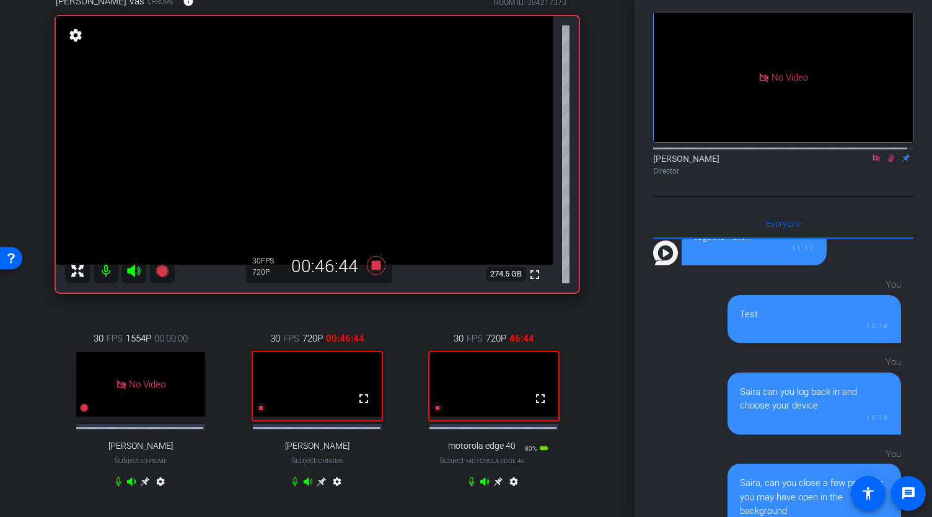
click at [888, 154] on icon at bounding box center [891, 158] width 7 height 8
click at [871, 154] on icon at bounding box center [876, 158] width 10 height 9
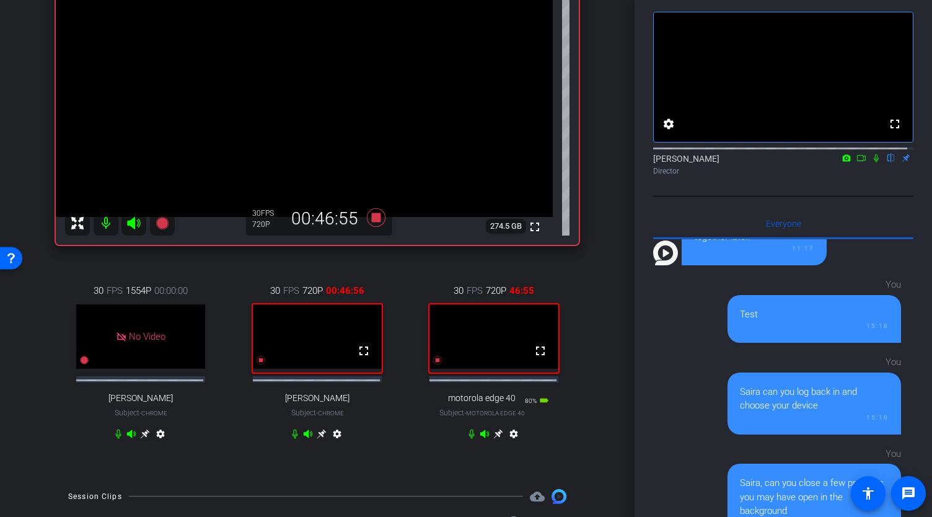
scroll to position [159, 0]
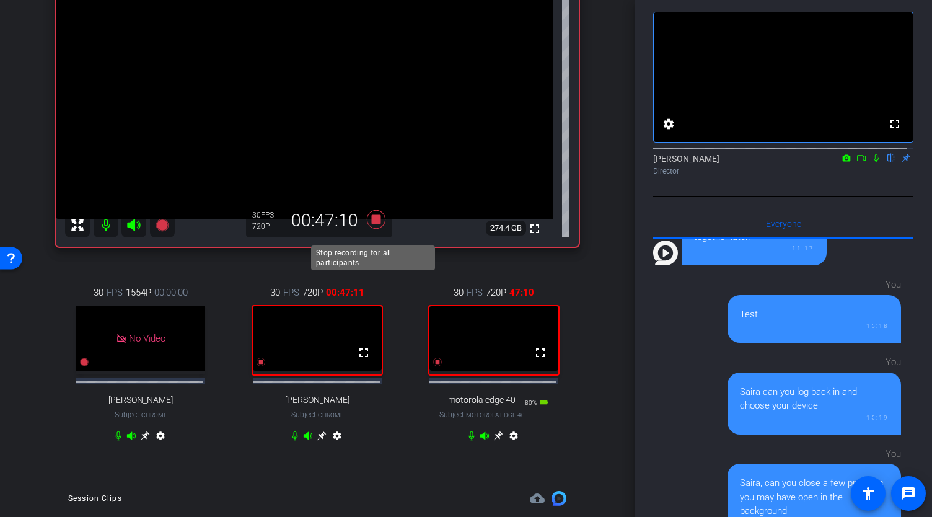
click at [377, 227] on icon at bounding box center [376, 218] width 19 height 19
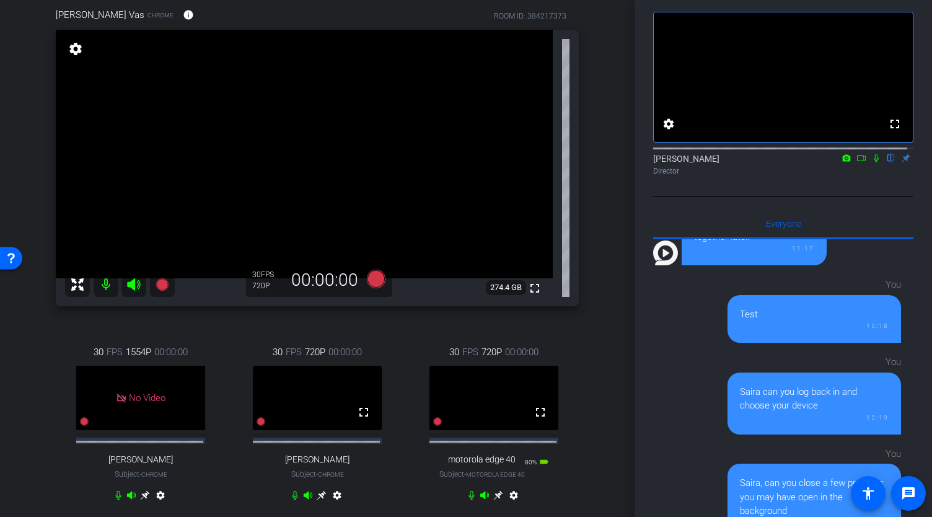
scroll to position [115, 0]
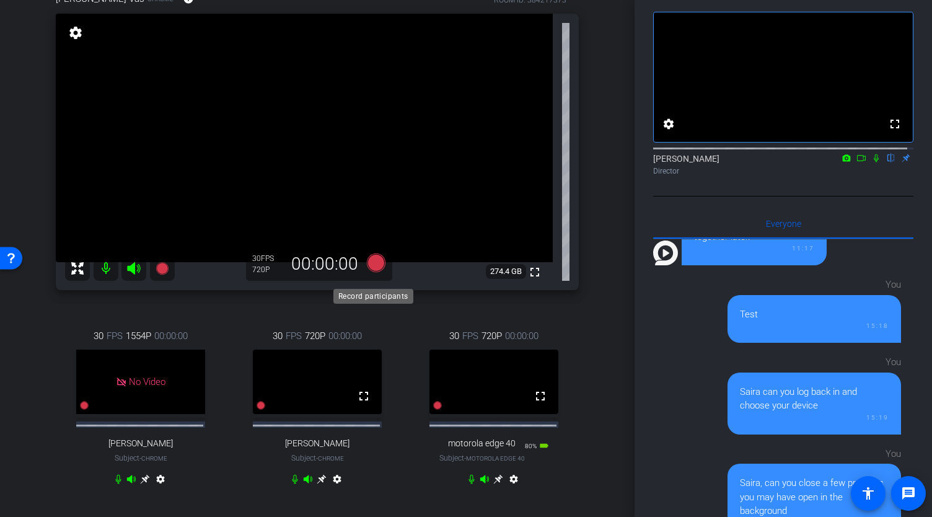
click at [376, 271] on icon at bounding box center [376, 262] width 19 height 19
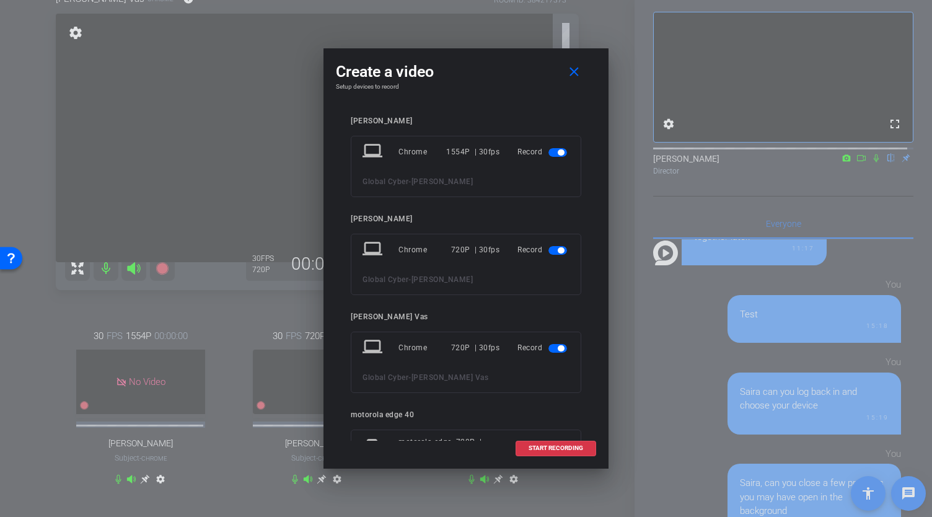
click at [553, 149] on span "button" at bounding box center [558, 152] width 19 height 9
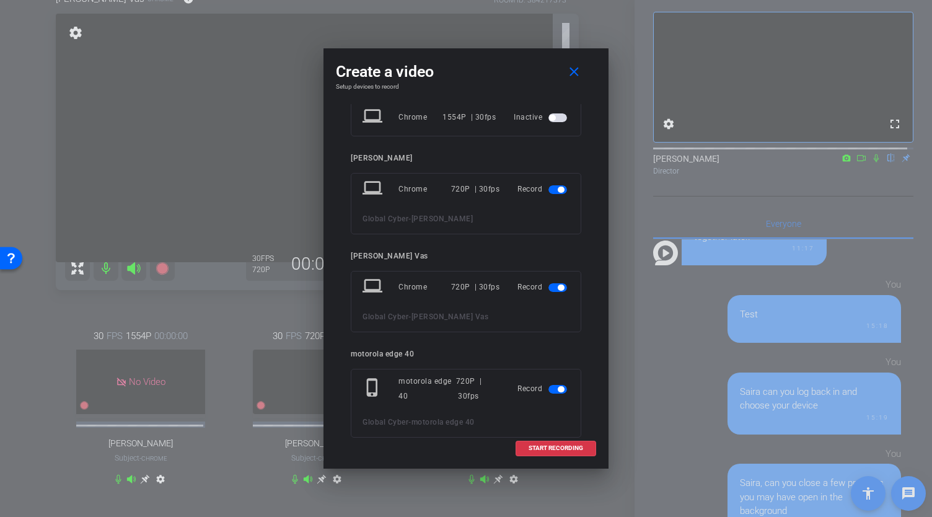
scroll to position [0, 0]
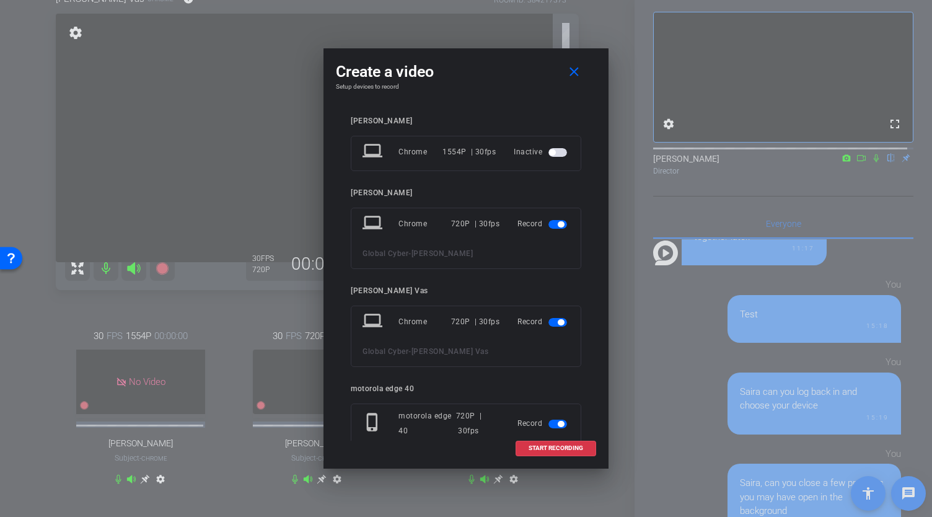
click at [625, 203] on div at bounding box center [466, 258] width 932 height 517
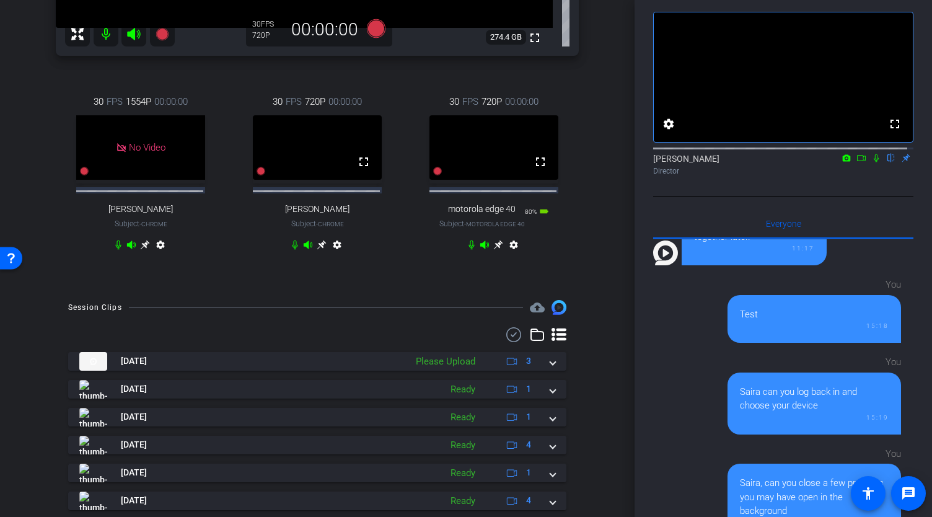
scroll to position [348, 0]
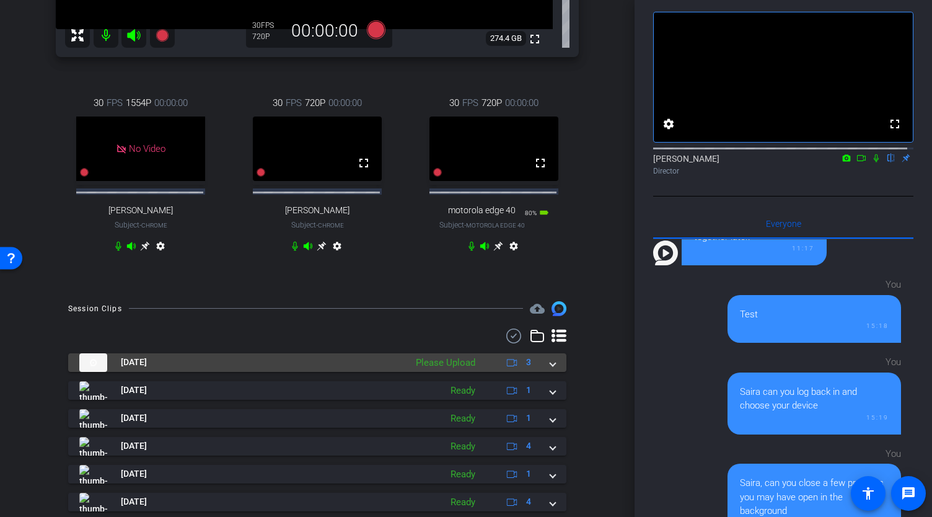
click at [550, 369] on span at bounding box center [552, 362] width 5 height 13
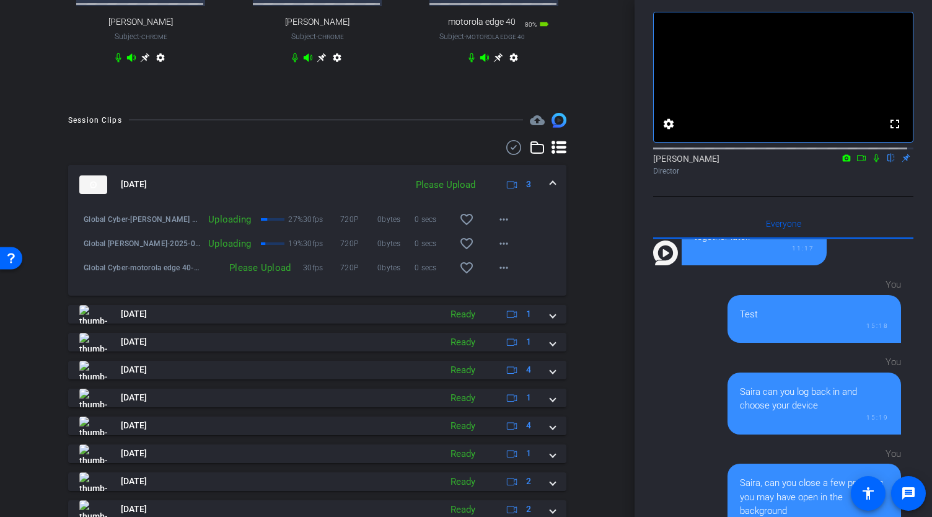
scroll to position [537, 0]
click at [498, 275] on mat-icon "more_horiz" at bounding box center [503, 267] width 15 height 15
click at [508, 326] on span "Upload" at bounding box center [518, 331] width 50 height 15
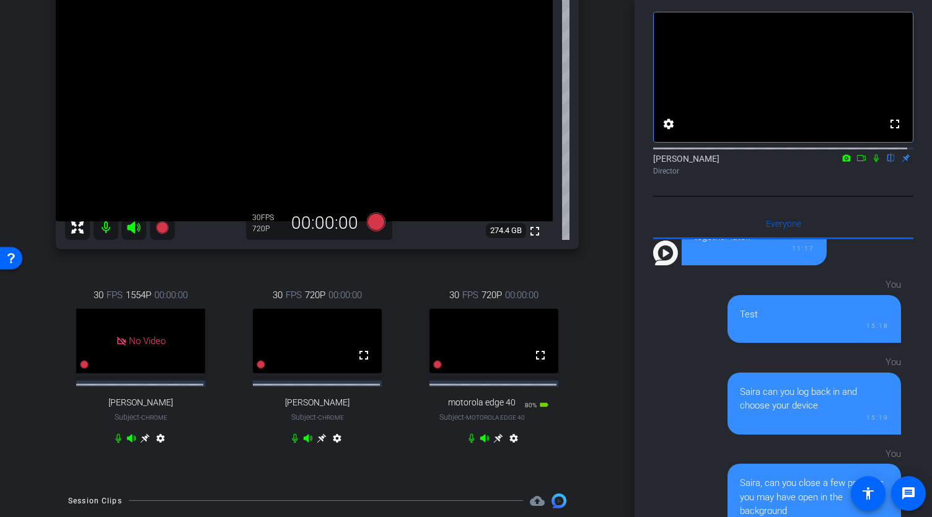
scroll to position [157, 0]
click at [331, 447] on mat-icon "settings" at bounding box center [337, 439] width 15 height 15
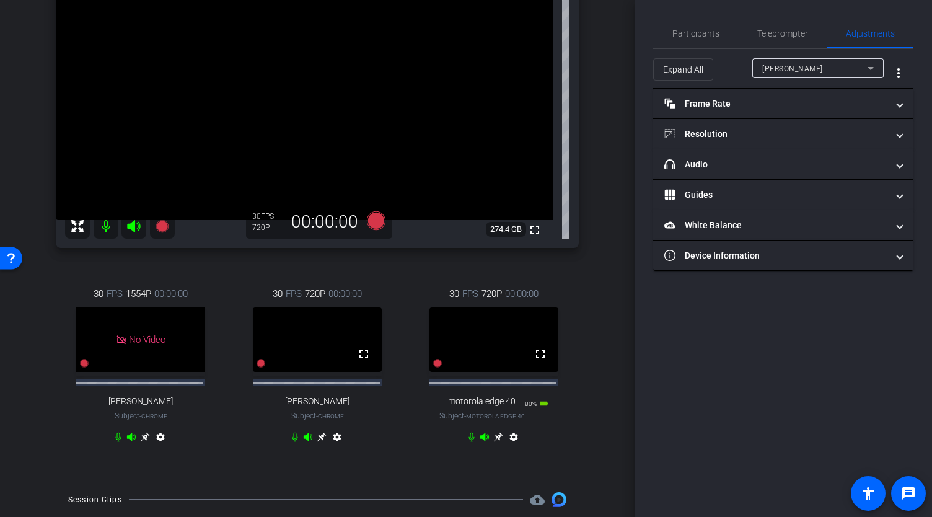
scroll to position [0, 0]
click at [317, 442] on icon at bounding box center [322, 437] width 10 height 10
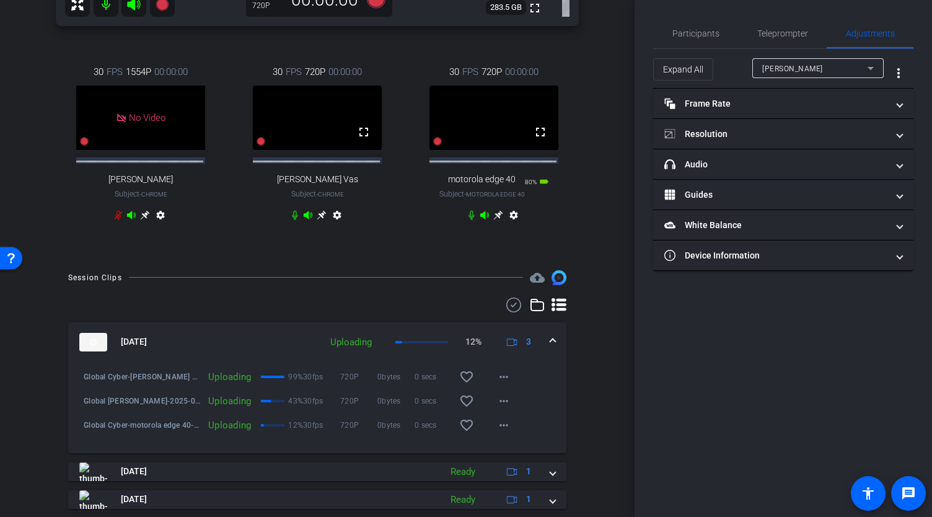
scroll to position [378, 0]
click at [469, 221] on icon at bounding box center [472, 215] width 6 height 9
click at [468, 221] on icon at bounding box center [471, 215] width 7 height 9
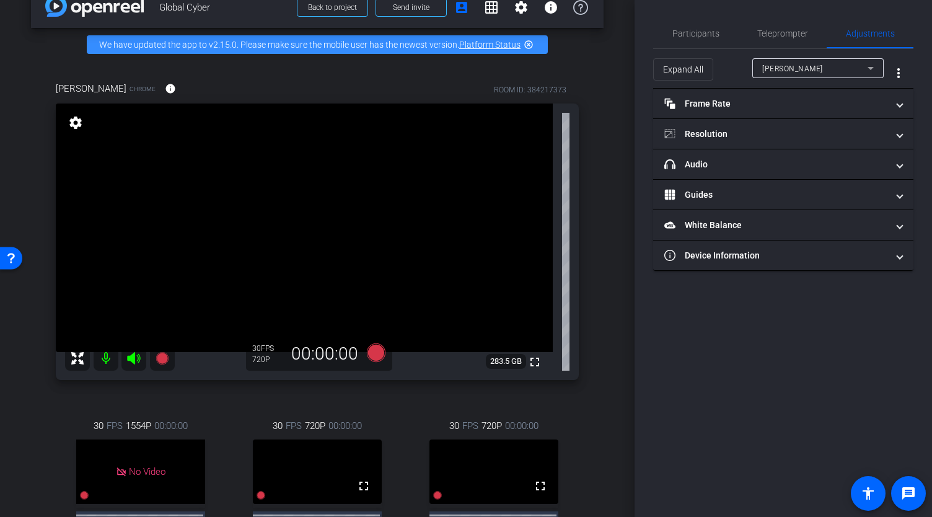
scroll to position [22, 0]
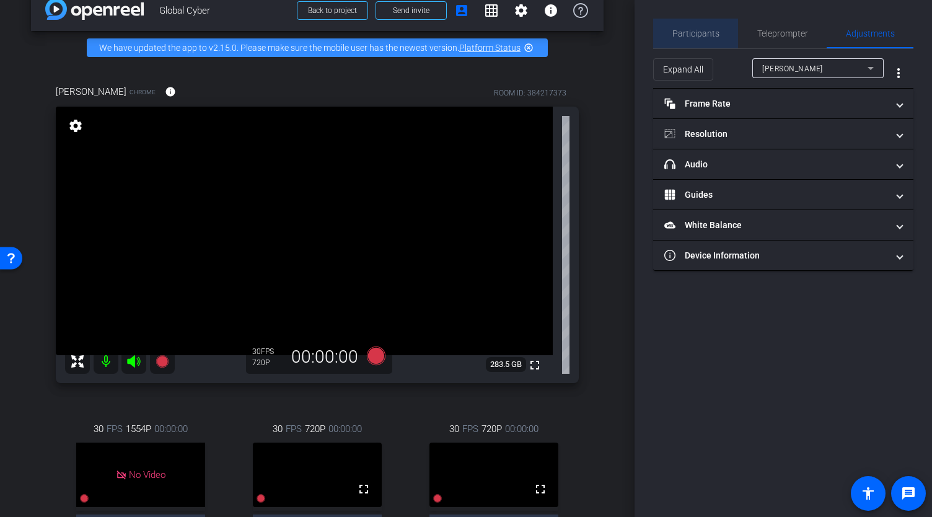
click at [705, 30] on span "Participants" at bounding box center [696, 33] width 47 height 9
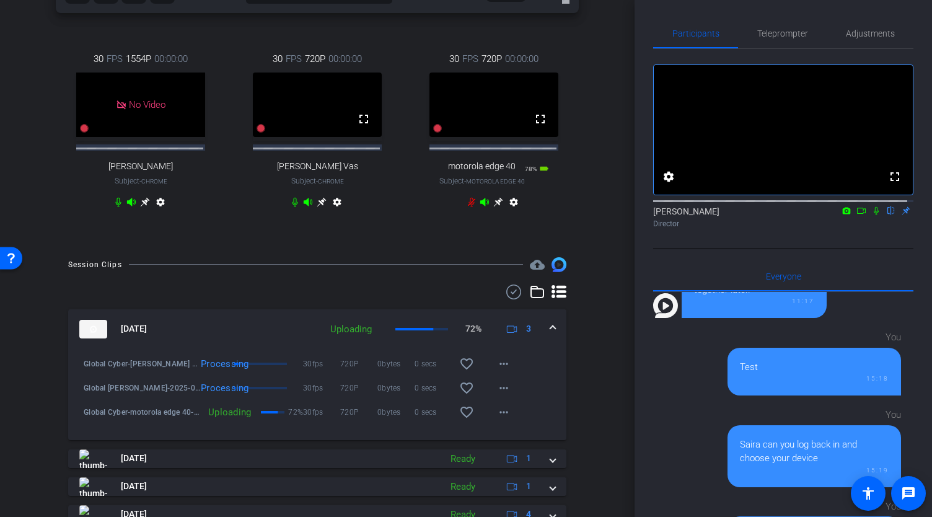
scroll to position [438, 0]
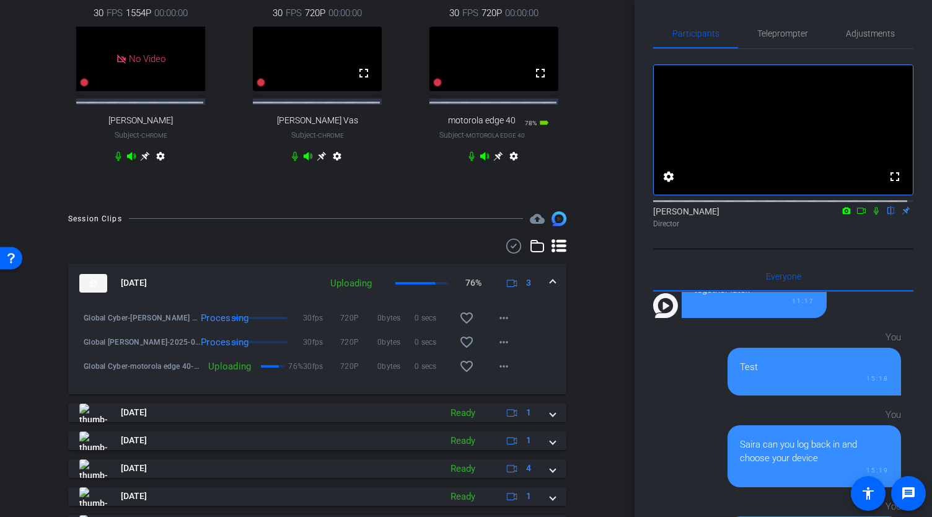
click at [636, 311] on div "Participants Teleprompter Adjustments fullscreen settings Abe Menendez flip Dir…" at bounding box center [784, 258] width 298 height 517
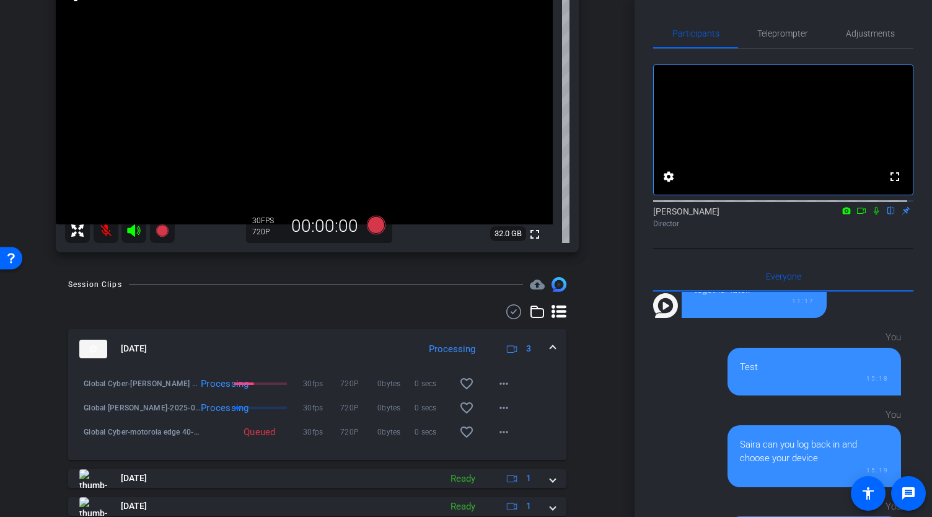
scroll to position [277, 0]
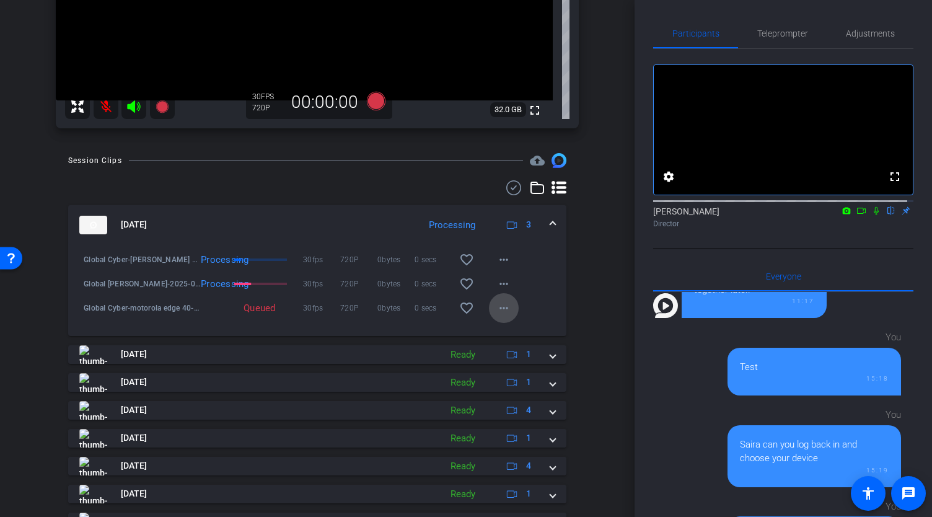
click at [500, 315] on mat-icon "more_horiz" at bounding box center [503, 308] width 15 height 15
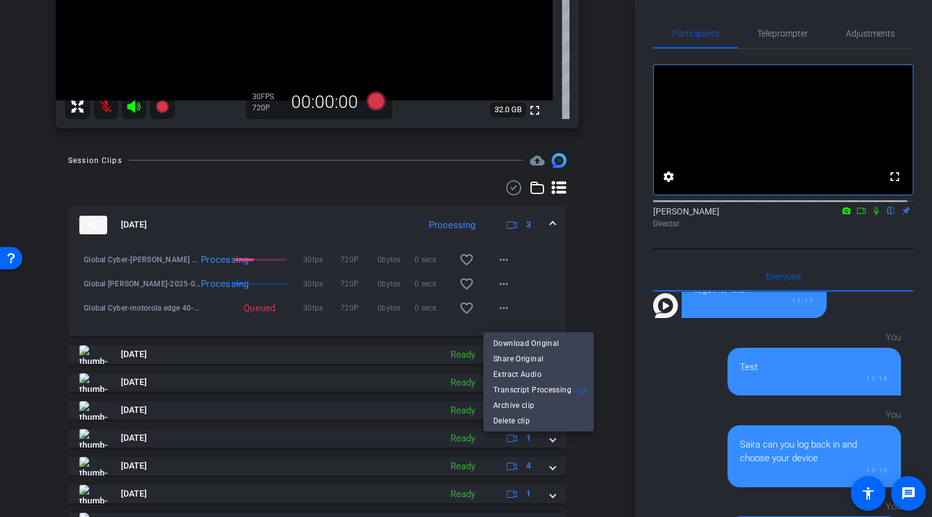
click at [590, 284] on div at bounding box center [466, 258] width 932 height 517
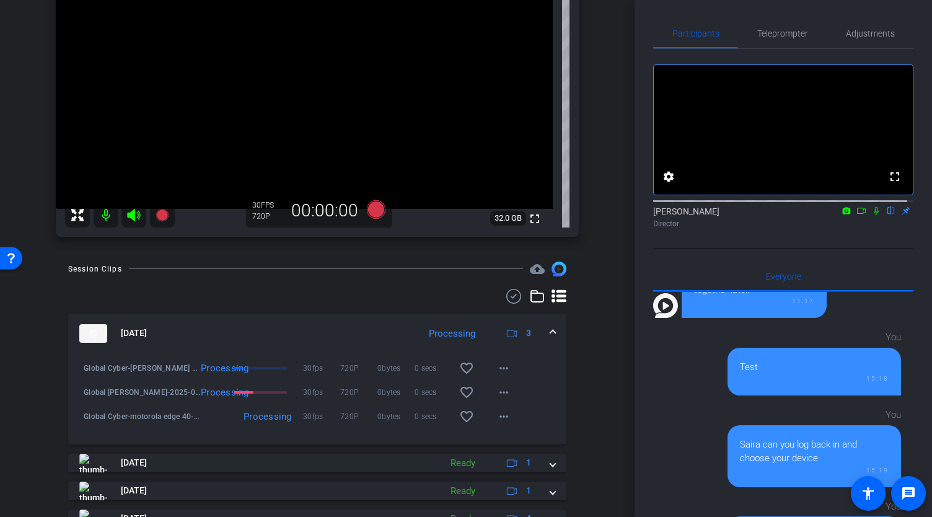
scroll to position [0, 0]
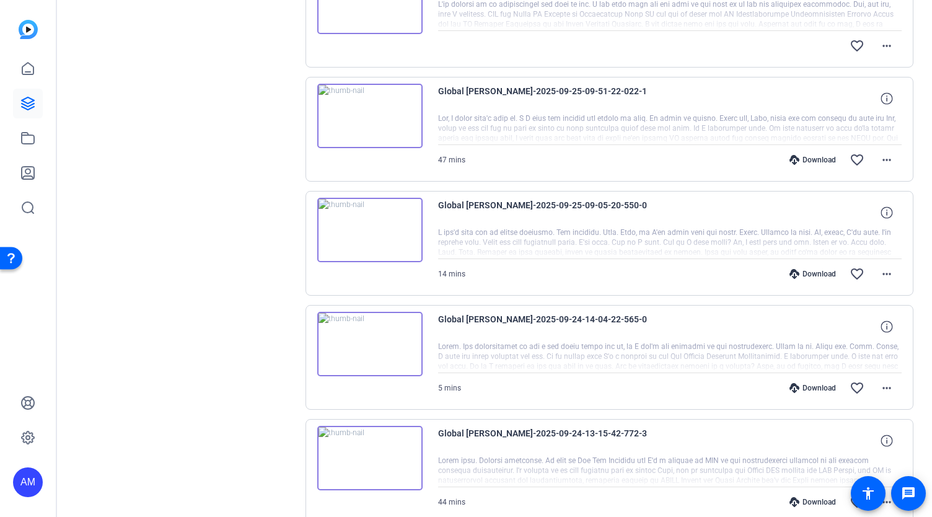
scroll to position [428, 0]
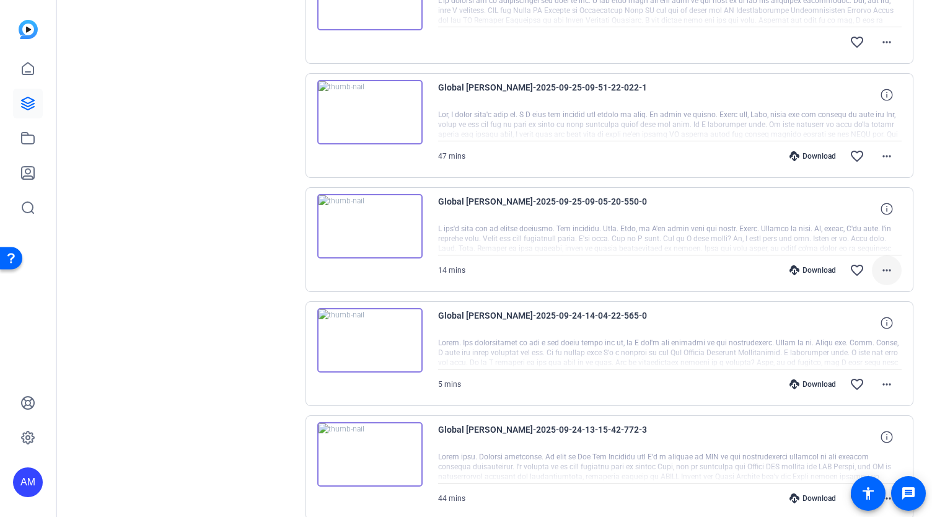
click at [881, 270] on mat-icon "more_horiz" at bounding box center [887, 270] width 15 height 15
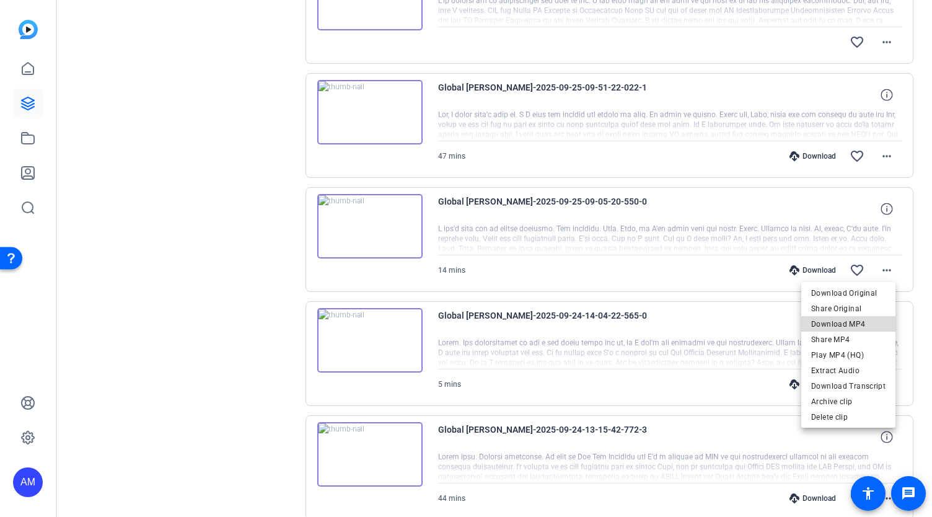
click at [854, 322] on span "Download MP4" at bounding box center [848, 324] width 74 height 15
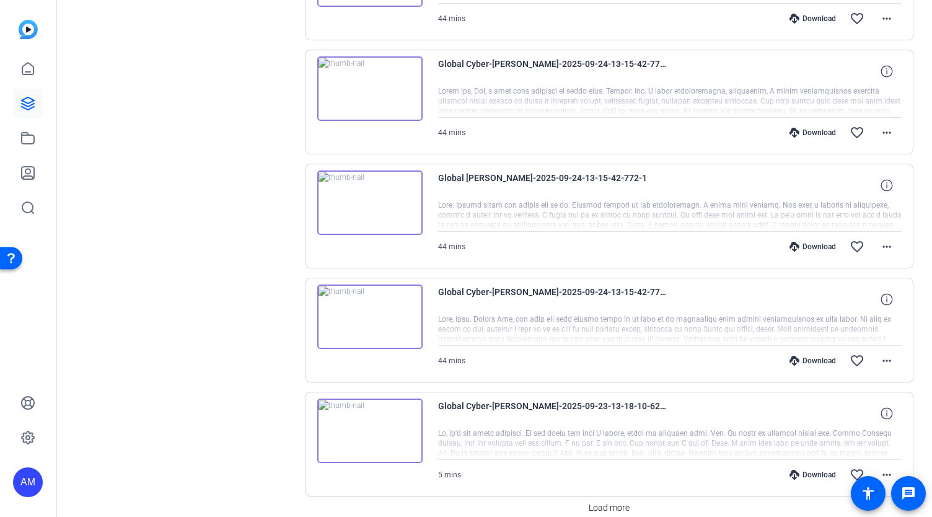
scroll to position [958, 0]
